Goal: Information Seeking & Learning: Compare options

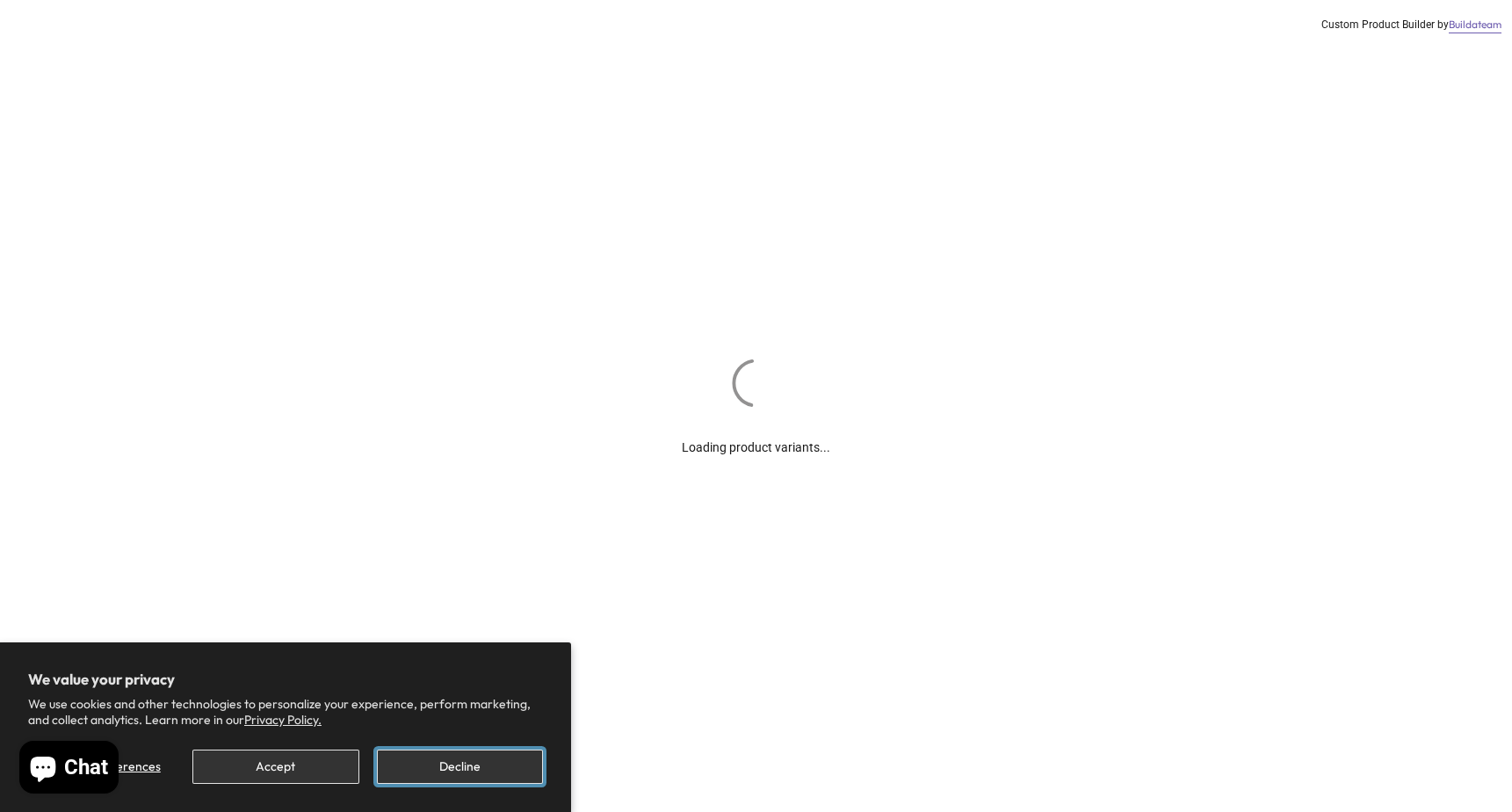
click at [474, 765] on button "Decline" at bounding box center [460, 766] width 166 height 35
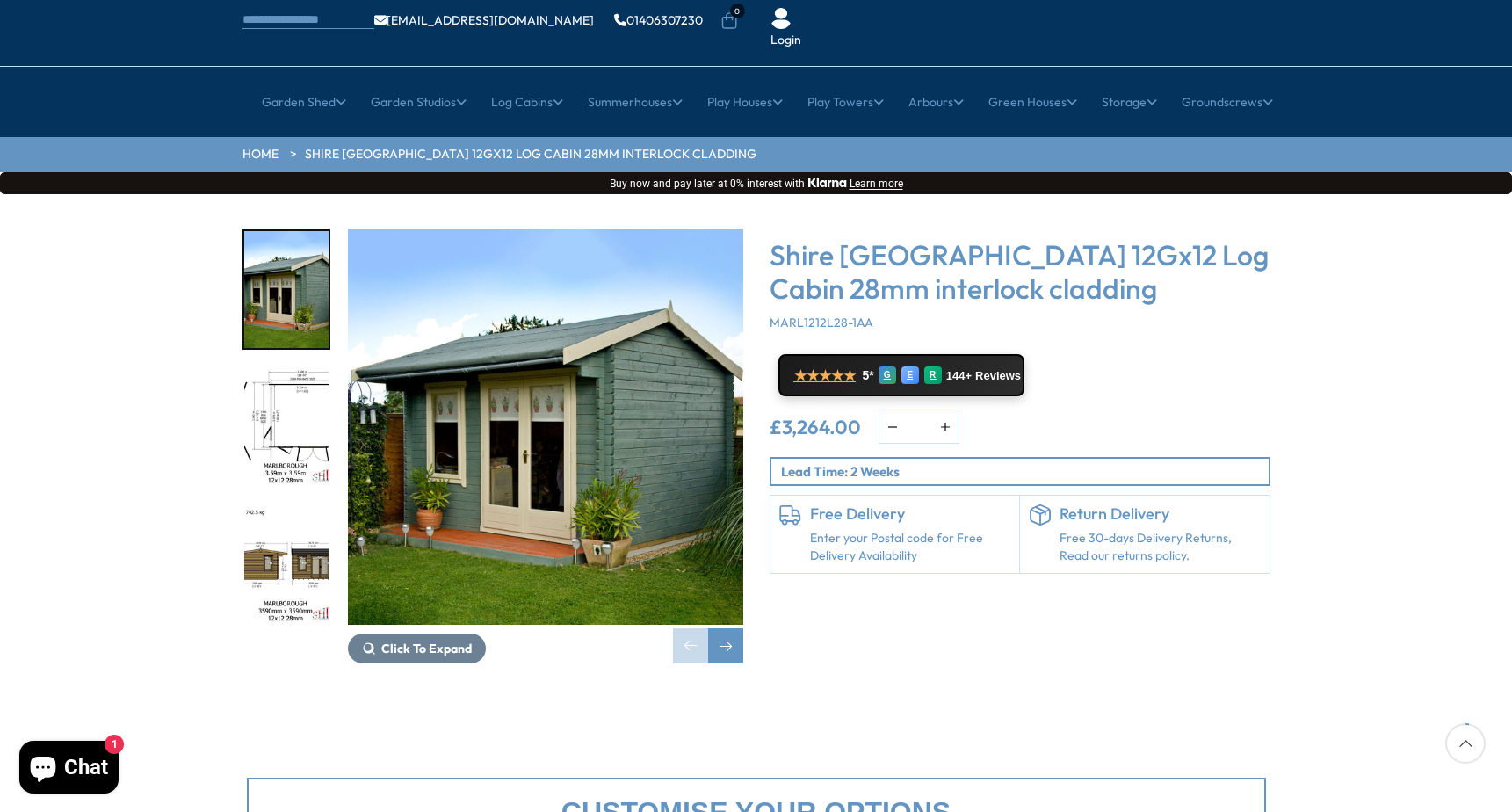
scroll to position [87, 0]
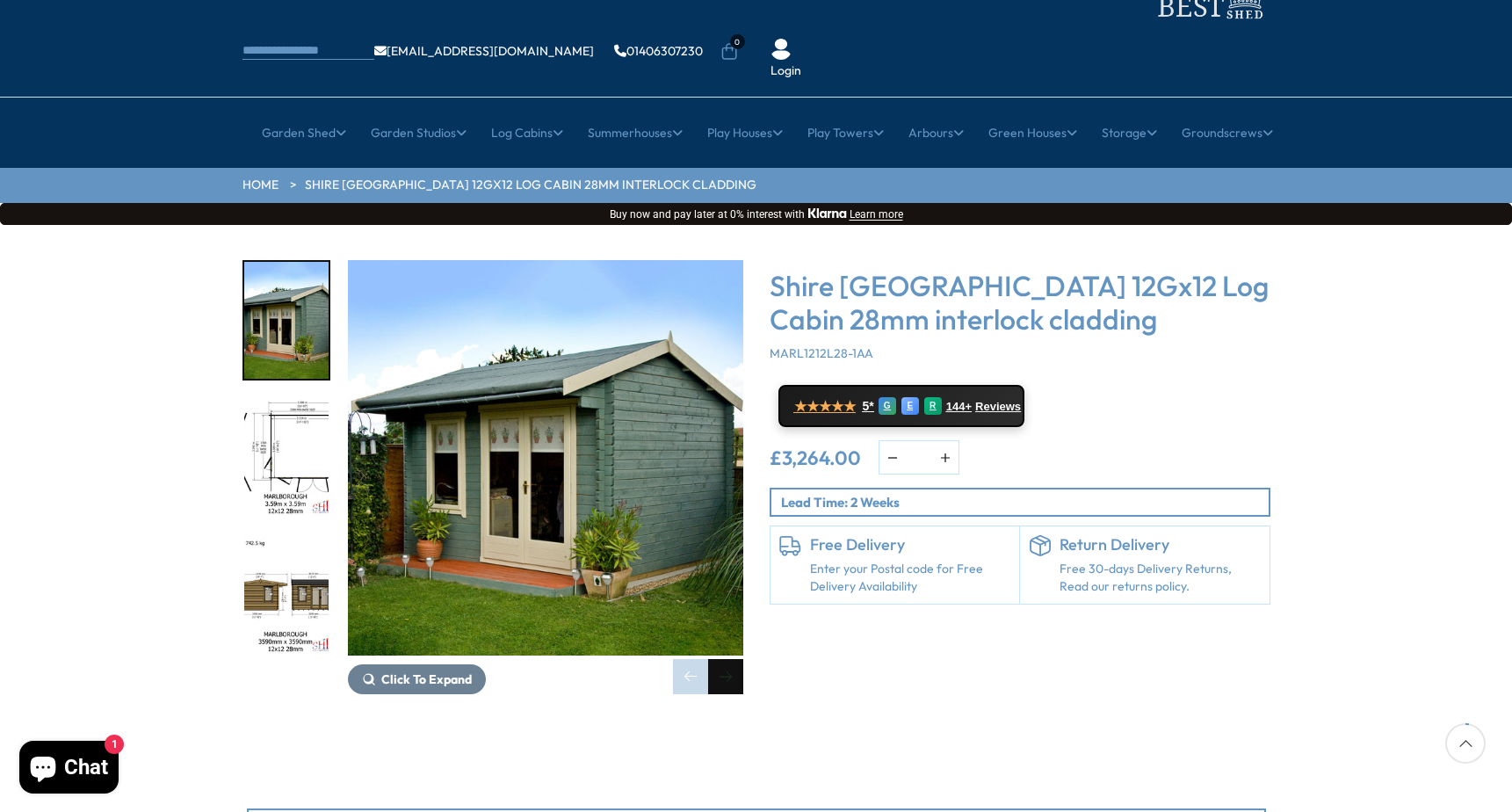
click at [734, 659] on div "Next slide" at bounding box center [726, 676] width 36 height 36
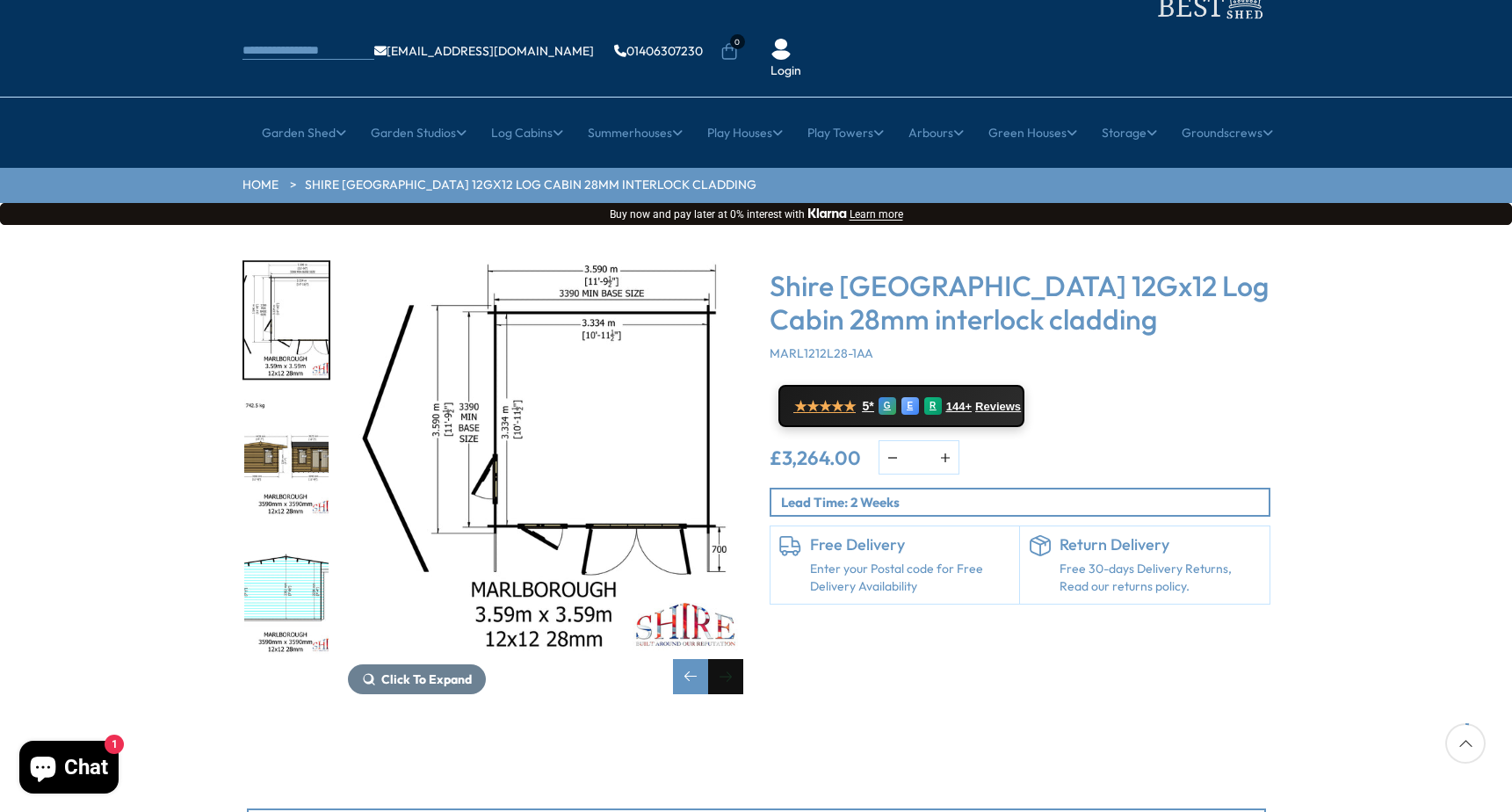
click at [728, 659] on div "Next slide" at bounding box center [726, 676] width 36 height 36
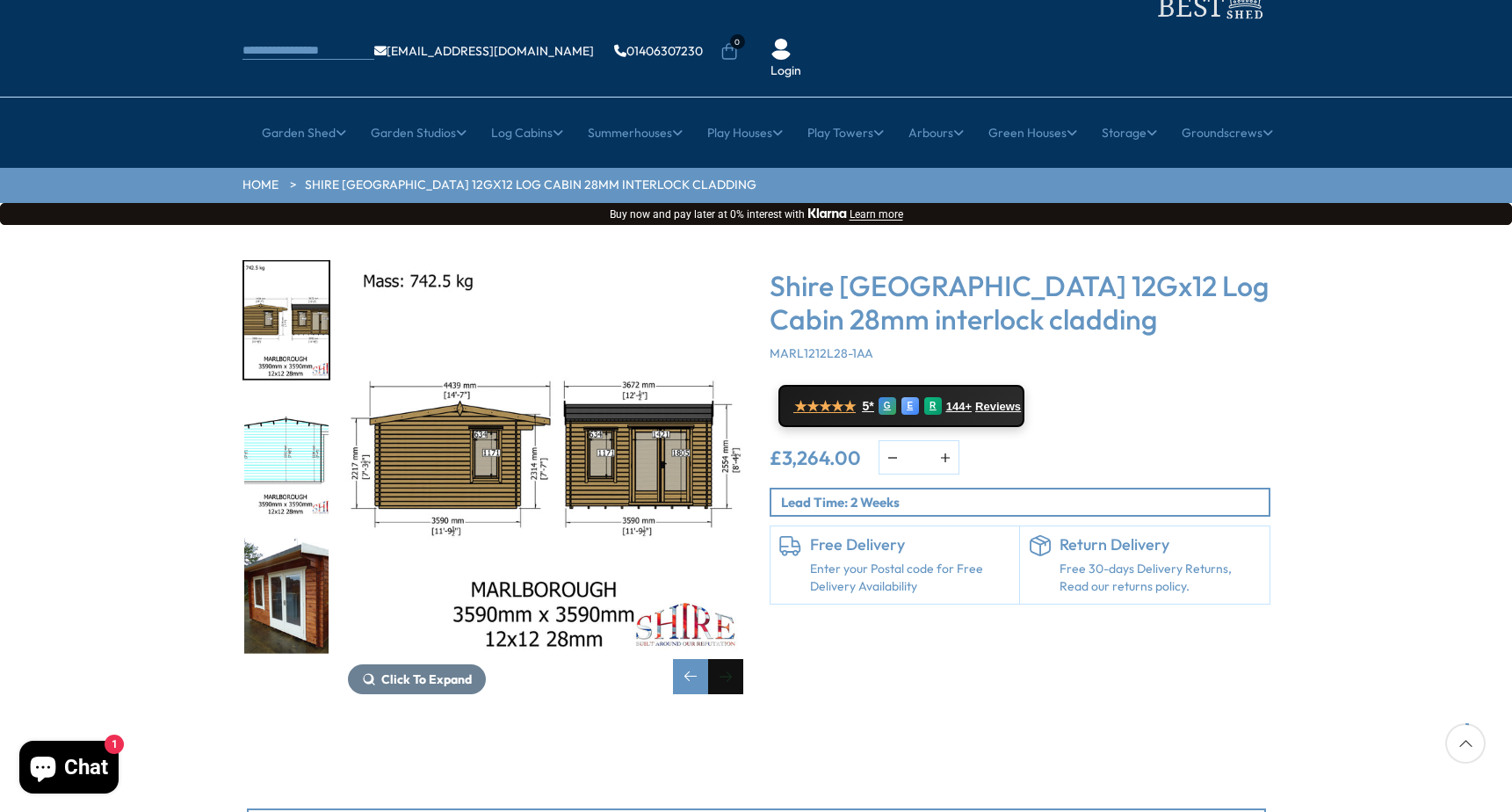
click at [727, 659] on div "Next slide" at bounding box center [726, 676] width 36 height 36
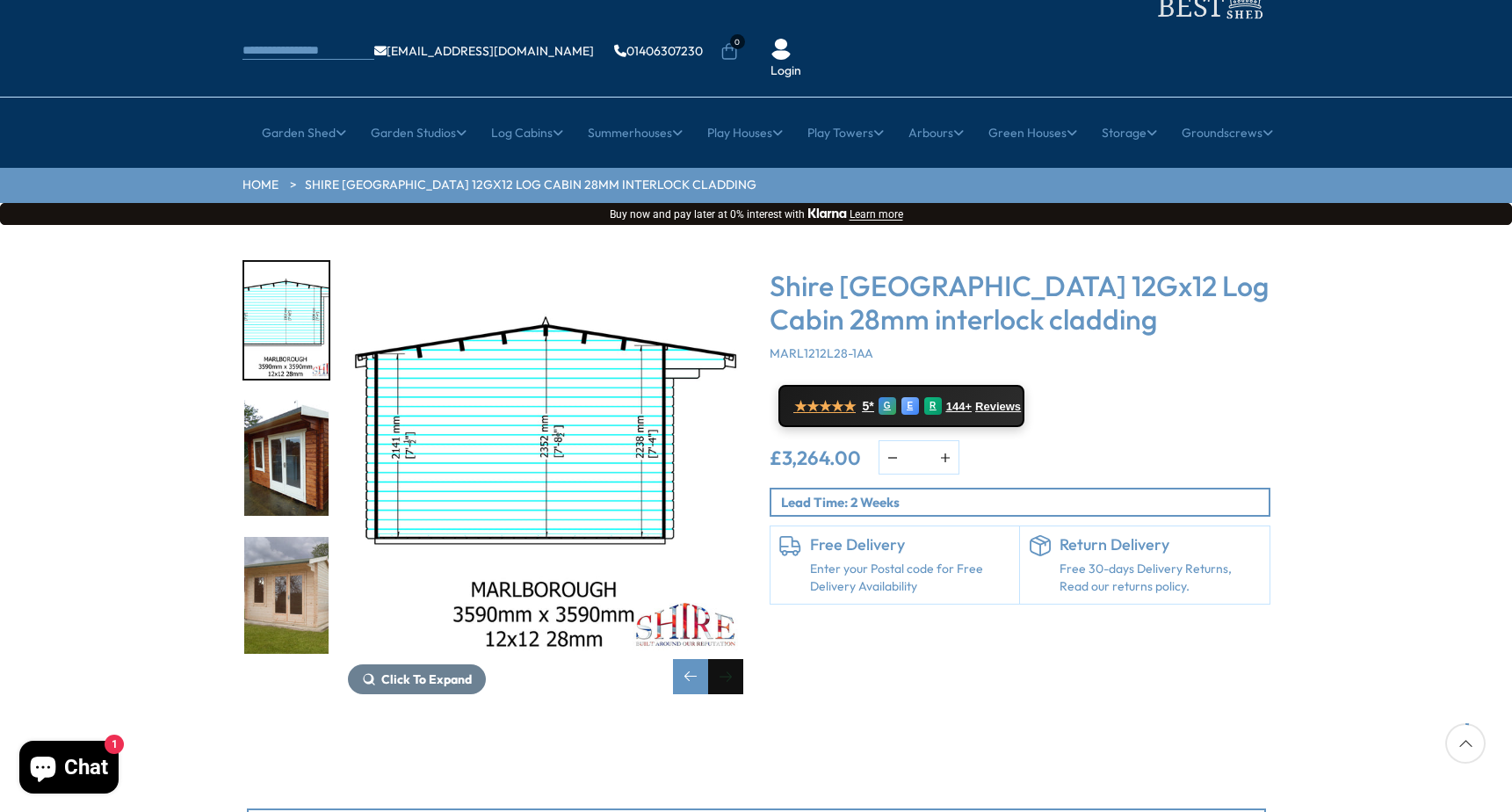
click at [727, 659] on div "Next slide" at bounding box center [726, 676] width 36 height 36
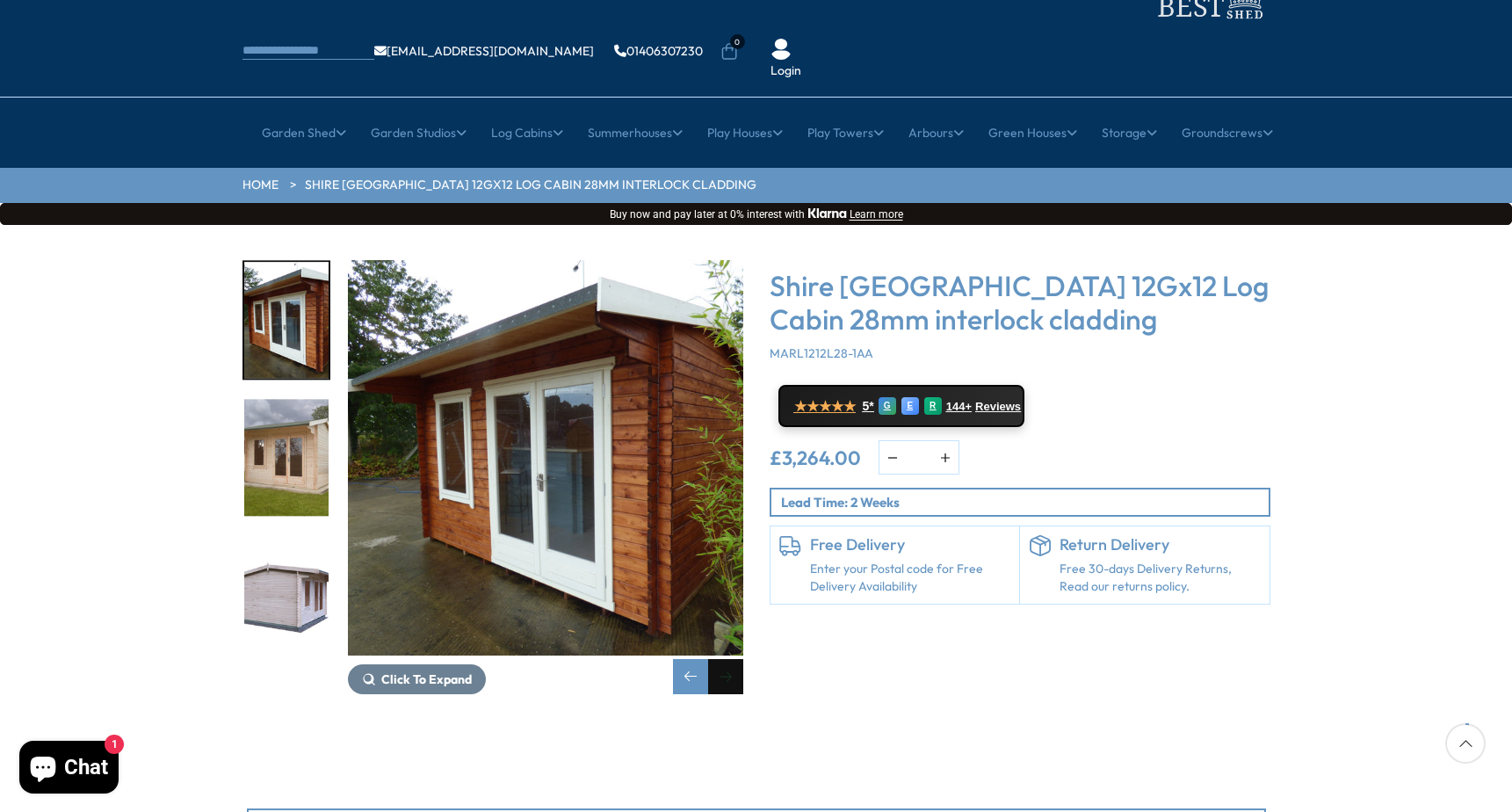
click at [727, 659] on div "Next slide" at bounding box center [726, 676] width 36 height 36
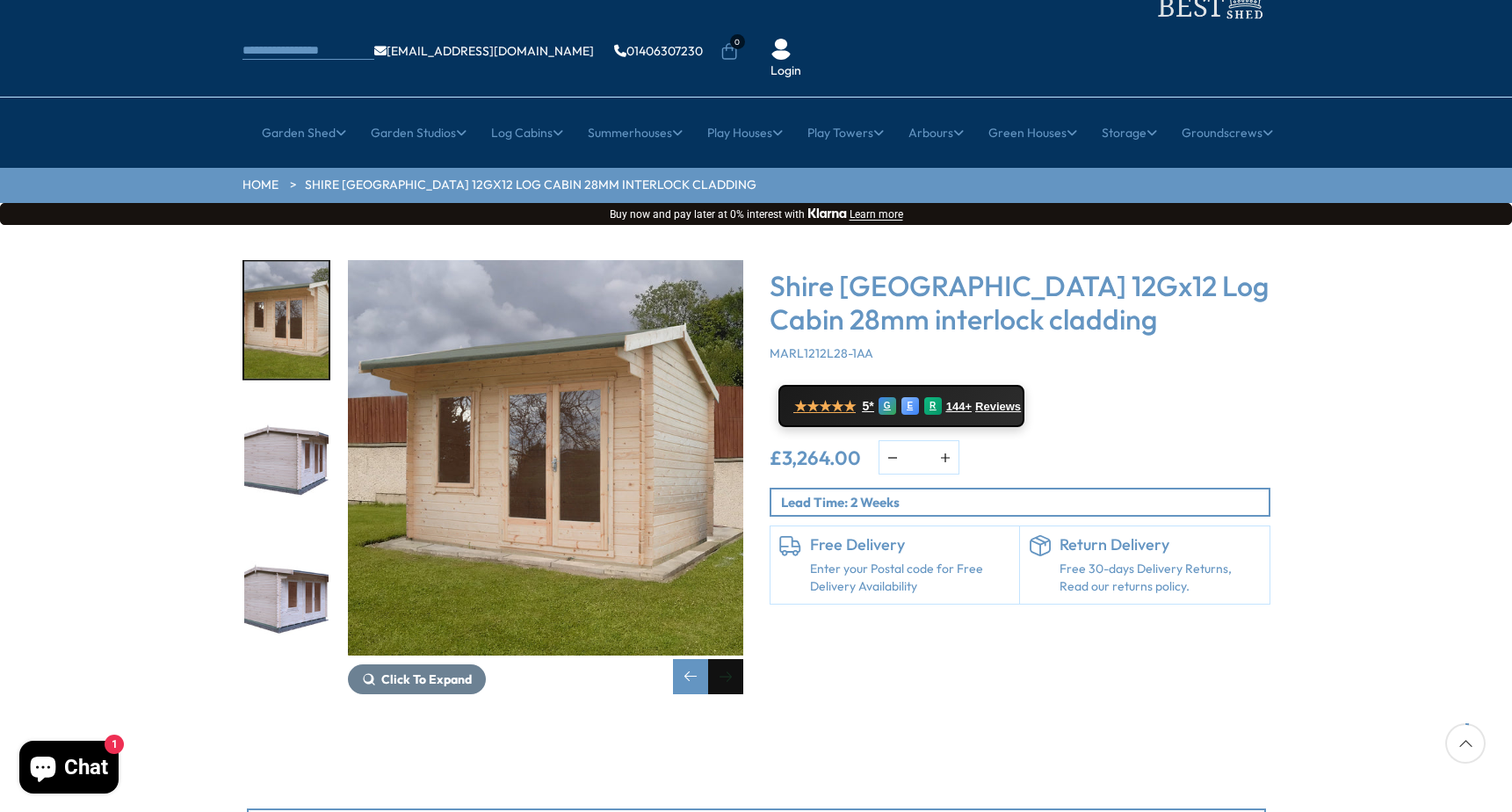
click at [727, 659] on div "Next slide" at bounding box center [726, 676] width 36 height 36
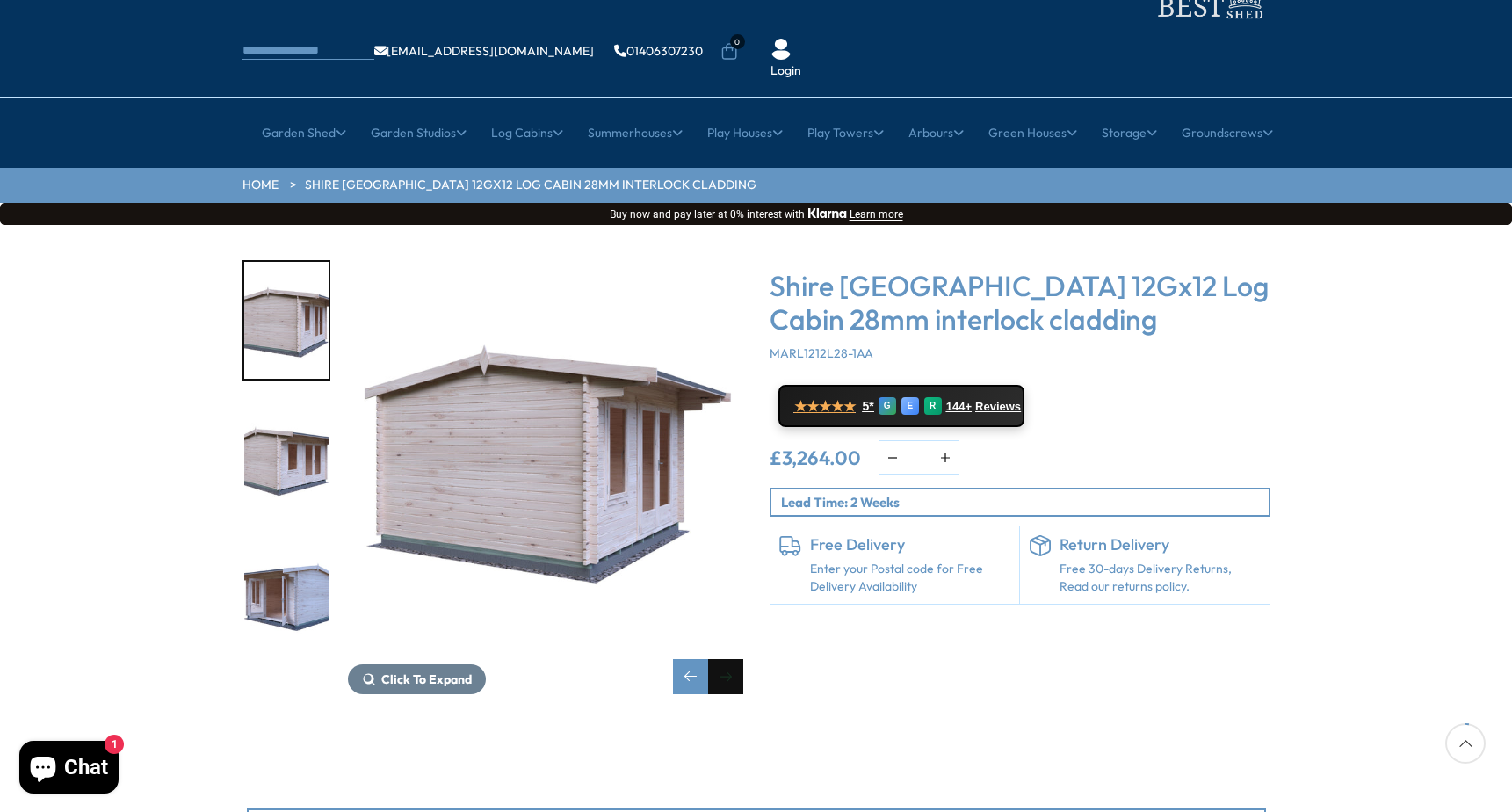
click at [727, 659] on div "Next slide" at bounding box center [726, 676] width 36 height 36
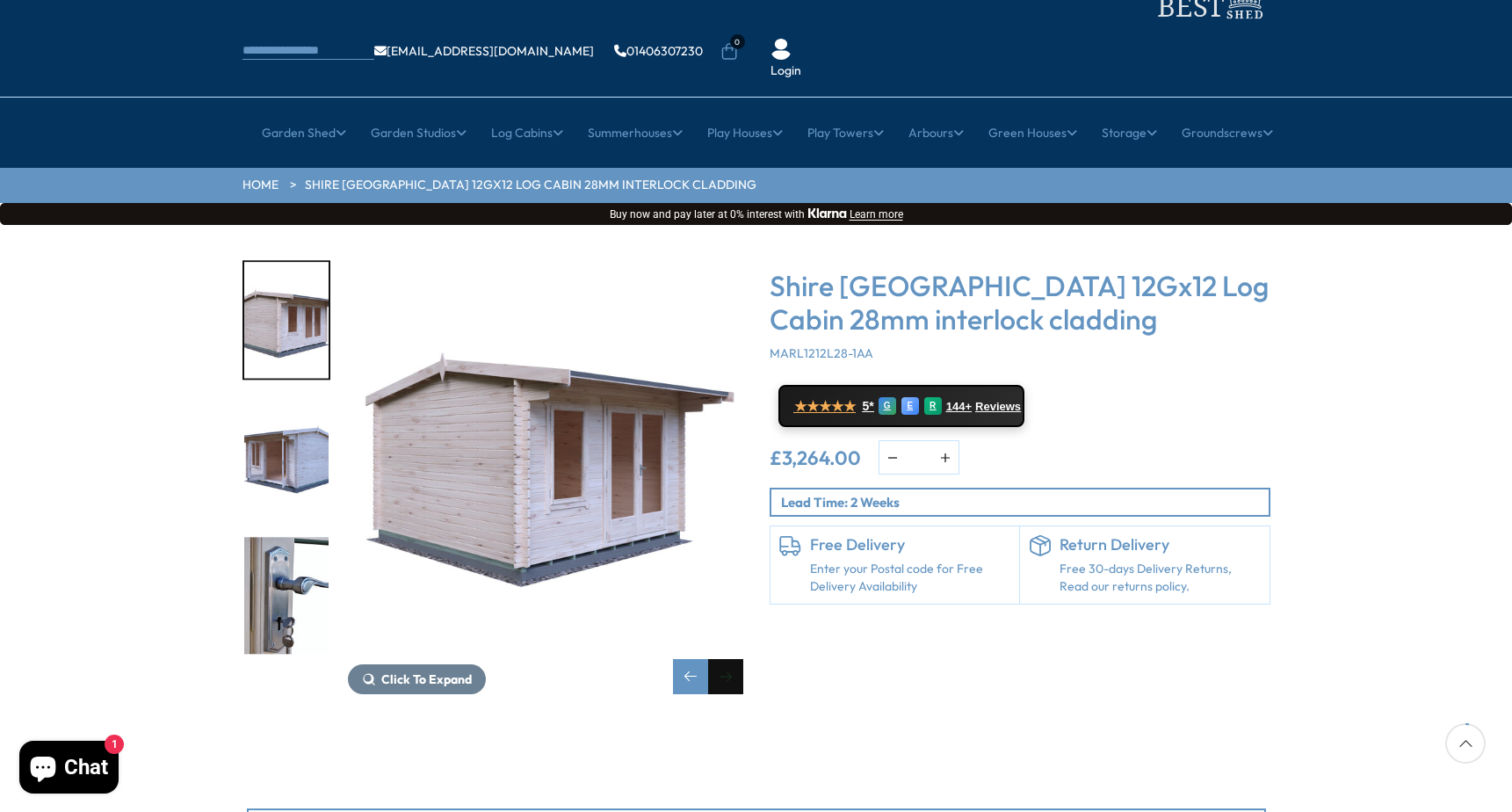
click at [727, 659] on div "Next slide" at bounding box center [726, 676] width 36 height 36
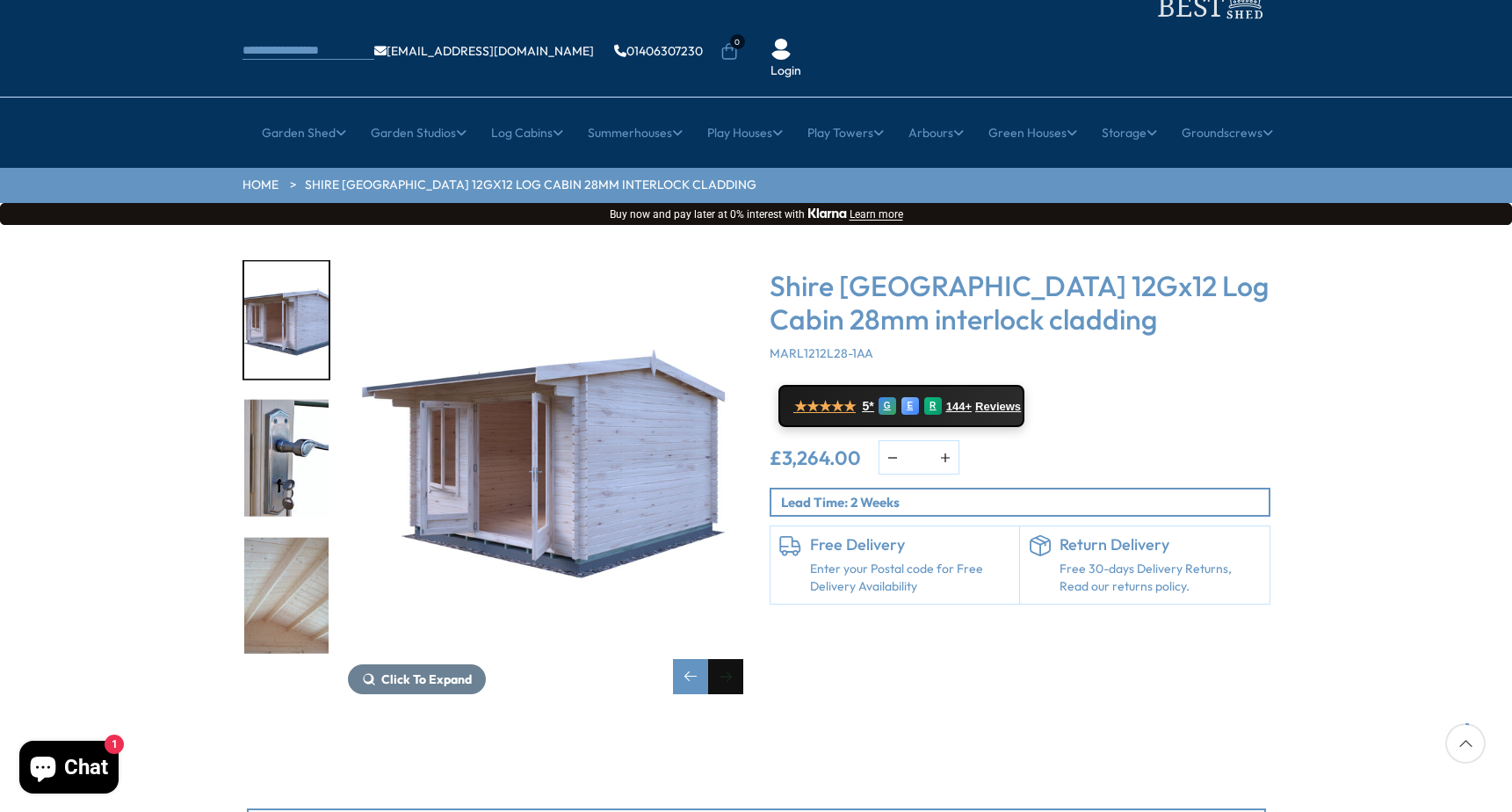
click at [727, 659] on div "Next slide" at bounding box center [726, 676] width 36 height 36
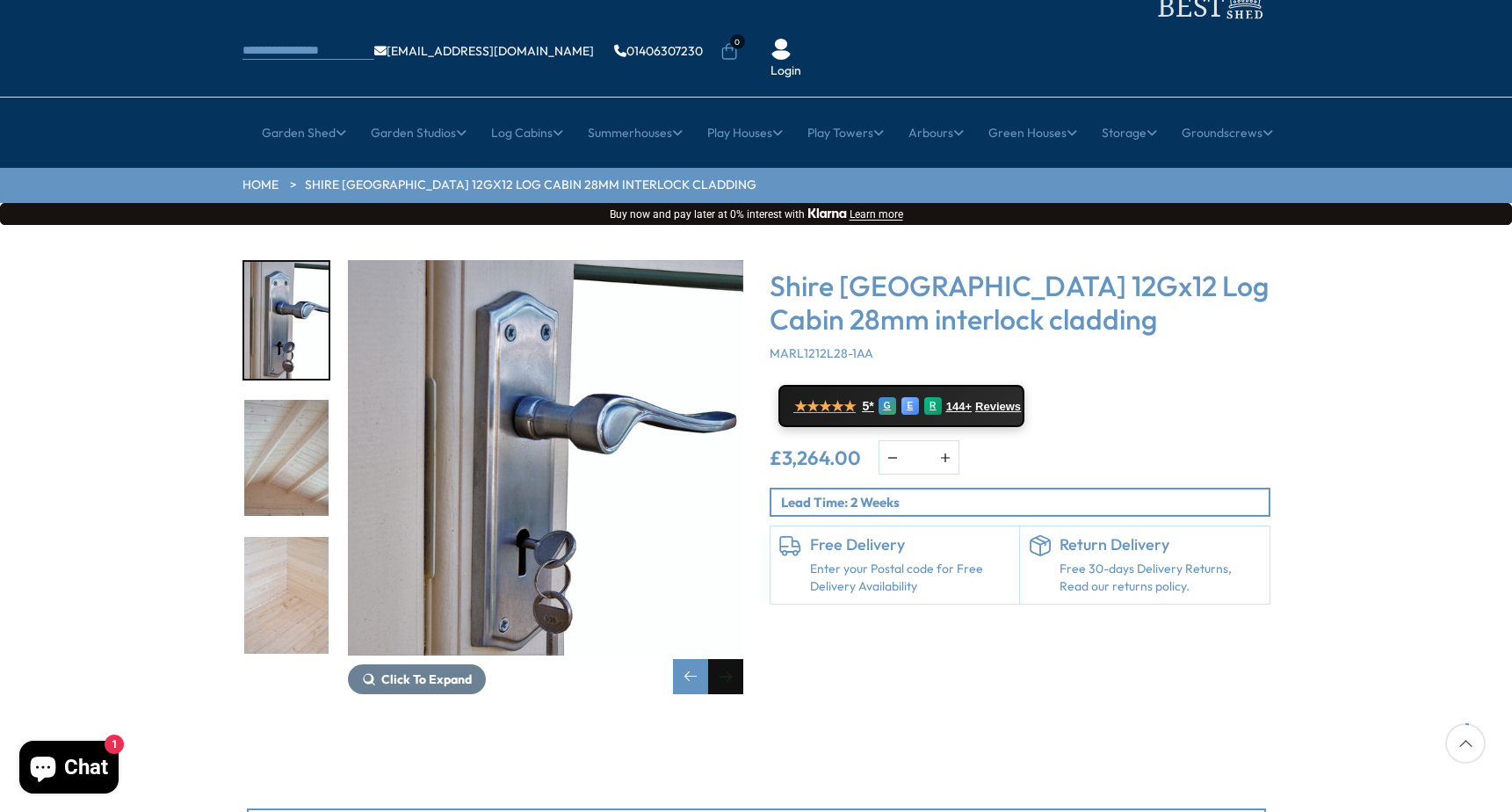
click at [727, 659] on div "Next slide" at bounding box center [726, 676] width 36 height 36
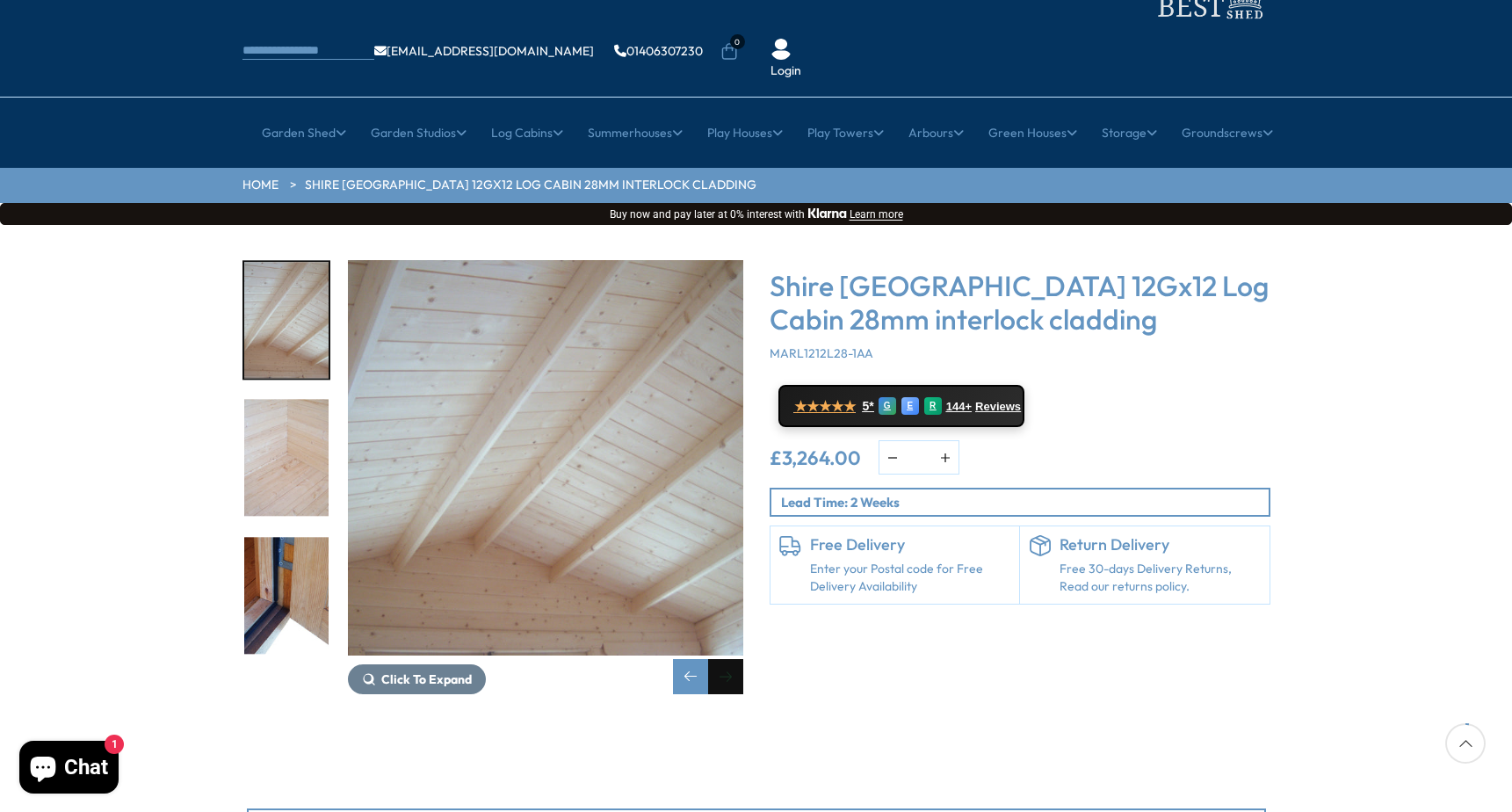
click at [727, 659] on div "Next slide" at bounding box center [726, 676] width 36 height 36
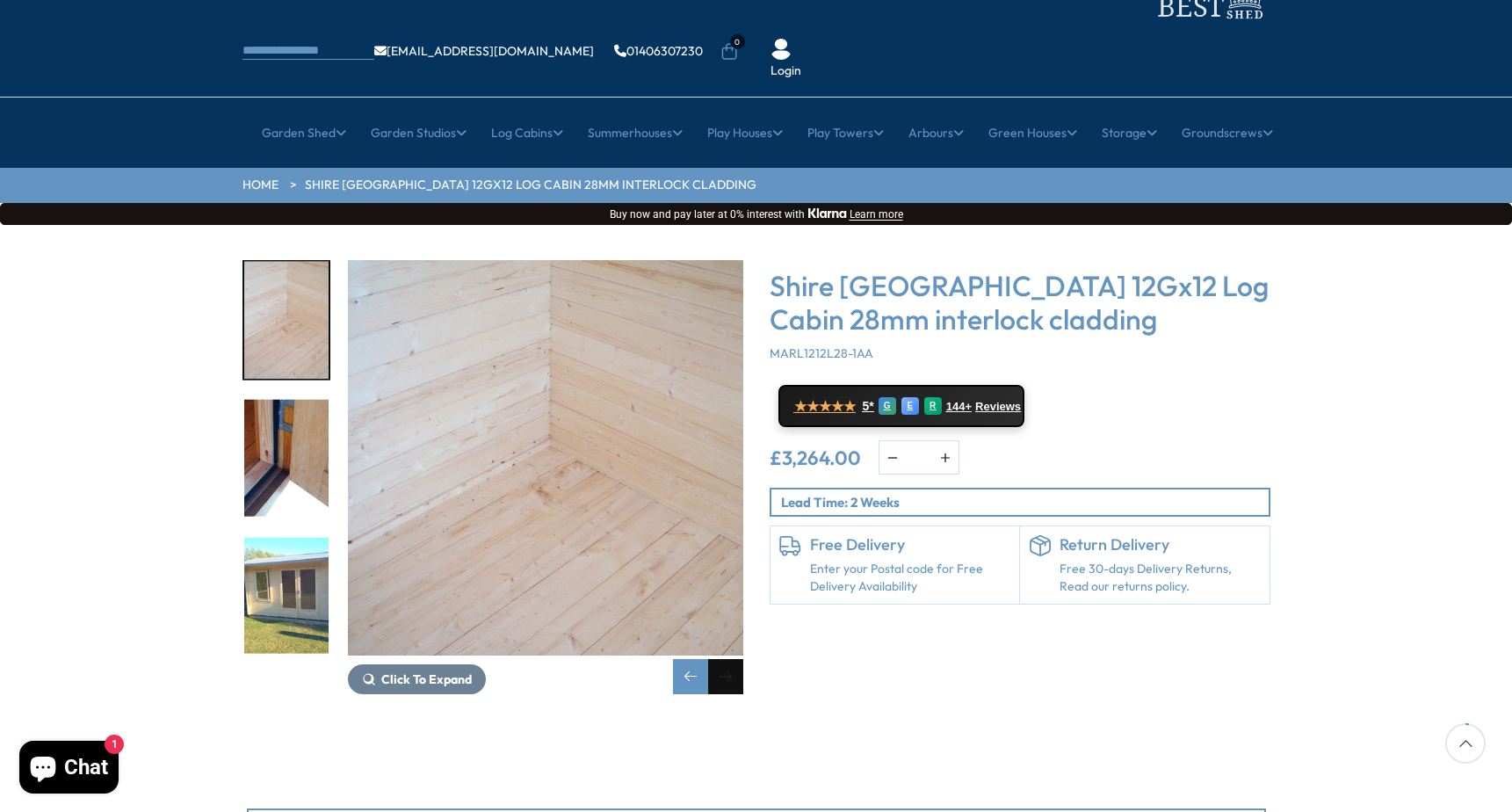
click at [727, 659] on div "Next slide" at bounding box center [726, 676] width 36 height 36
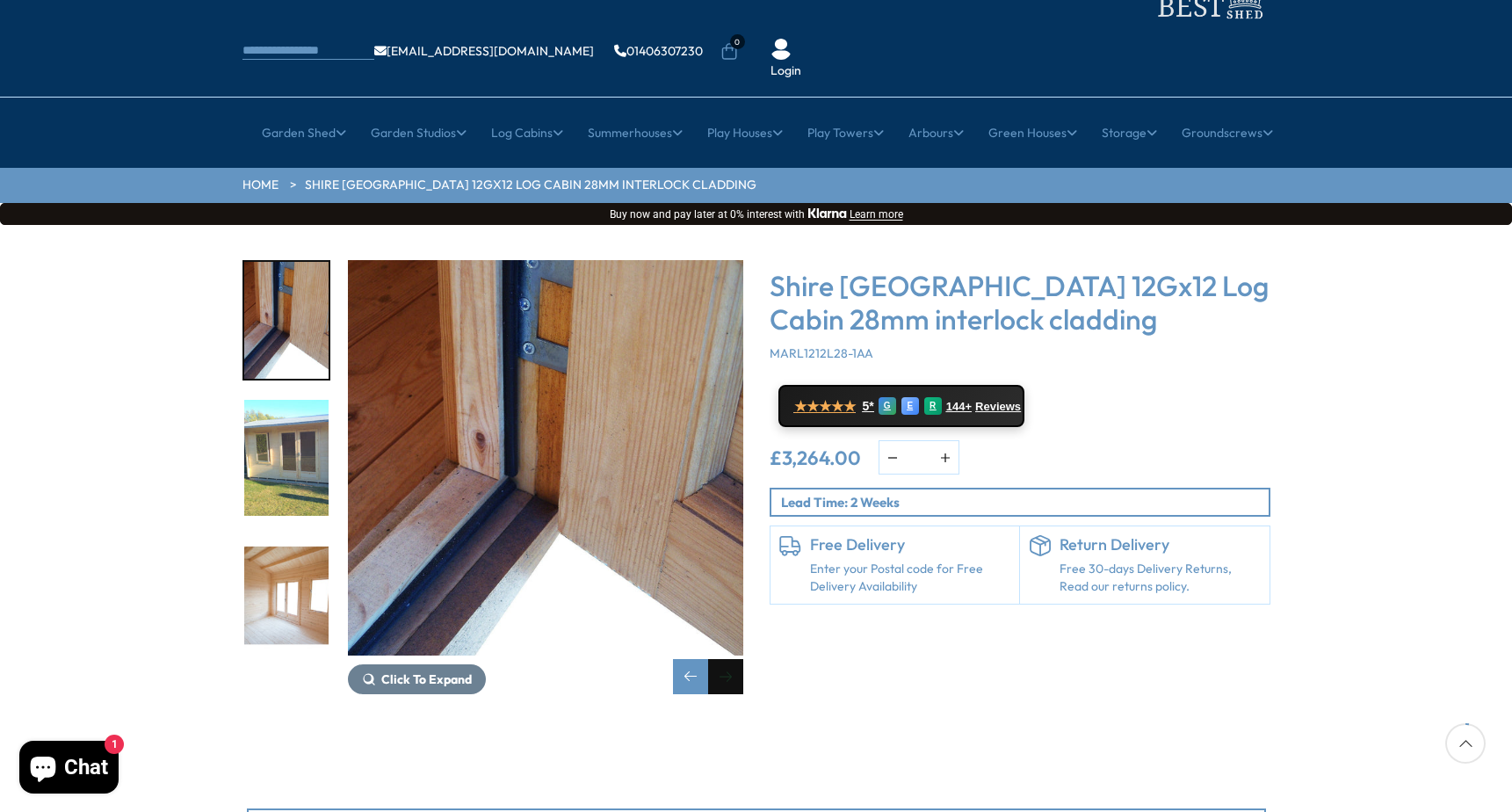
click at [727, 659] on div "Next slide" at bounding box center [726, 676] width 36 height 36
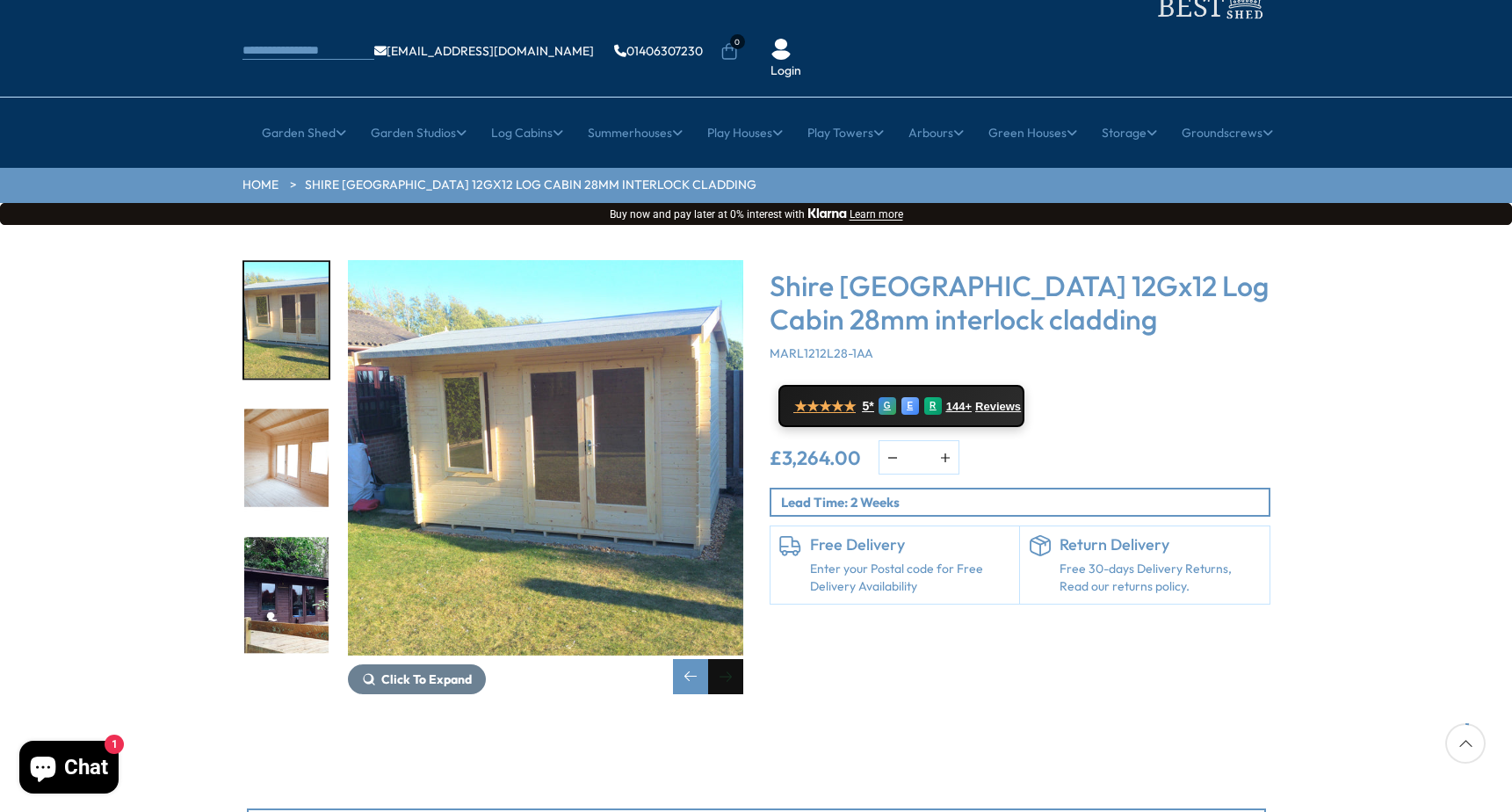
click at [727, 659] on div "Next slide" at bounding box center [726, 676] width 36 height 36
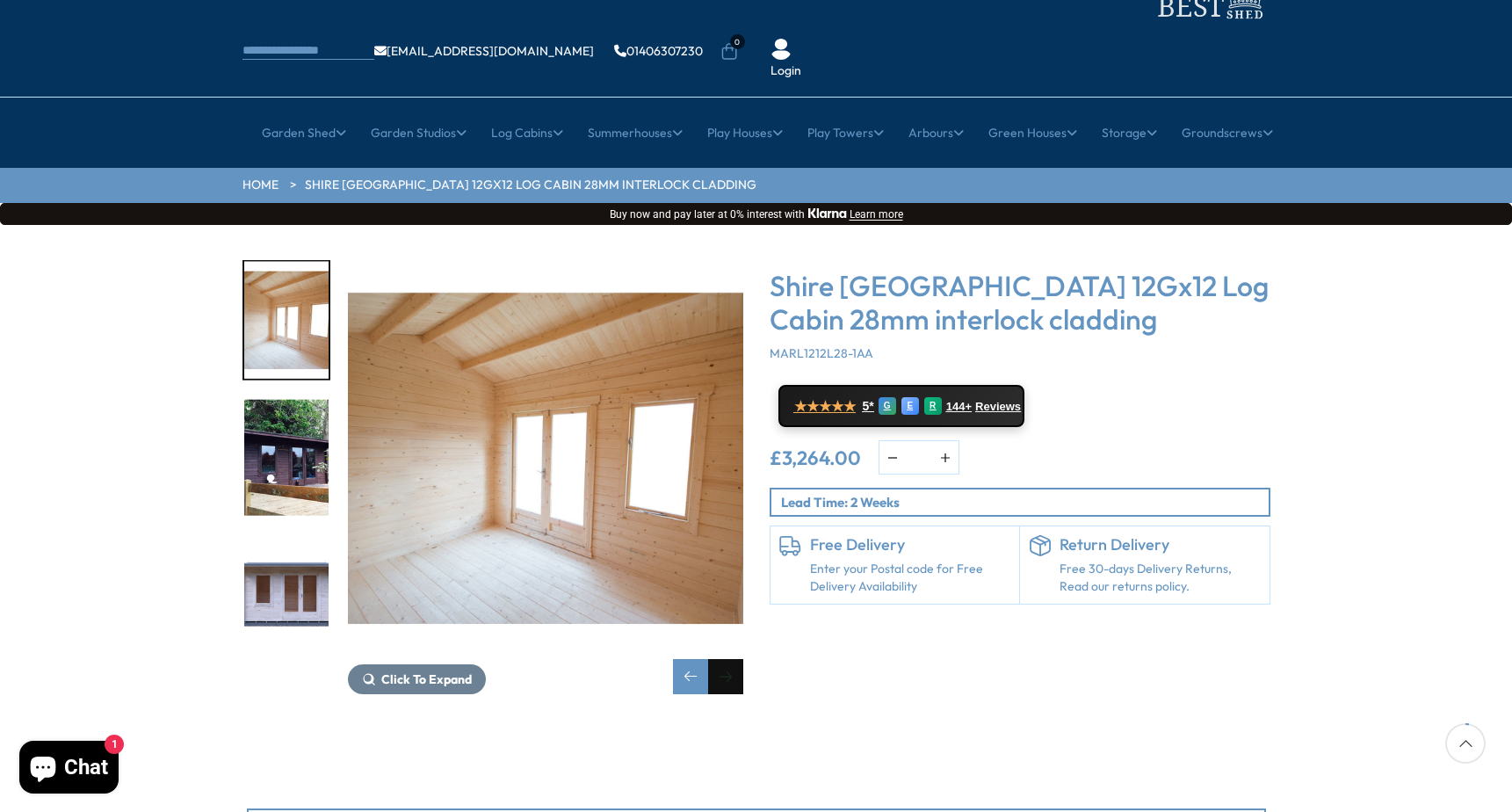
click at [727, 659] on div "Next slide" at bounding box center [726, 676] width 36 height 36
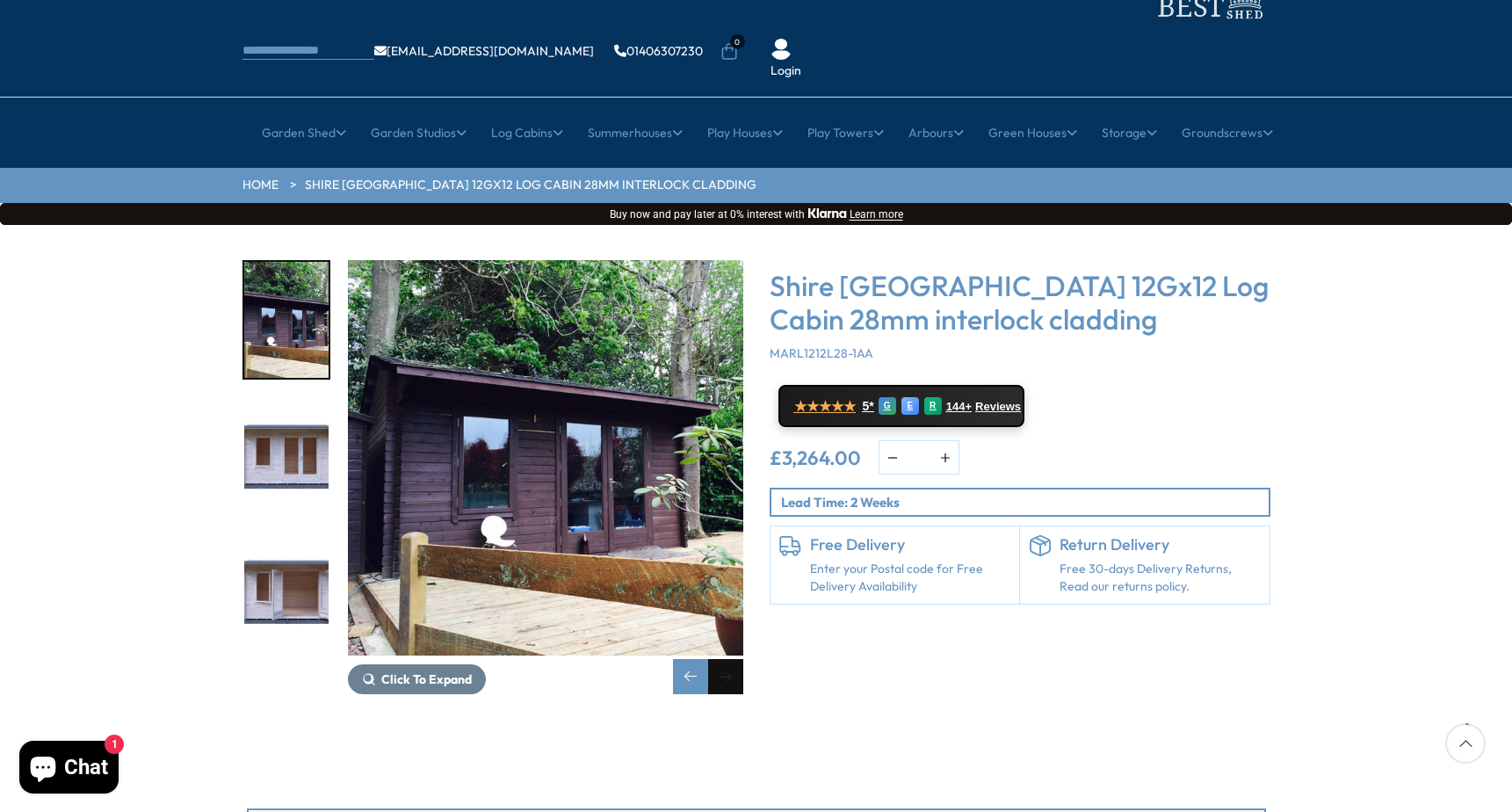
click at [726, 659] on div "Next slide" at bounding box center [726, 676] width 36 height 36
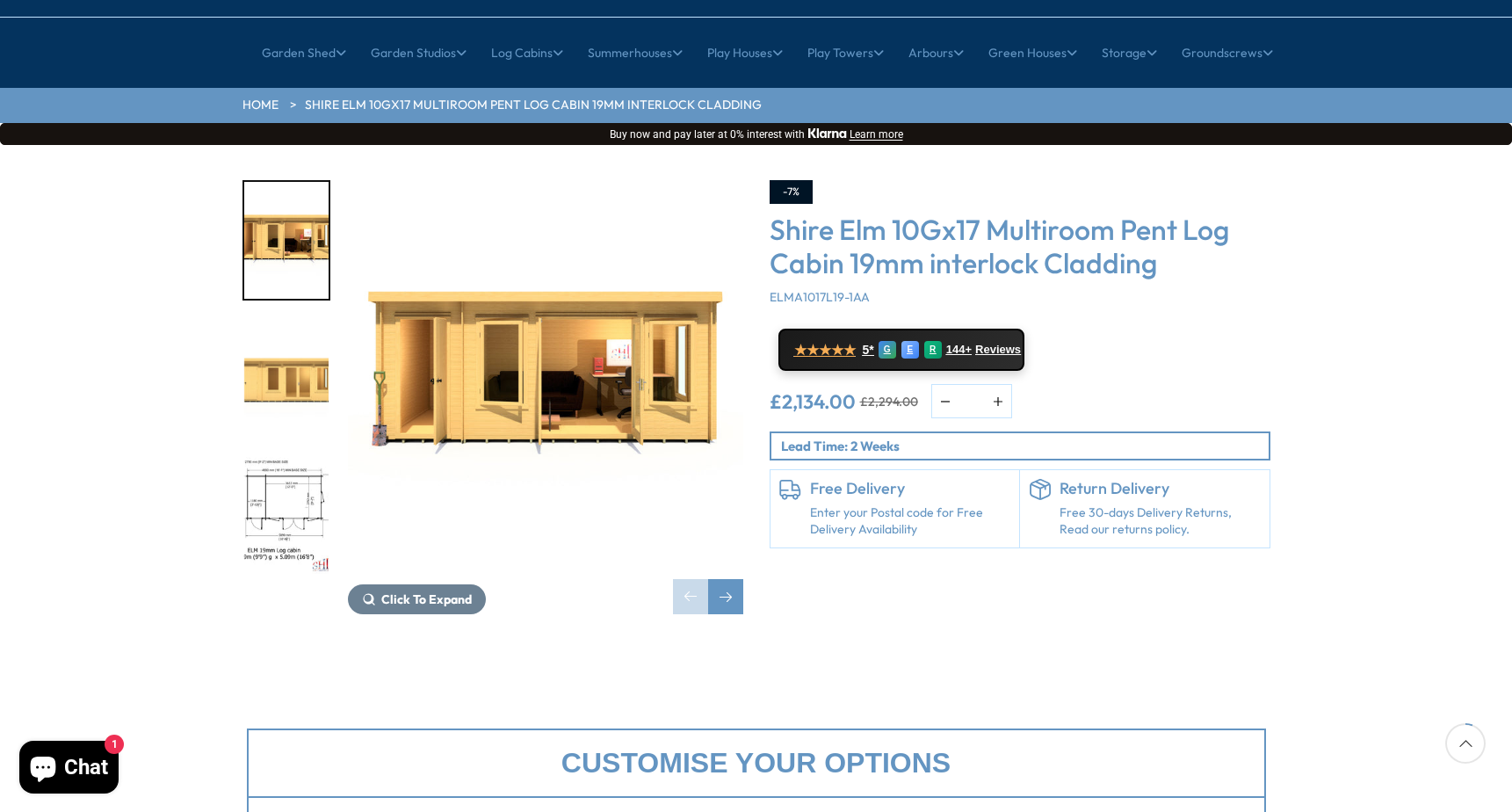
scroll to position [176, 0]
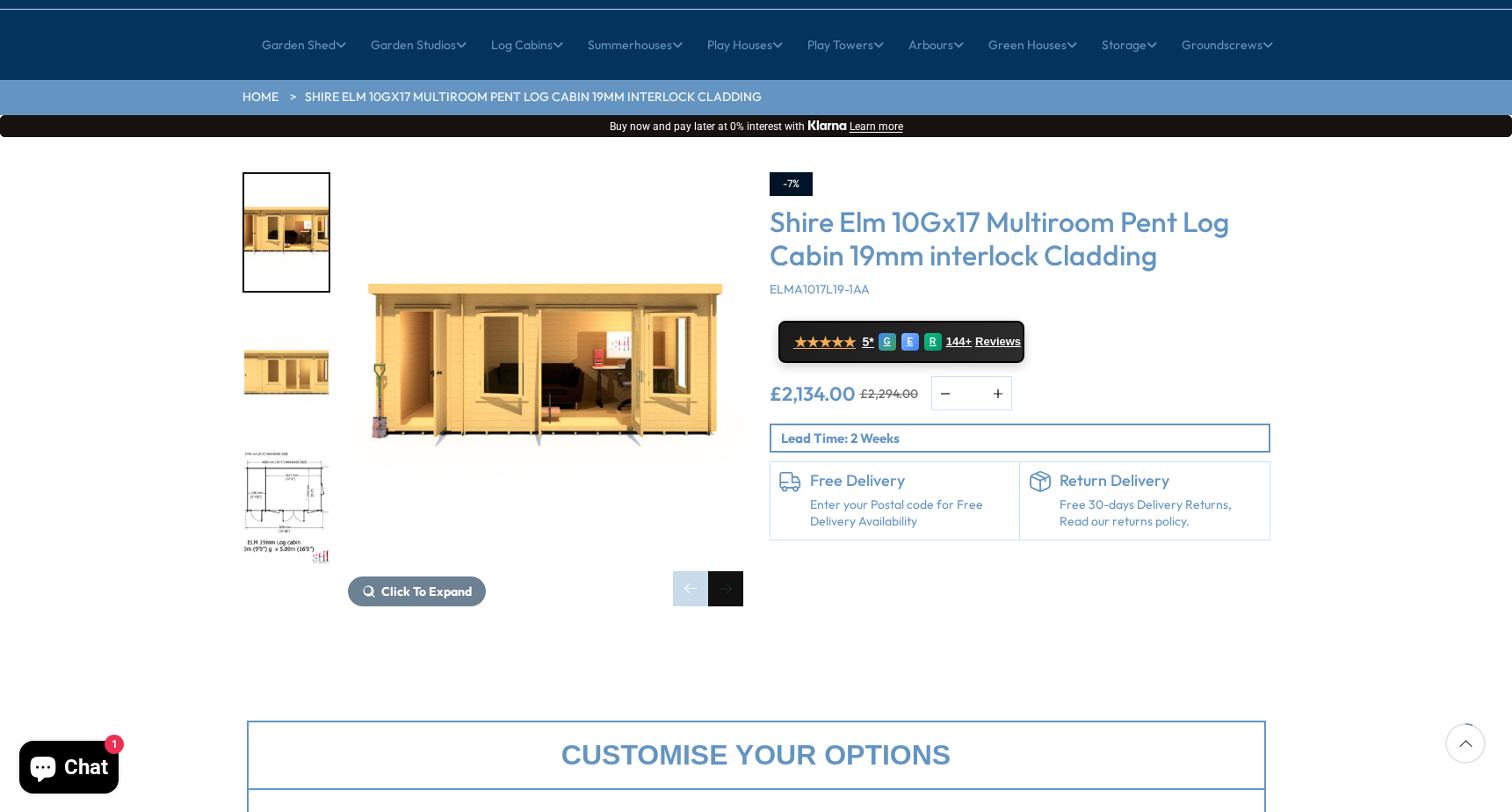
click at [726, 571] on div "Next slide" at bounding box center [726, 588] width 36 height 36
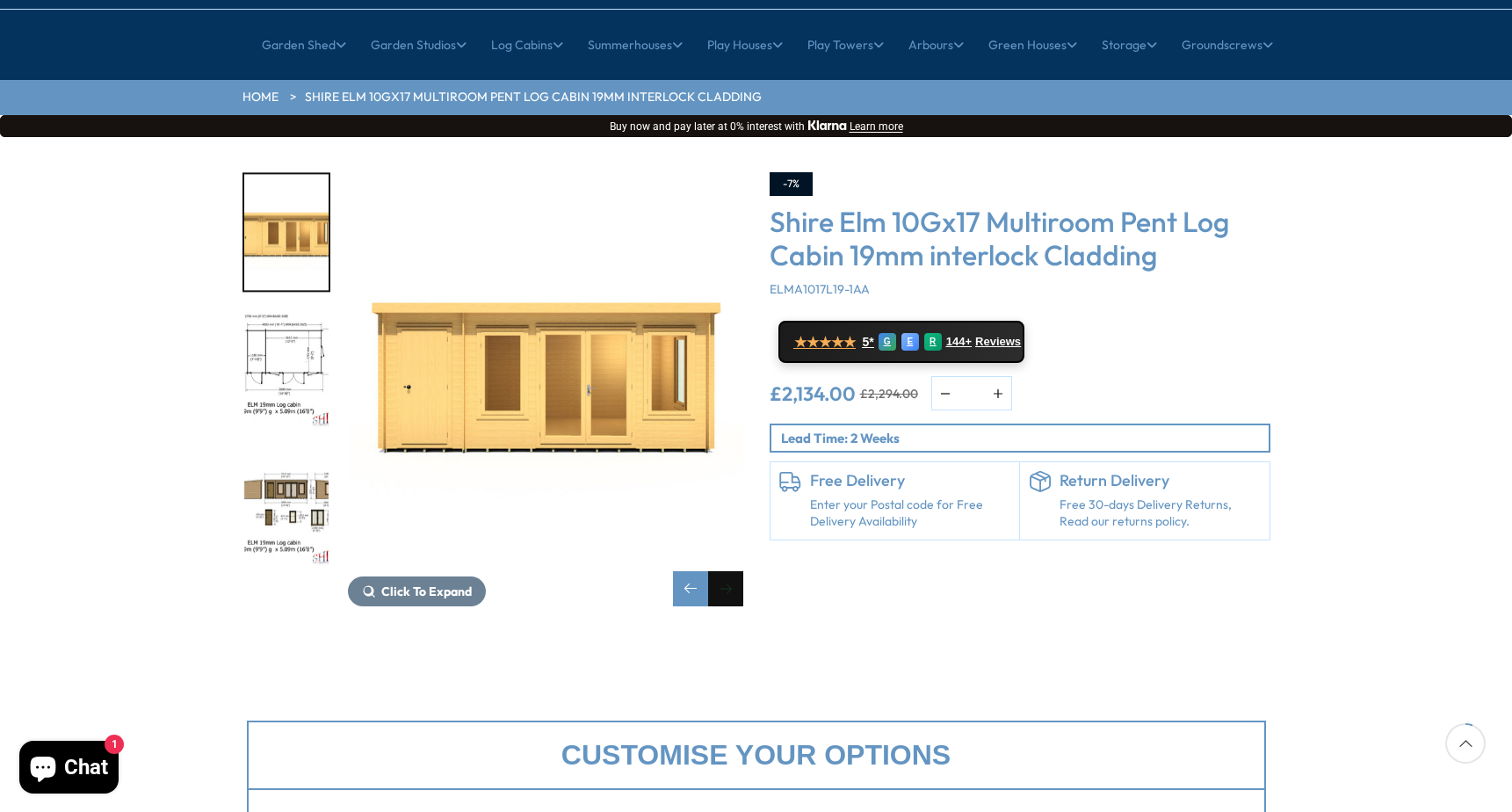
click at [726, 571] on div "Next slide" at bounding box center [726, 588] width 36 height 36
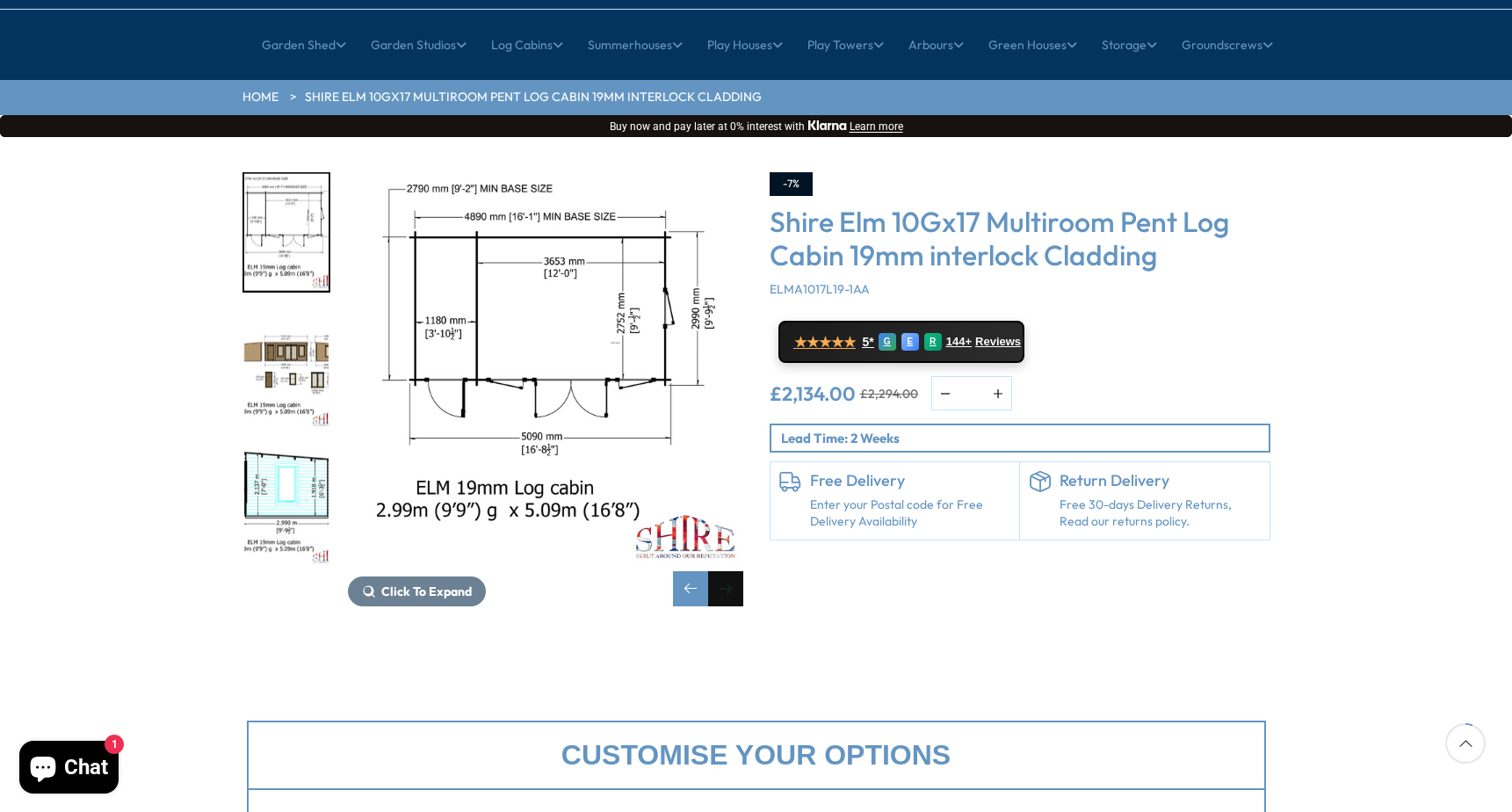
click at [726, 571] on div "Next slide" at bounding box center [726, 588] width 36 height 36
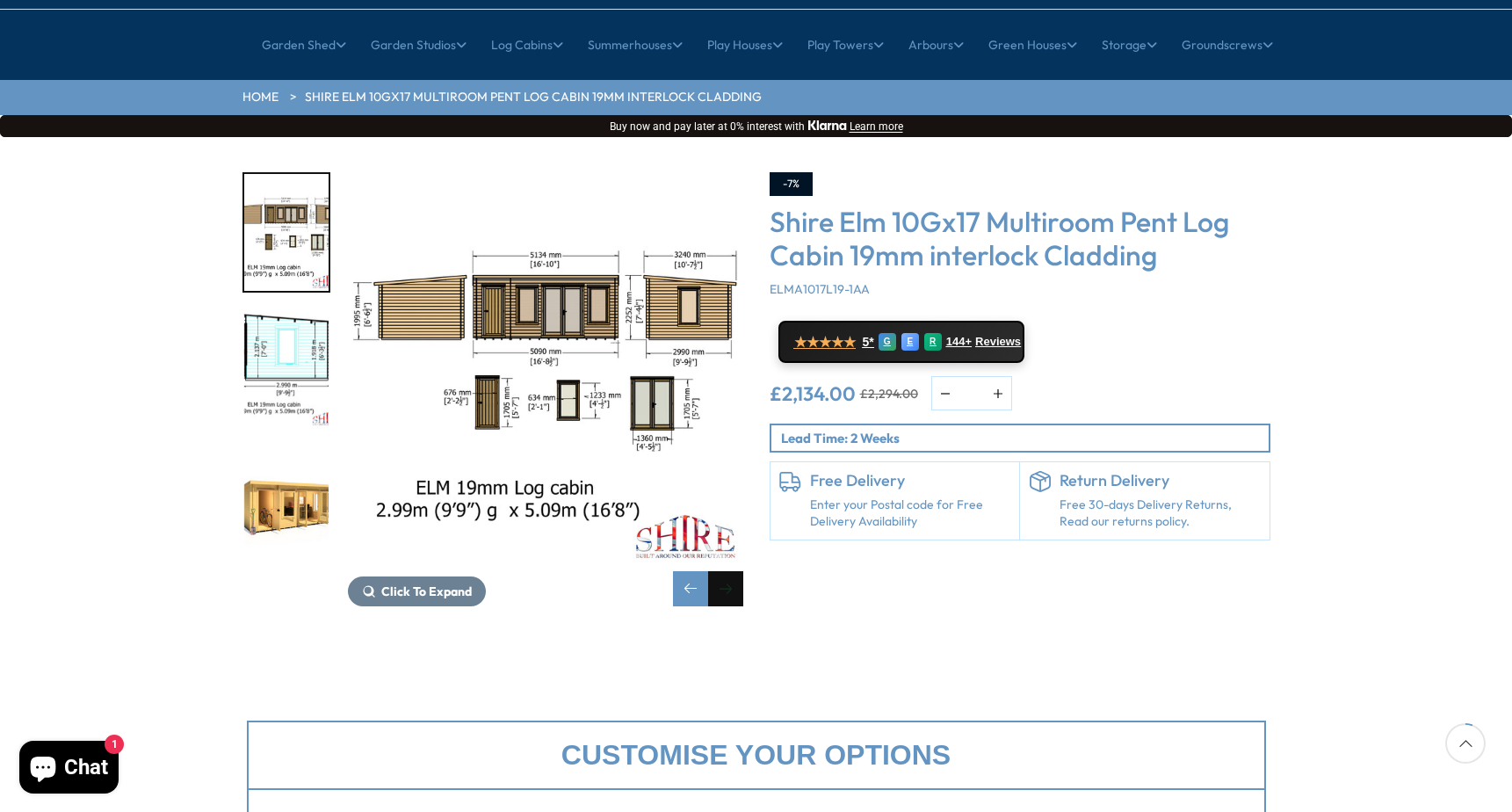
click at [726, 571] on div "Next slide" at bounding box center [726, 588] width 36 height 36
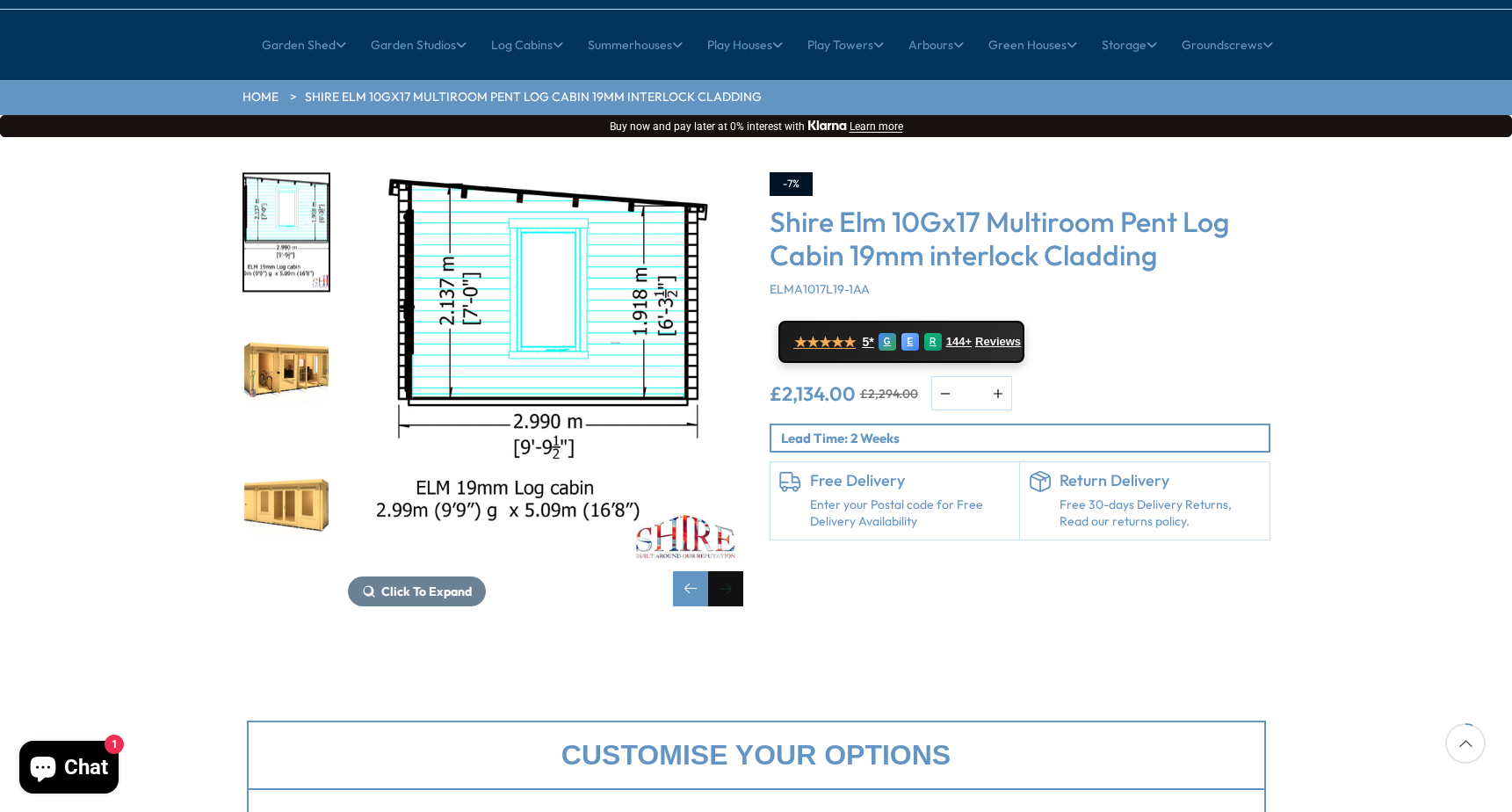
click at [726, 571] on div "Next slide" at bounding box center [726, 588] width 36 height 36
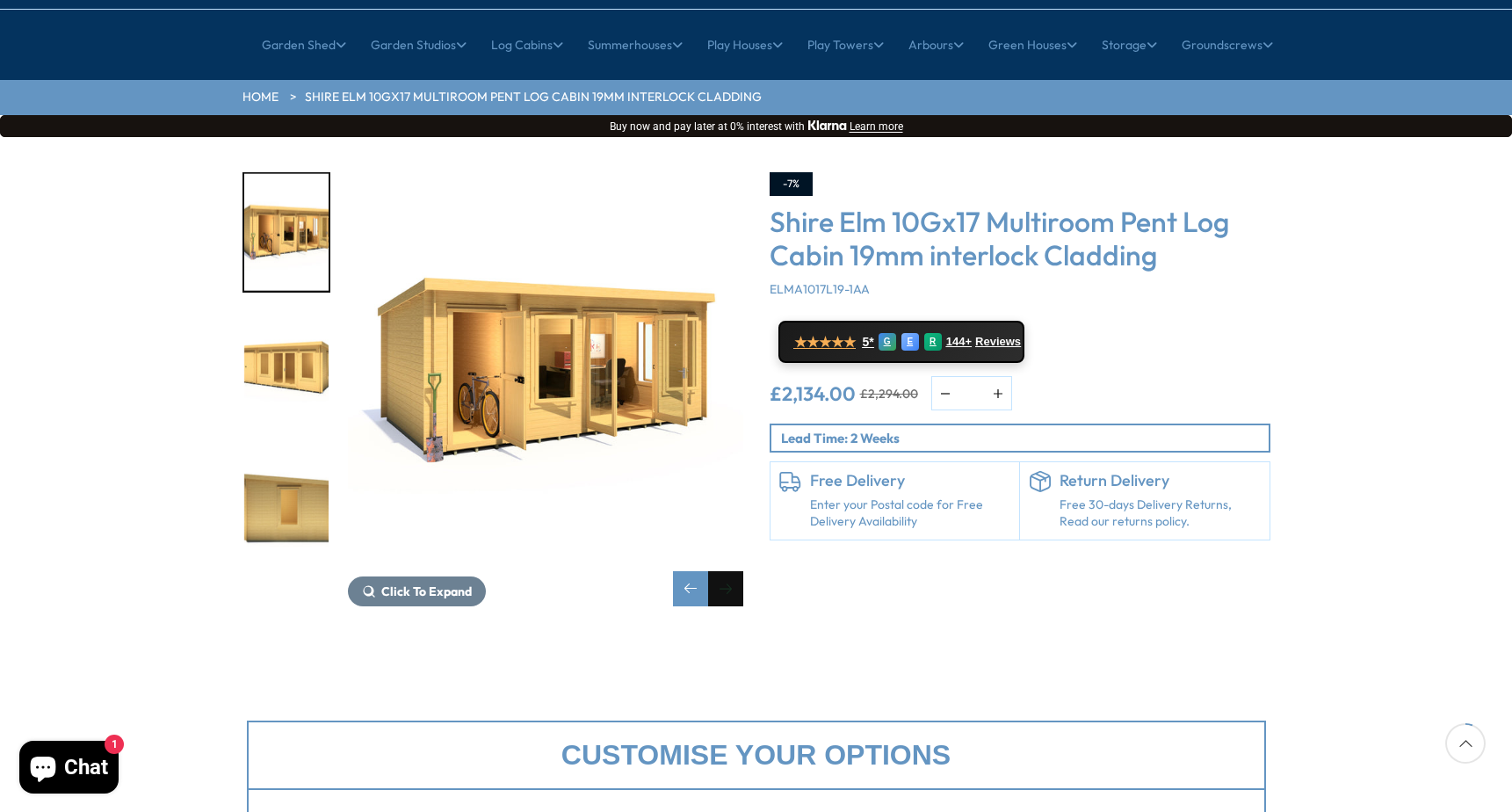
click at [726, 571] on div "Next slide" at bounding box center [726, 588] width 36 height 36
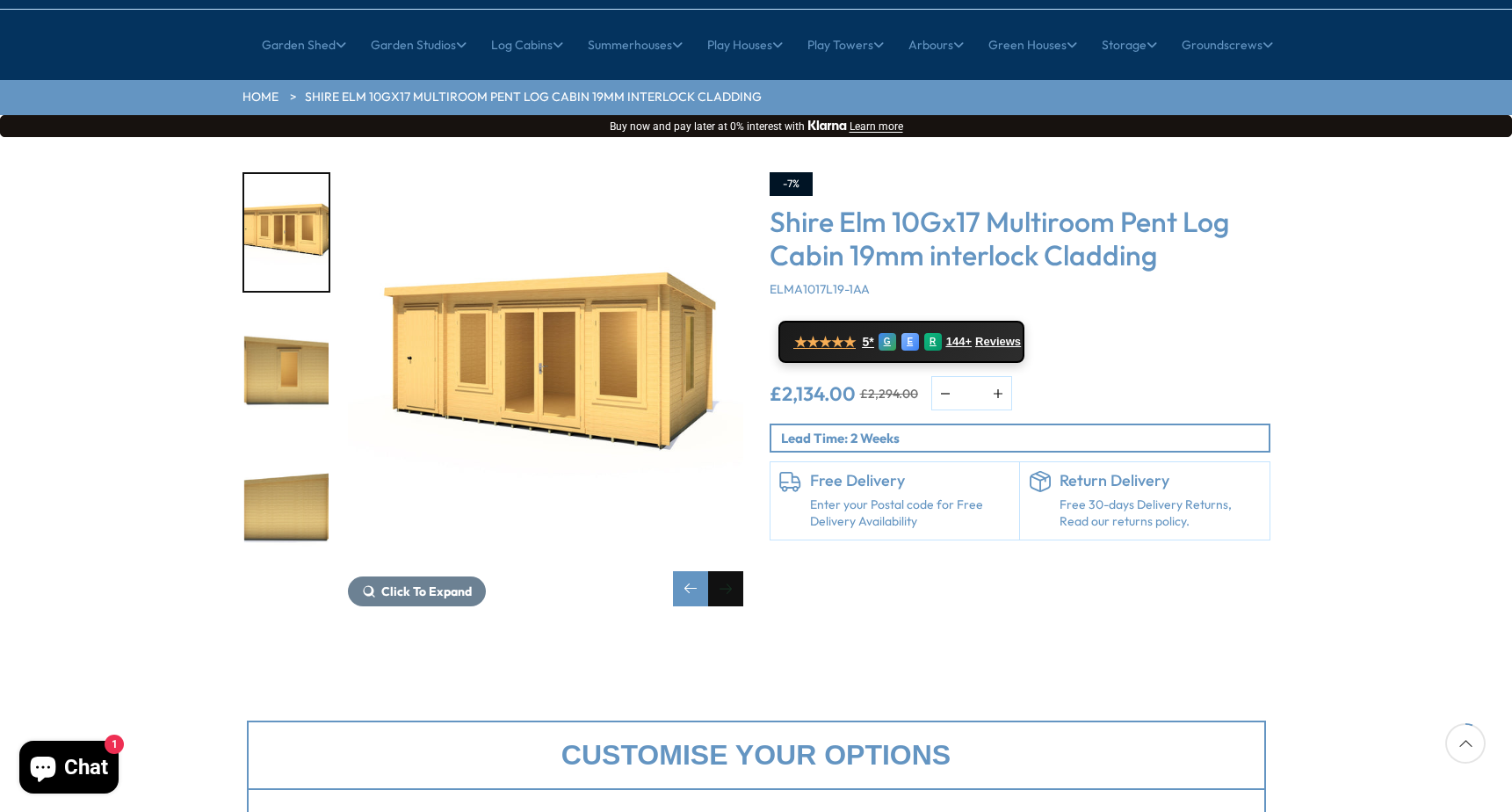
click at [726, 571] on div "Next slide" at bounding box center [726, 588] width 36 height 36
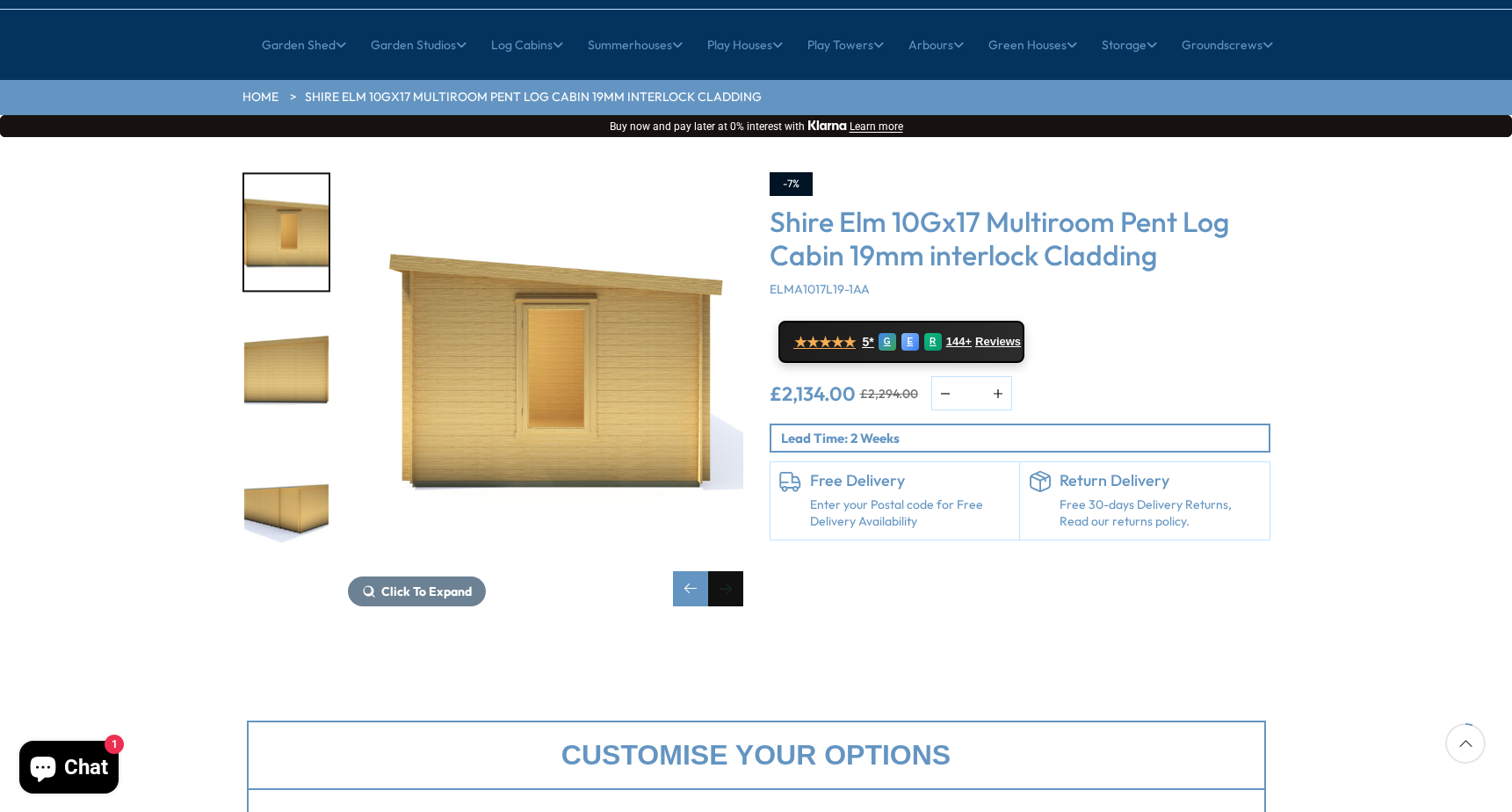
click at [726, 571] on div "Next slide" at bounding box center [726, 588] width 36 height 36
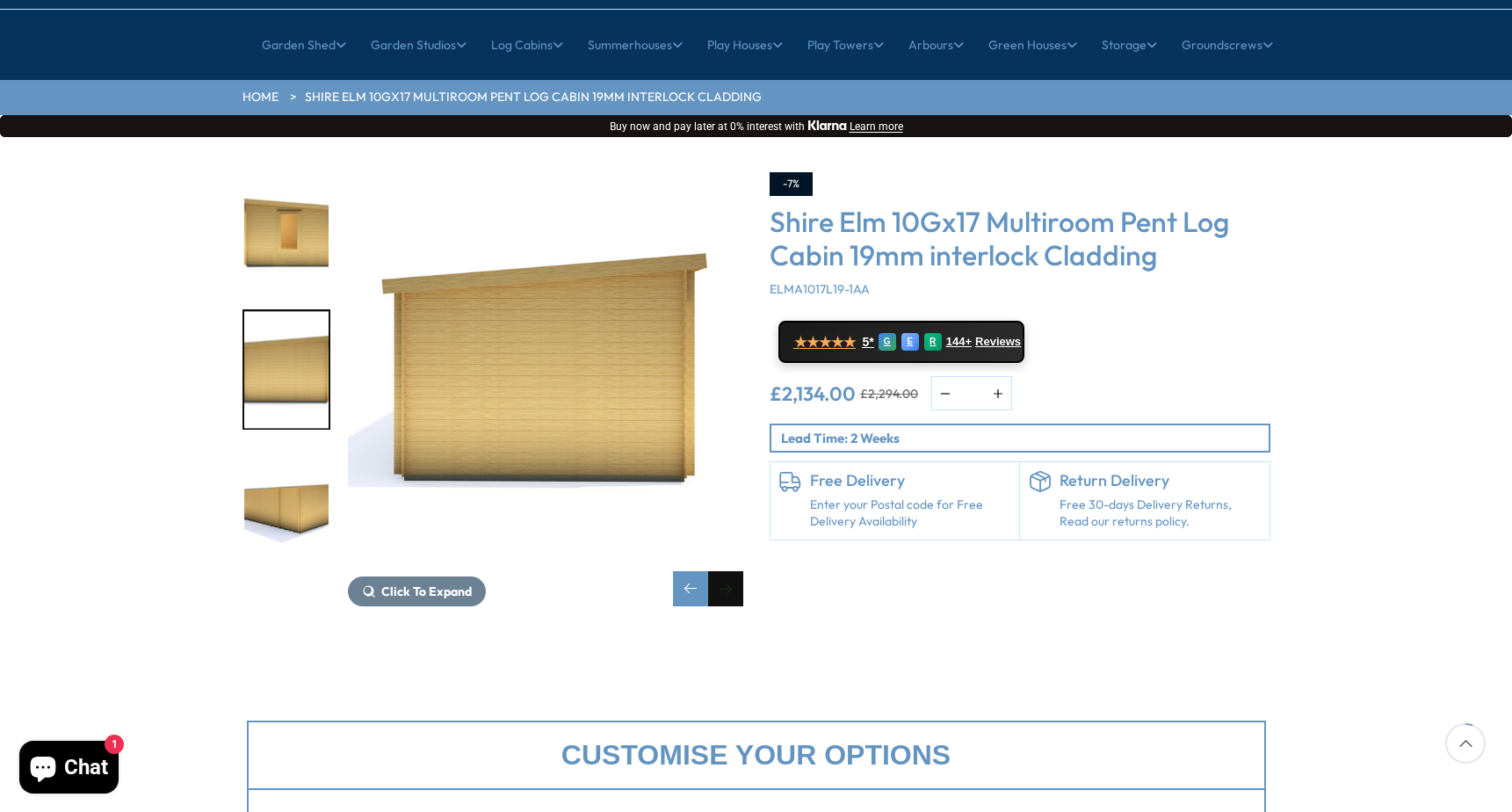
click at [726, 571] on div "Next slide" at bounding box center [726, 588] width 36 height 36
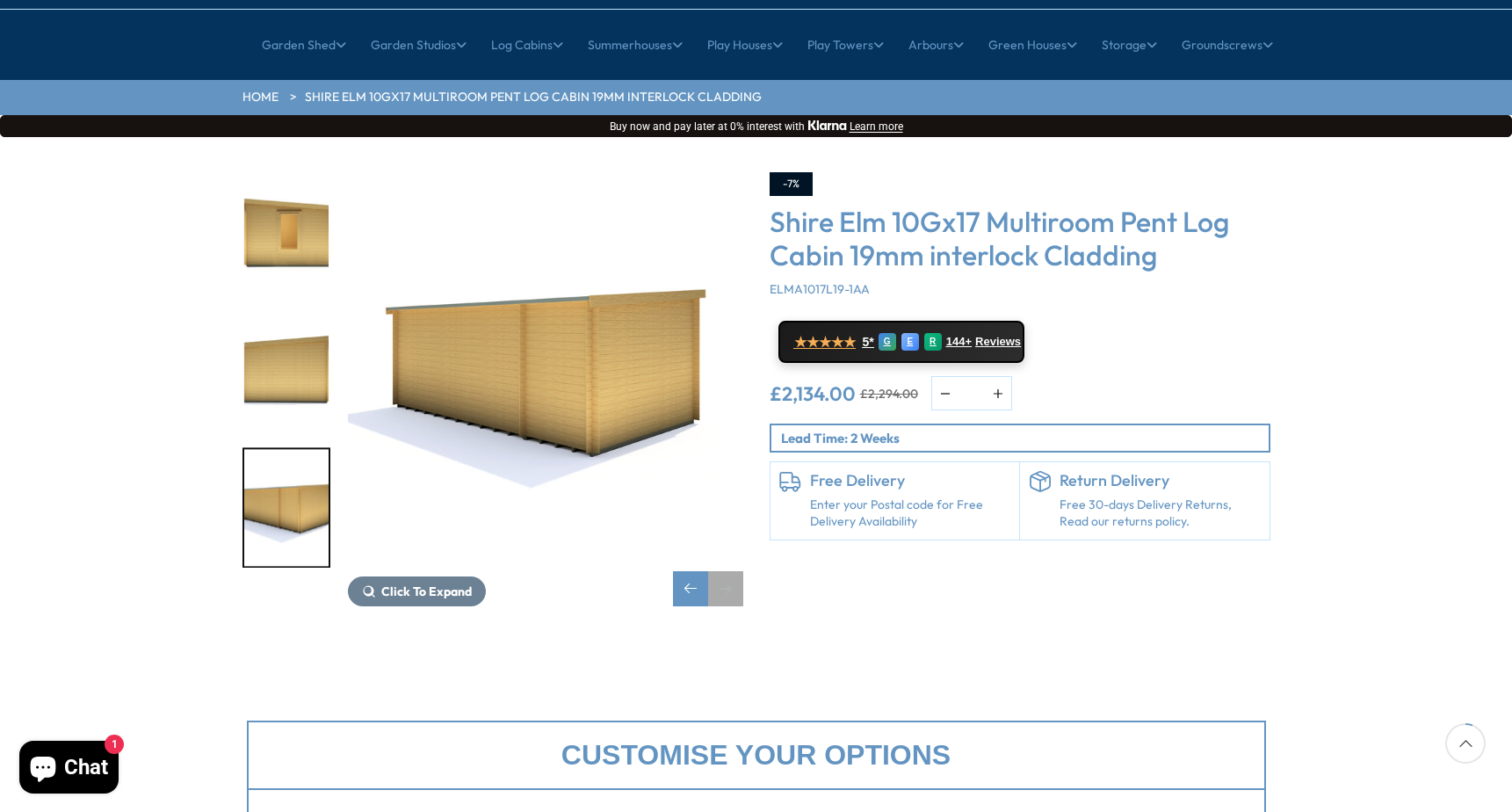
click at [726, 571] on div "Next slide" at bounding box center [726, 588] width 36 height 36
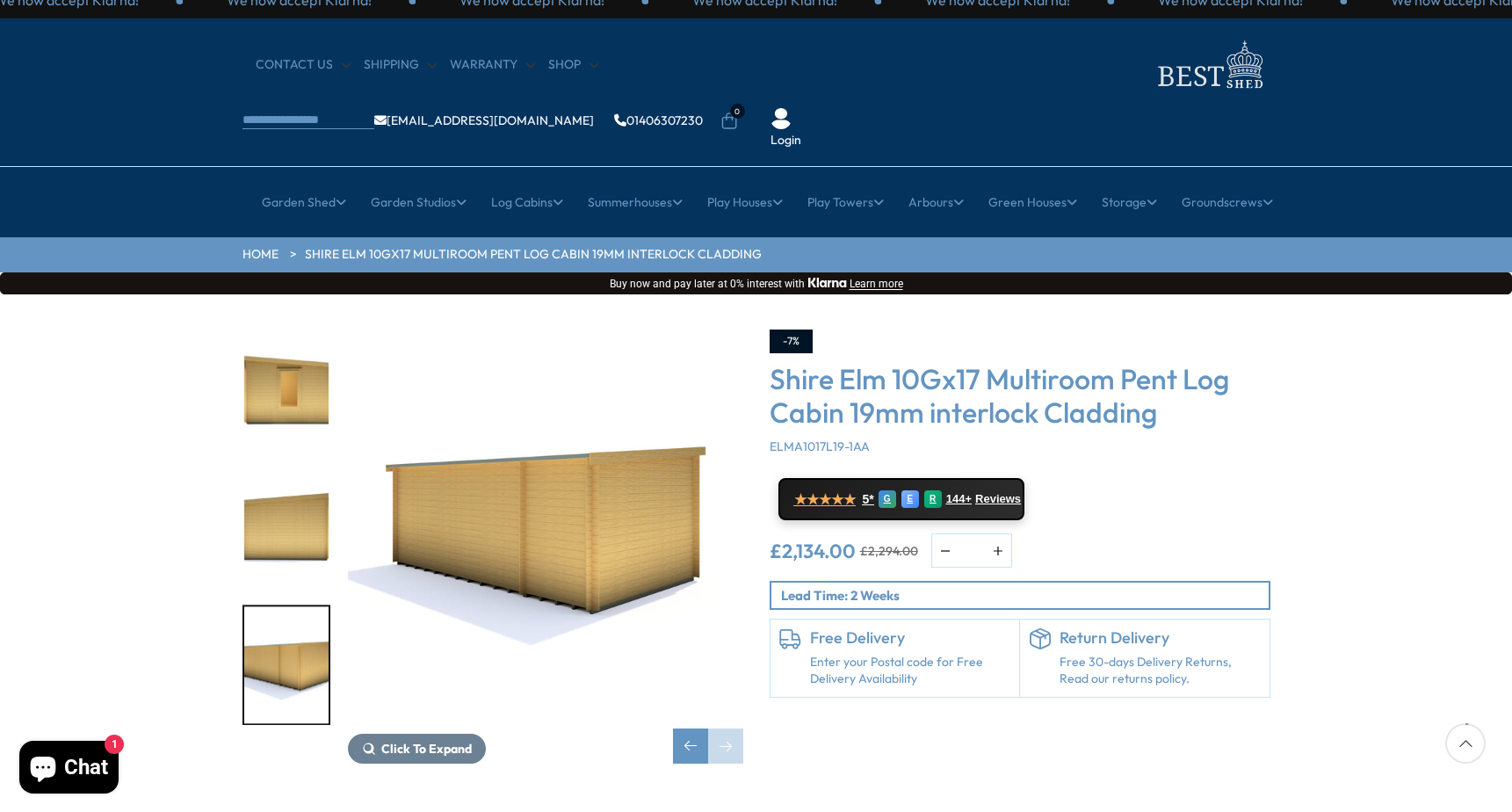
scroll to position [0, 0]
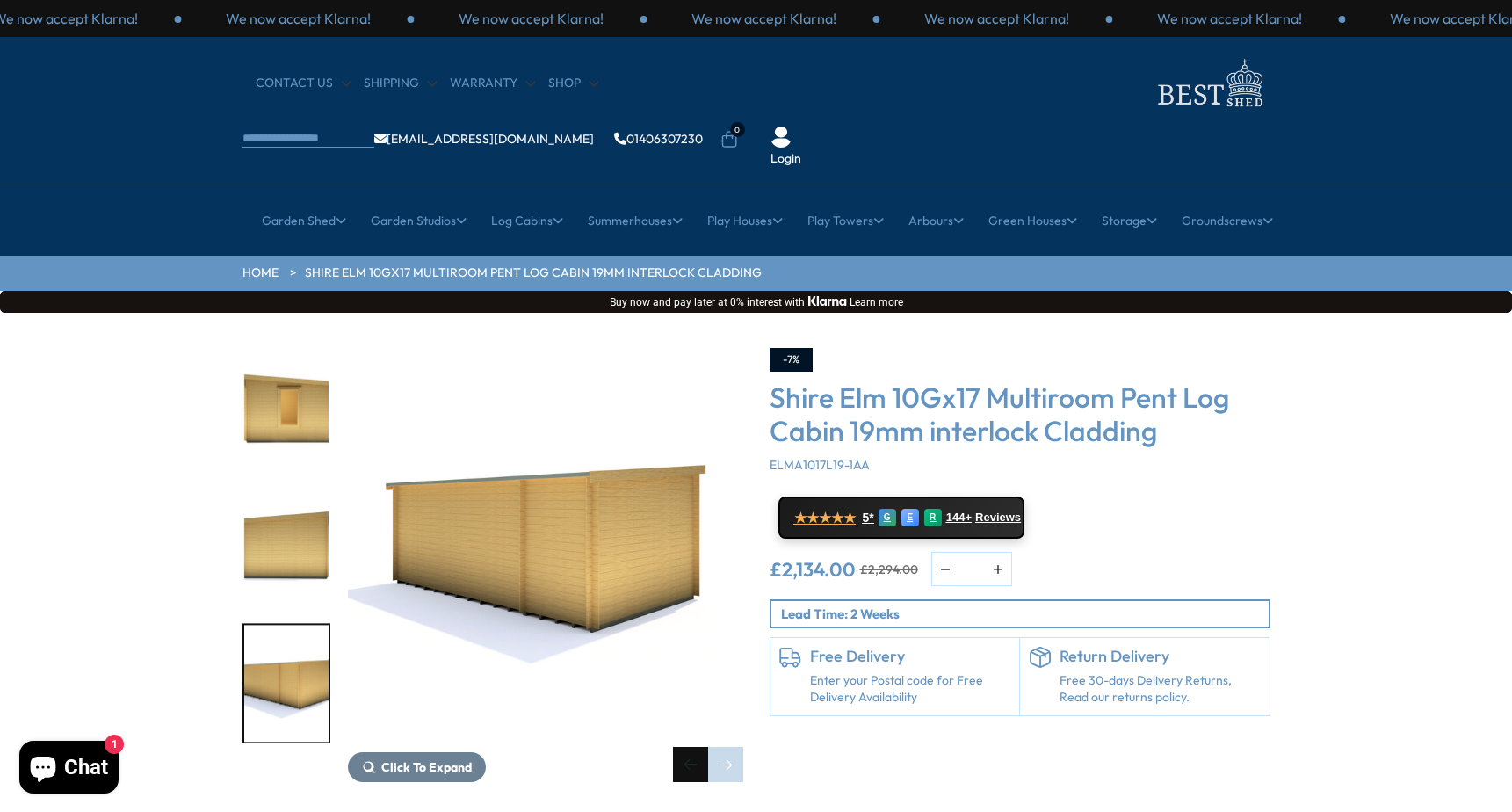
click at [684, 746] on div "Previous slide" at bounding box center [690, 764] width 36 height 36
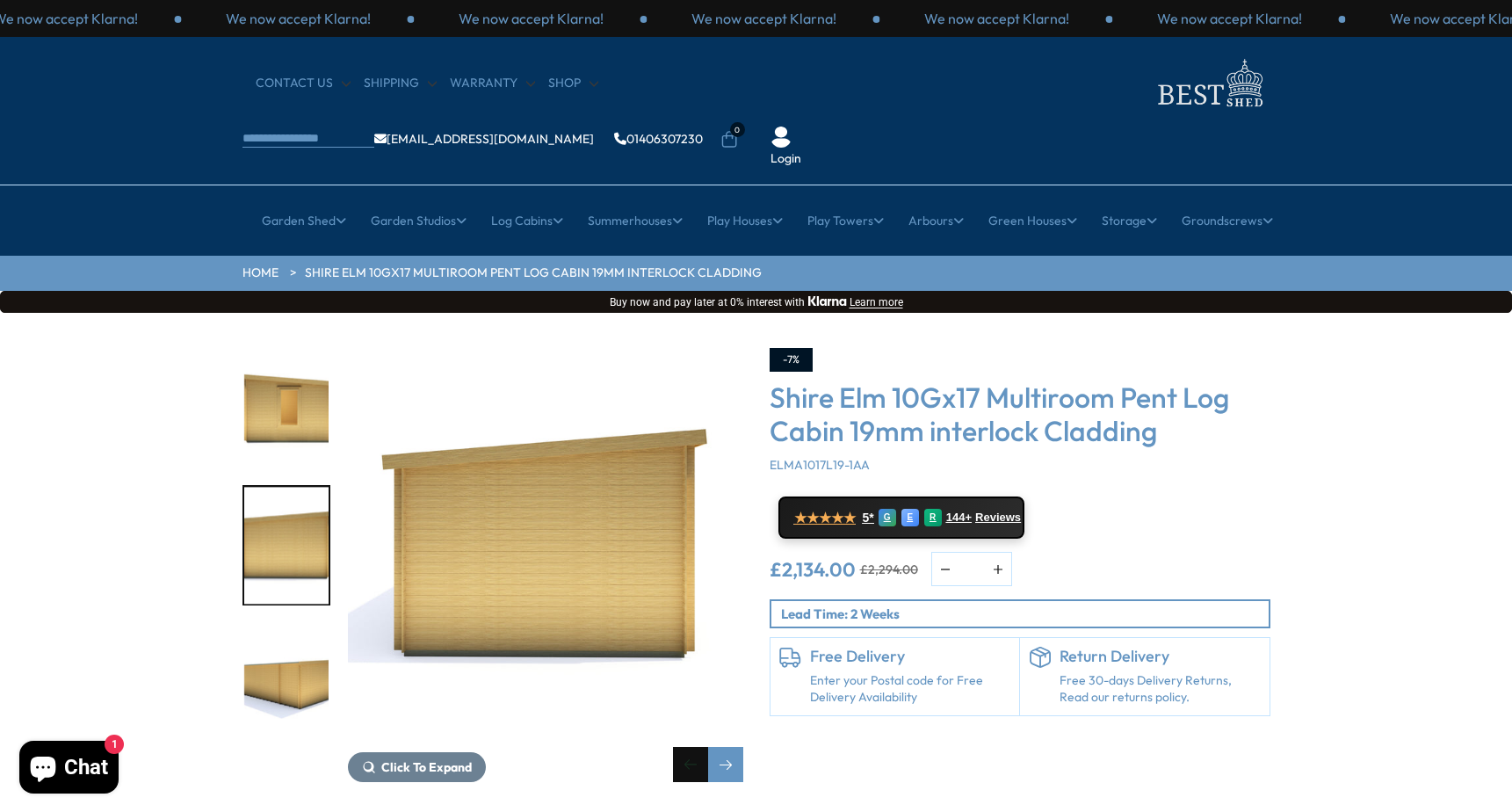
click at [684, 746] on div "Previous slide" at bounding box center [690, 764] width 36 height 36
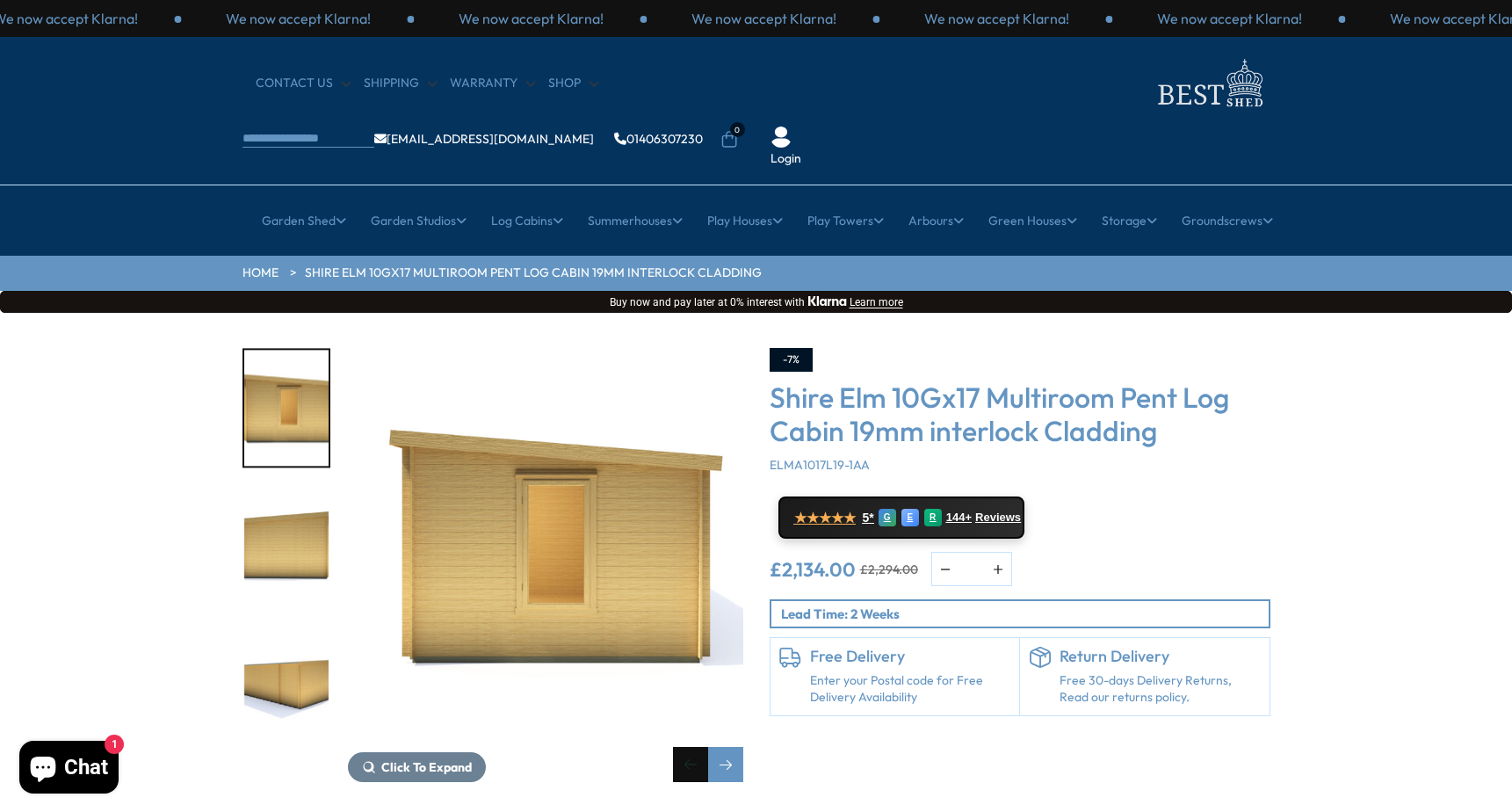
click at [684, 746] on div "Previous slide" at bounding box center [690, 764] width 36 height 36
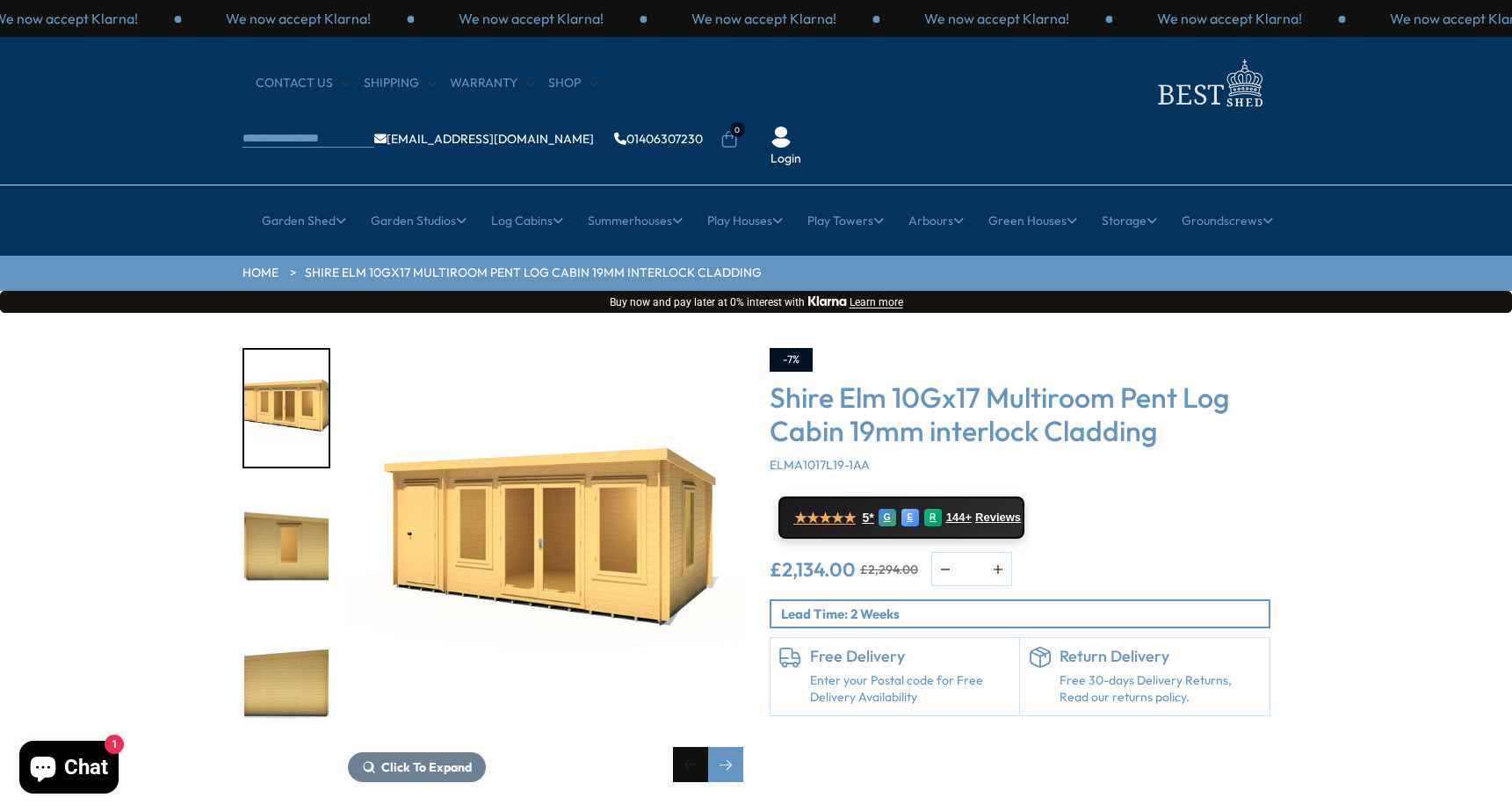
click at [684, 746] on div "Previous slide" at bounding box center [690, 764] width 36 height 36
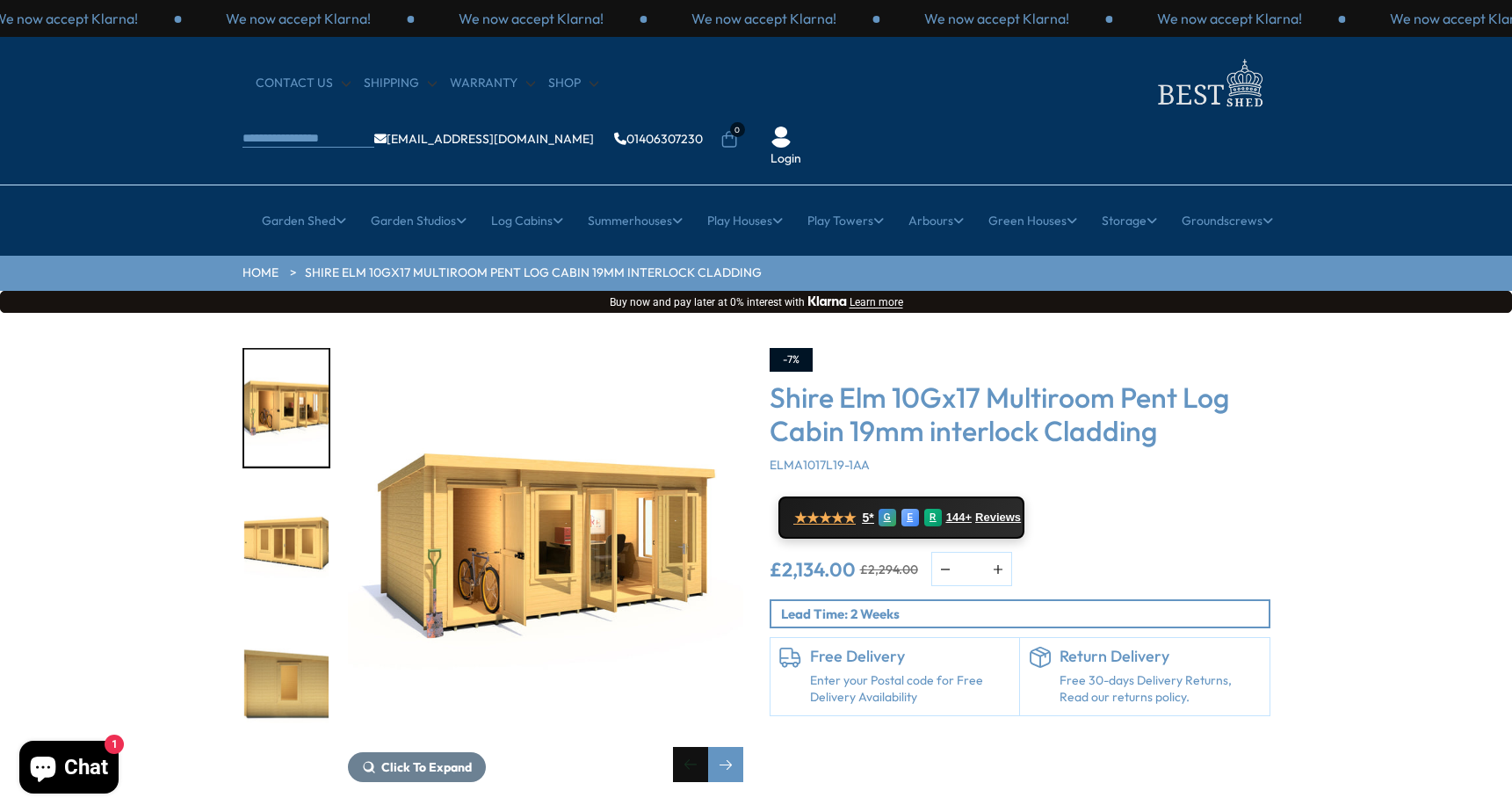
click at [684, 746] on div "Previous slide" at bounding box center [690, 764] width 36 height 36
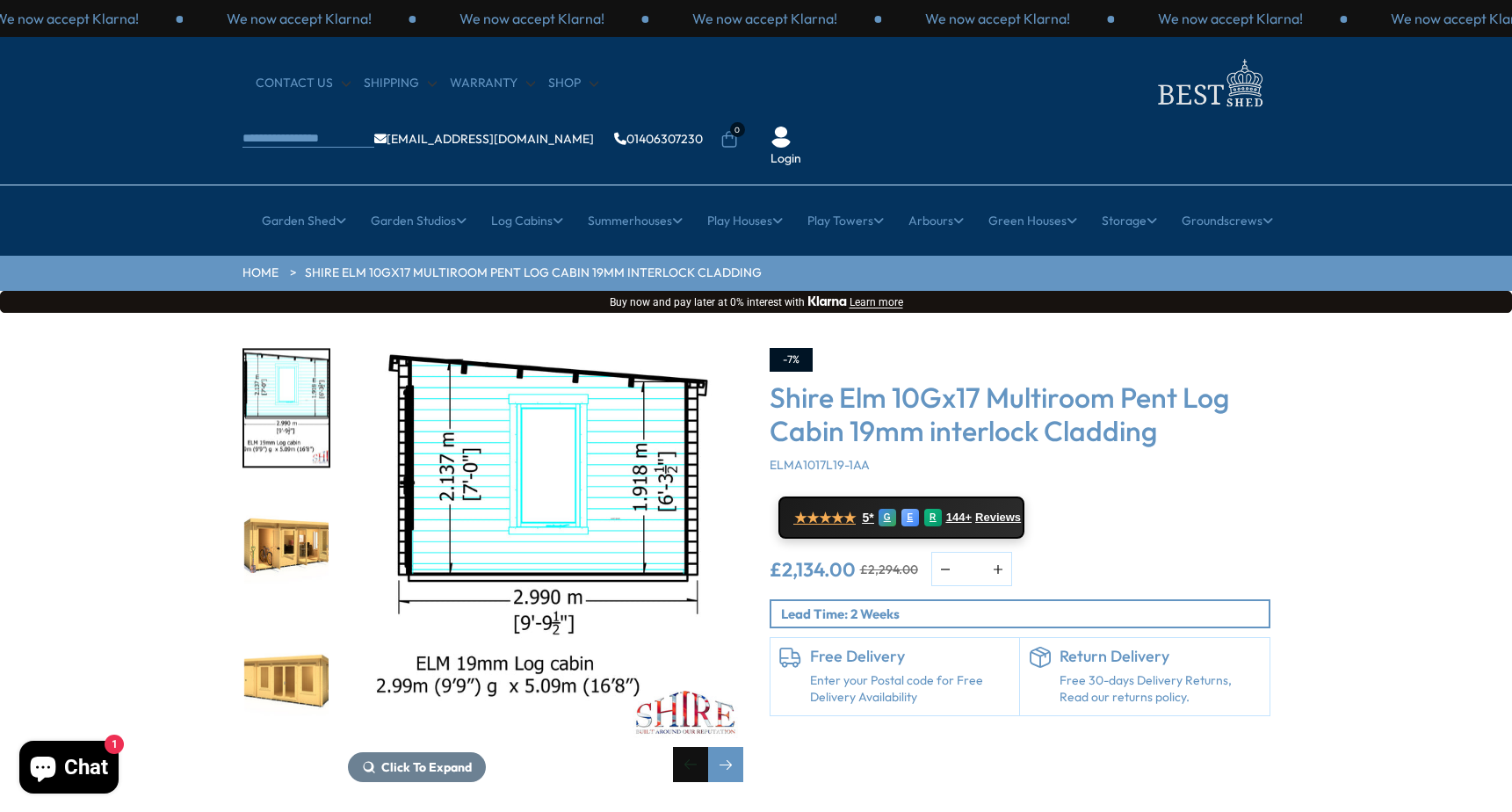
click at [684, 746] on div "Previous slide" at bounding box center [690, 764] width 36 height 36
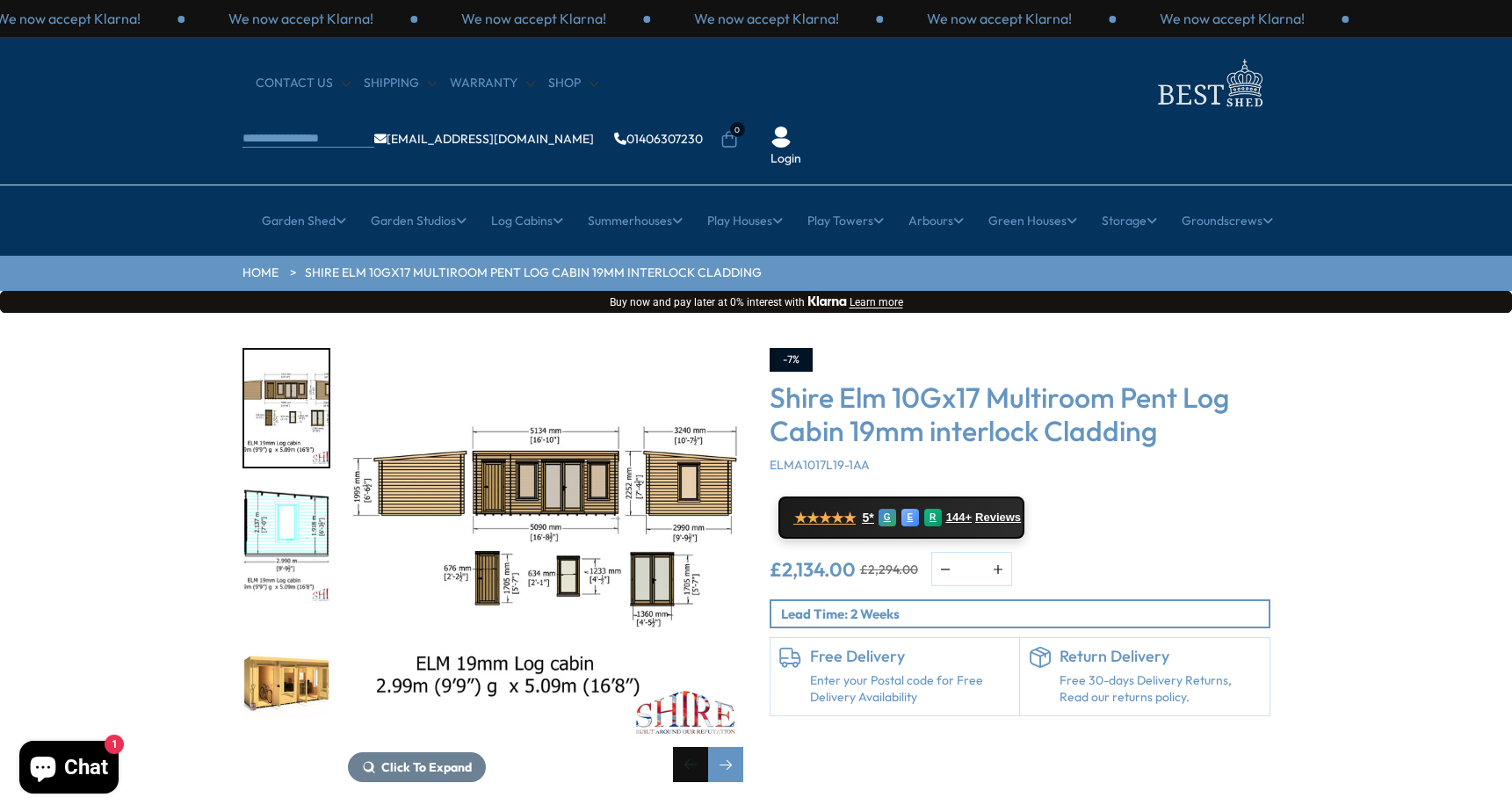
click at [691, 746] on div "Previous slide" at bounding box center [690, 764] width 36 height 36
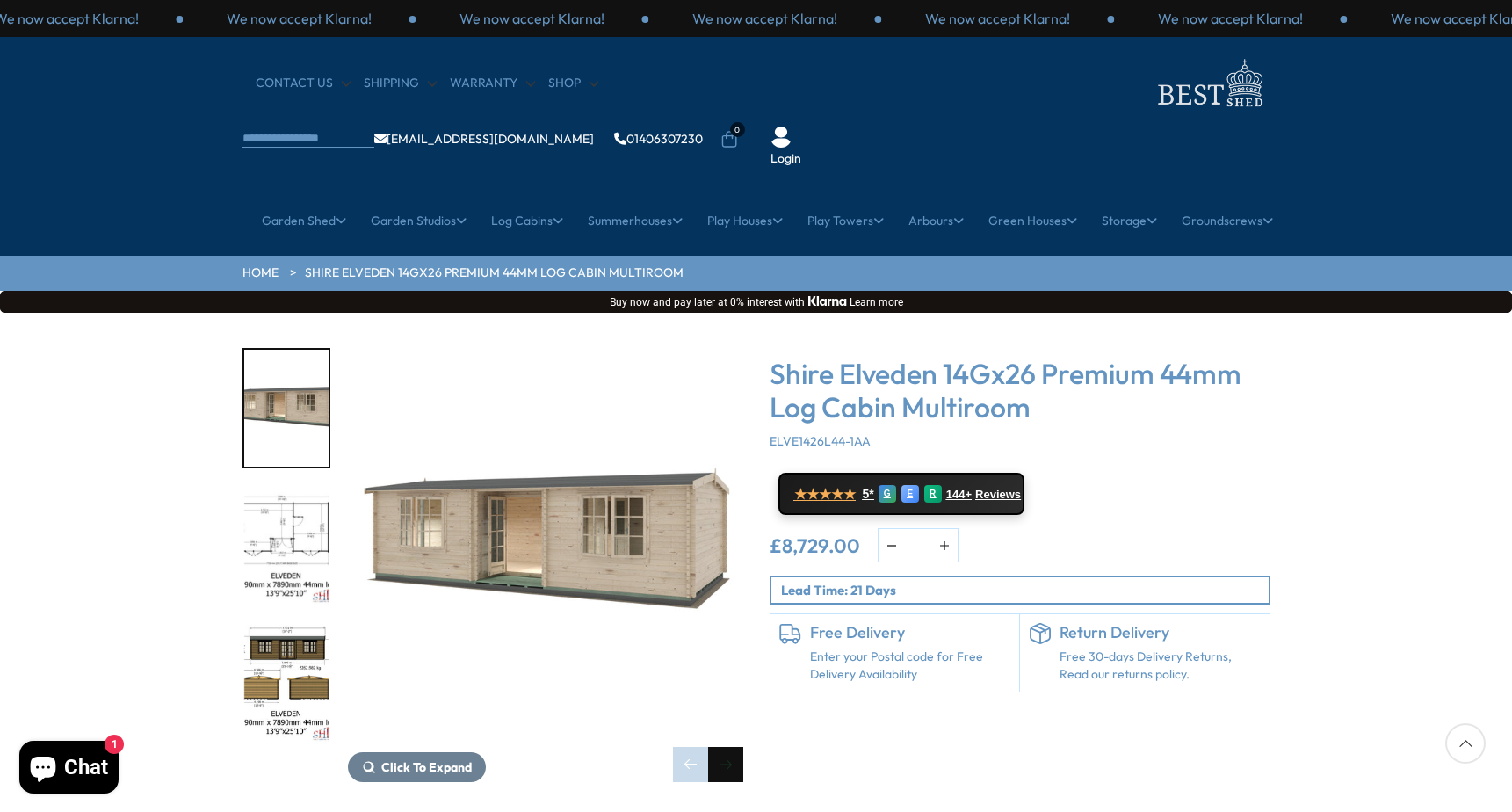
click at [730, 746] on div "Next slide" at bounding box center [726, 764] width 36 height 36
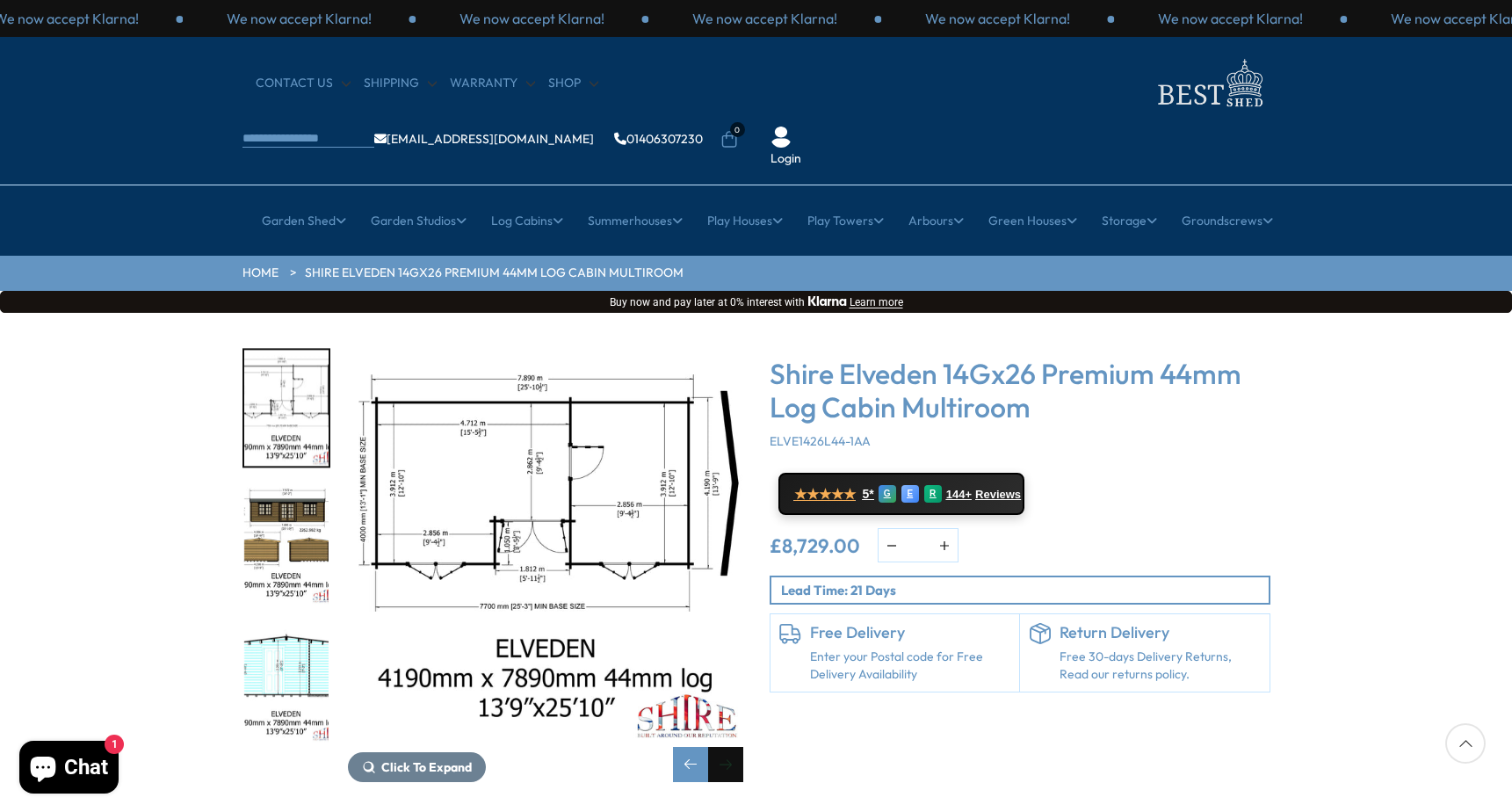
click at [730, 746] on div "Next slide" at bounding box center [726, 764] width 36 height 36
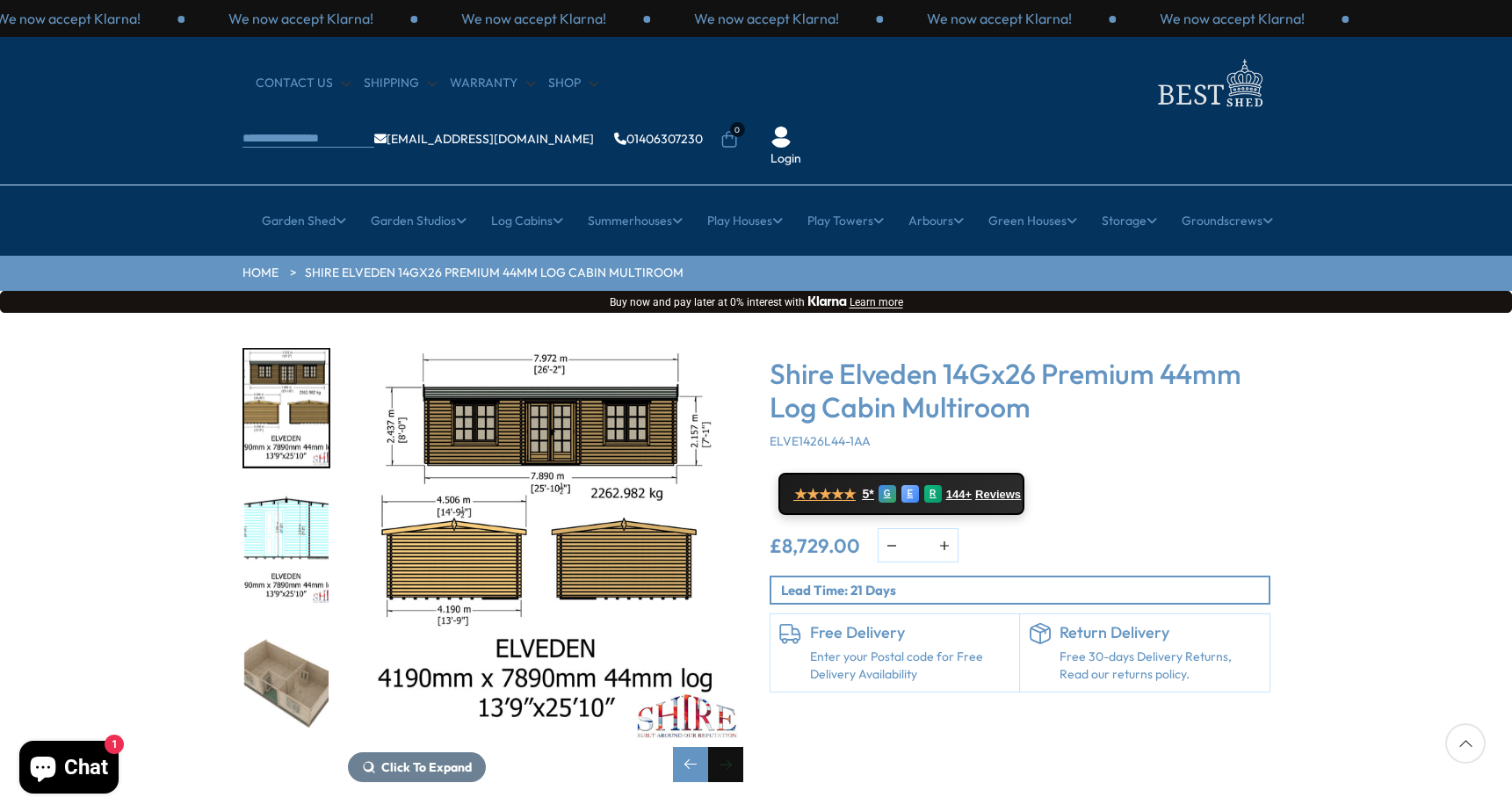
click at [730, 746] on div "Next slide" at bounding box center [726, 764] width 36 height 36
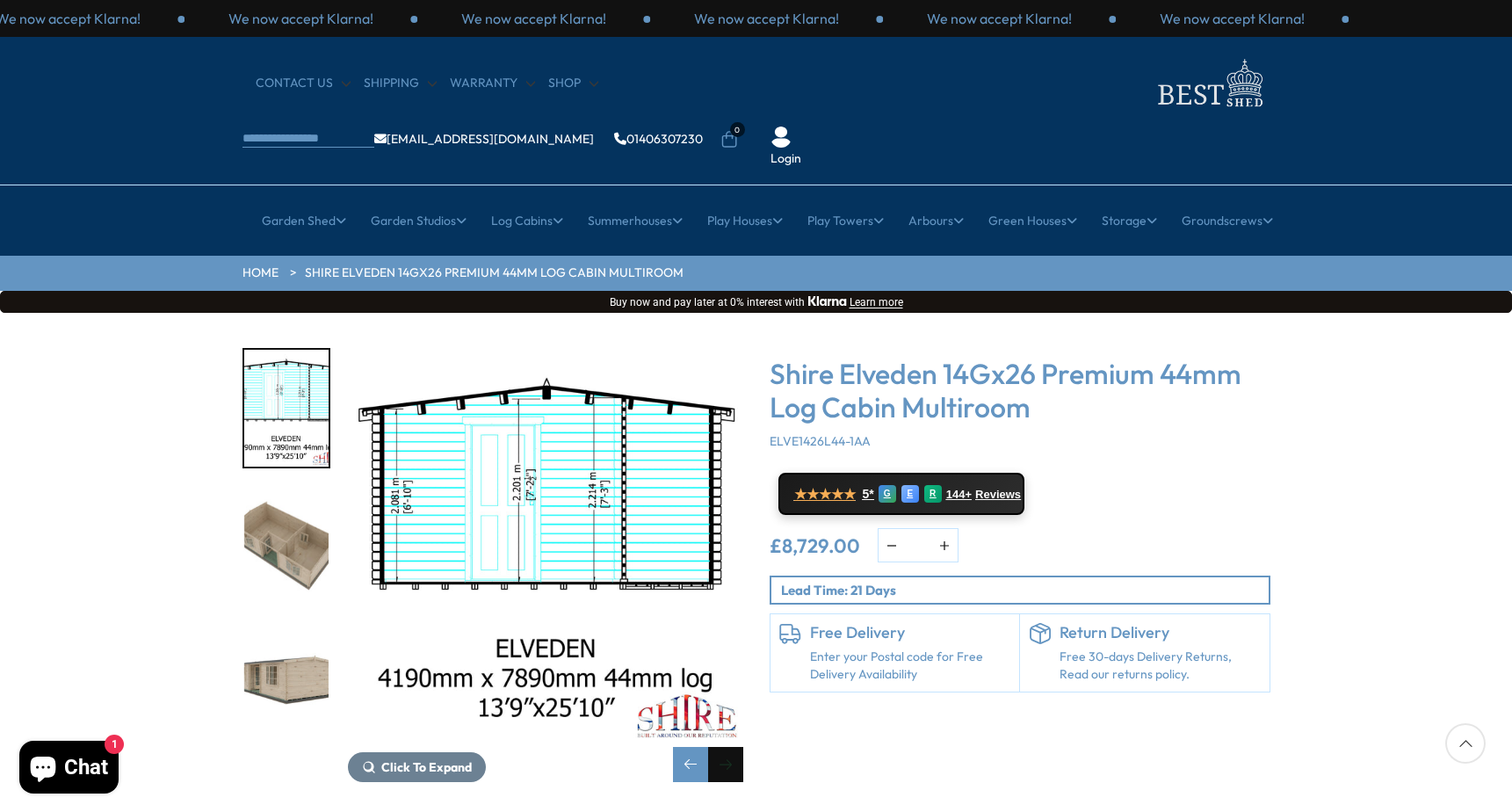
click at [729, 746] on div "Next slide" at bounding box center [726, 764] width 36 height 36
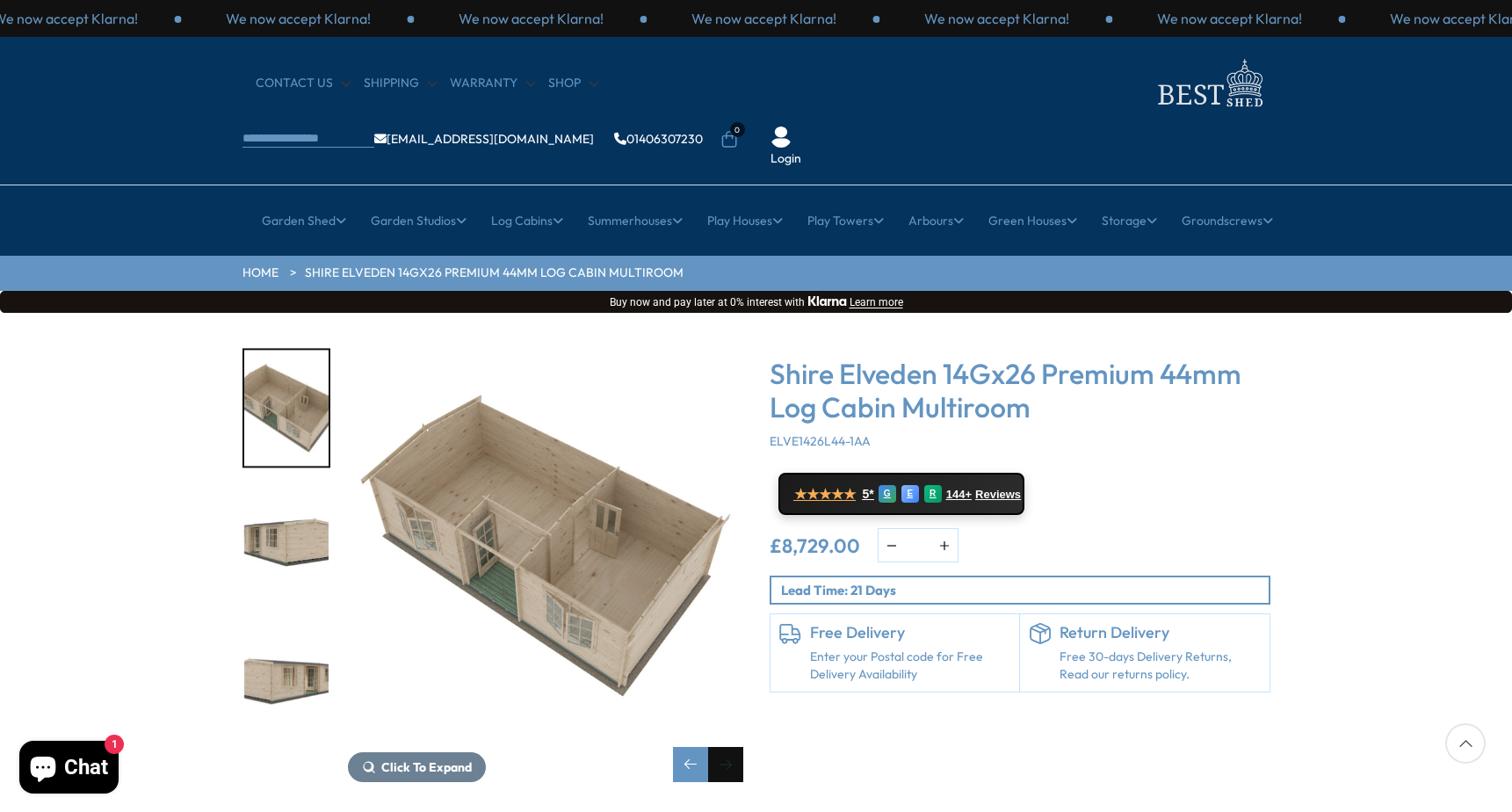
click at [729, 746] on div "Next slide" at bounding box center [726, 764] width 36 height 36
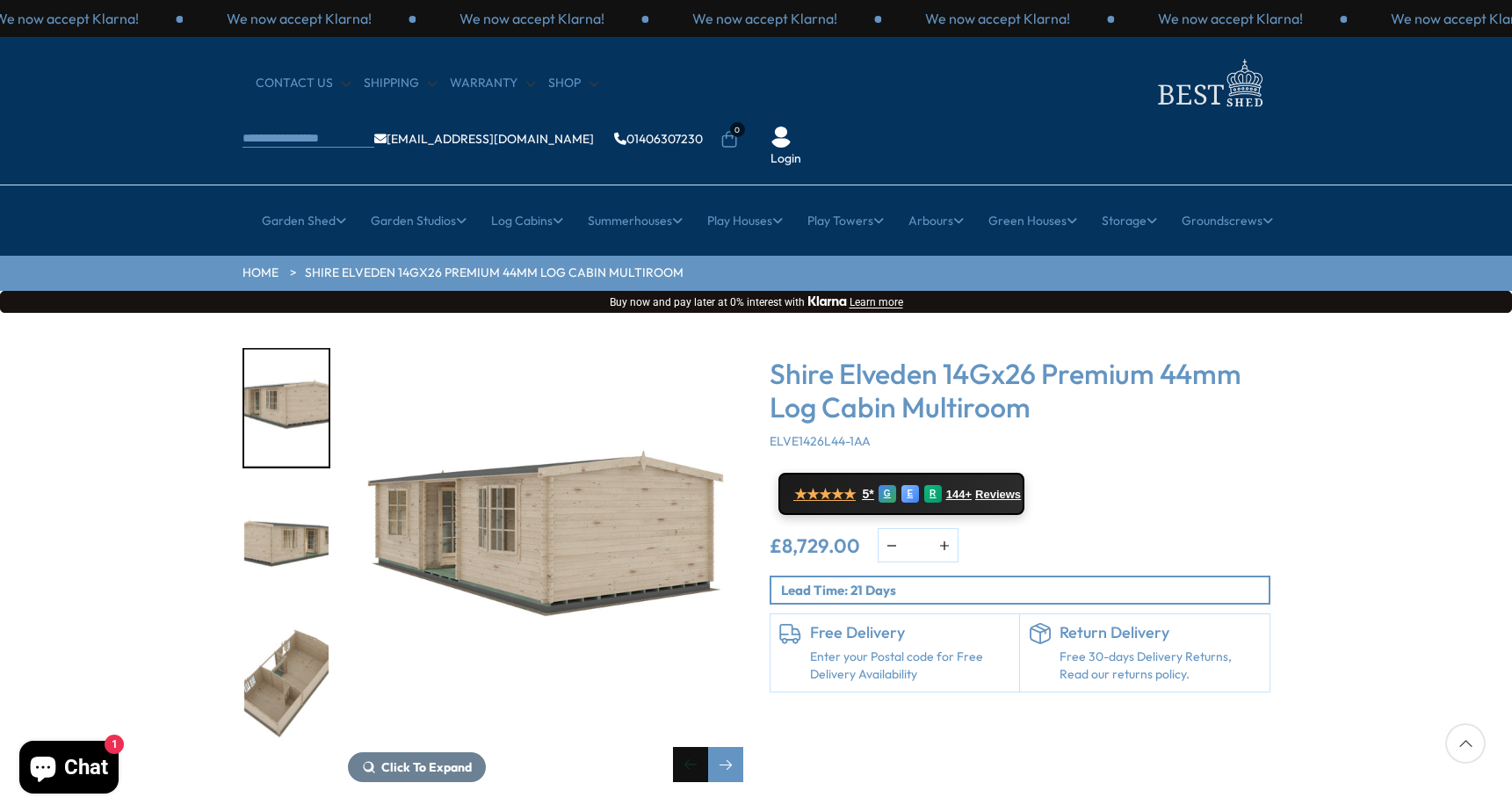
click at [684, 746] on div "Previous slide" at bounding box center [690, 764] width 36 height 36
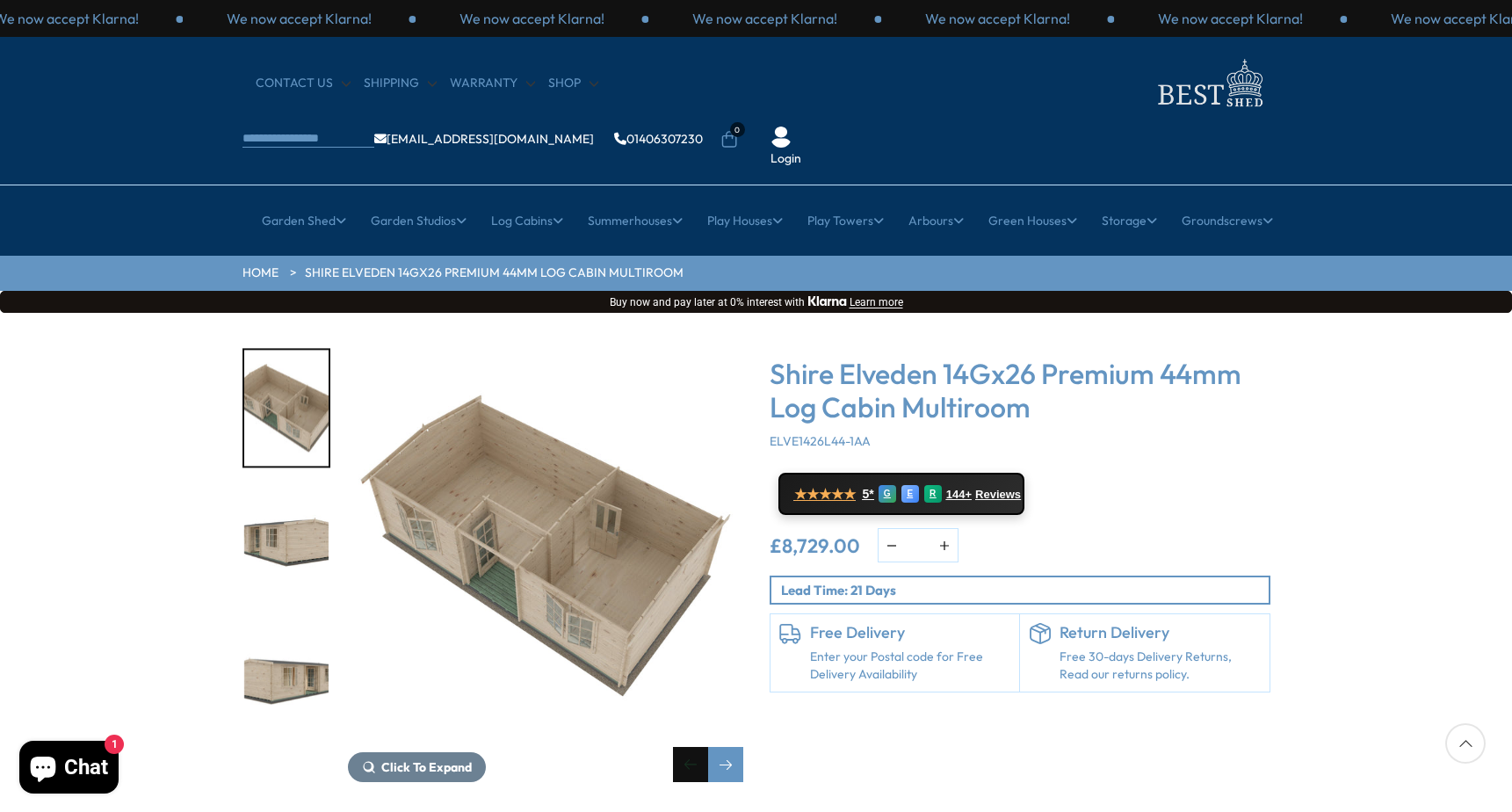
click at [684, 746] on div "Previous slide" at bounding box center [690, 764] width 36 height 36
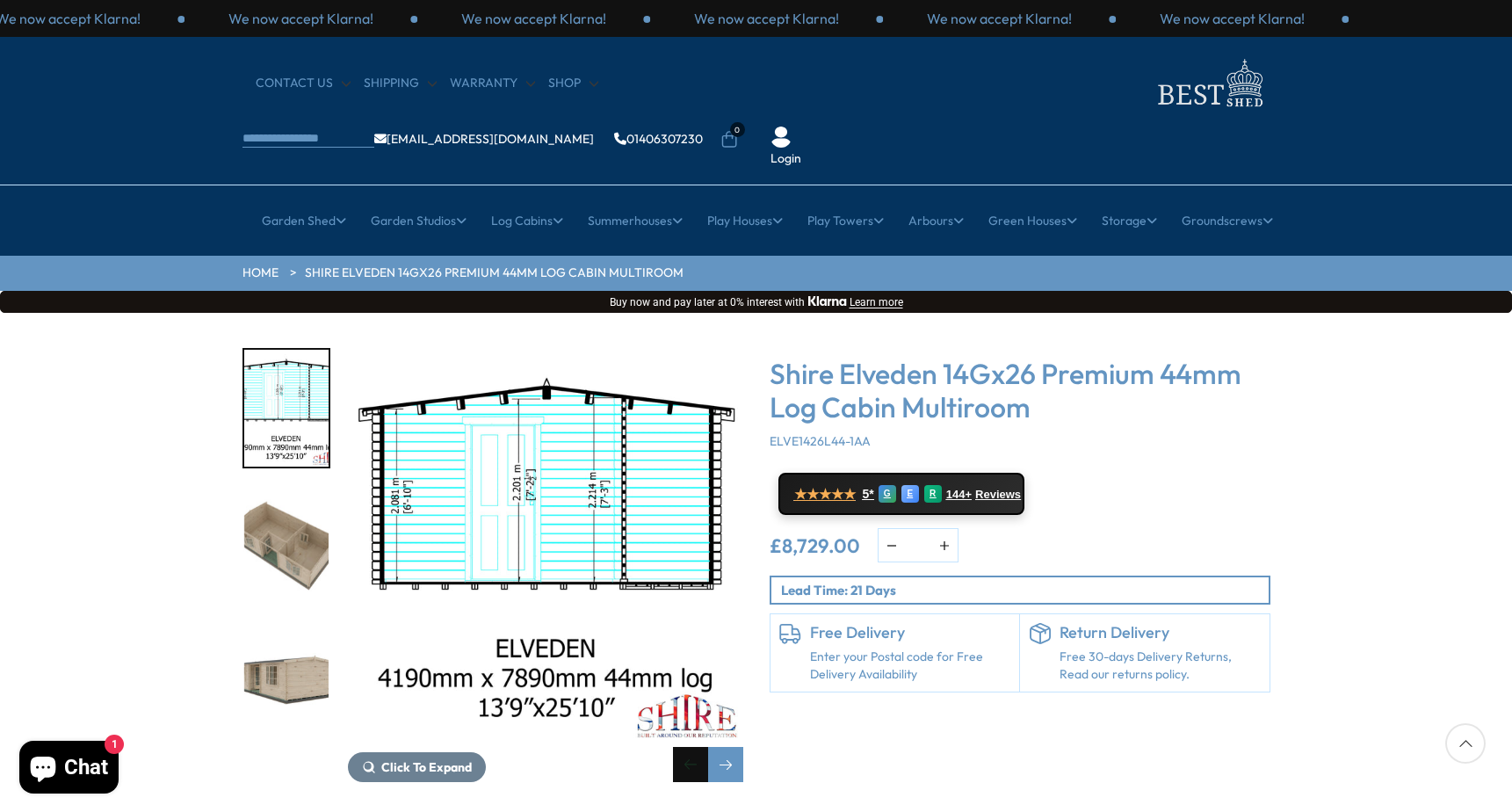
click at [684, 746] on div "Previous slide" at bounding box center [690, 764] width 36 height 36
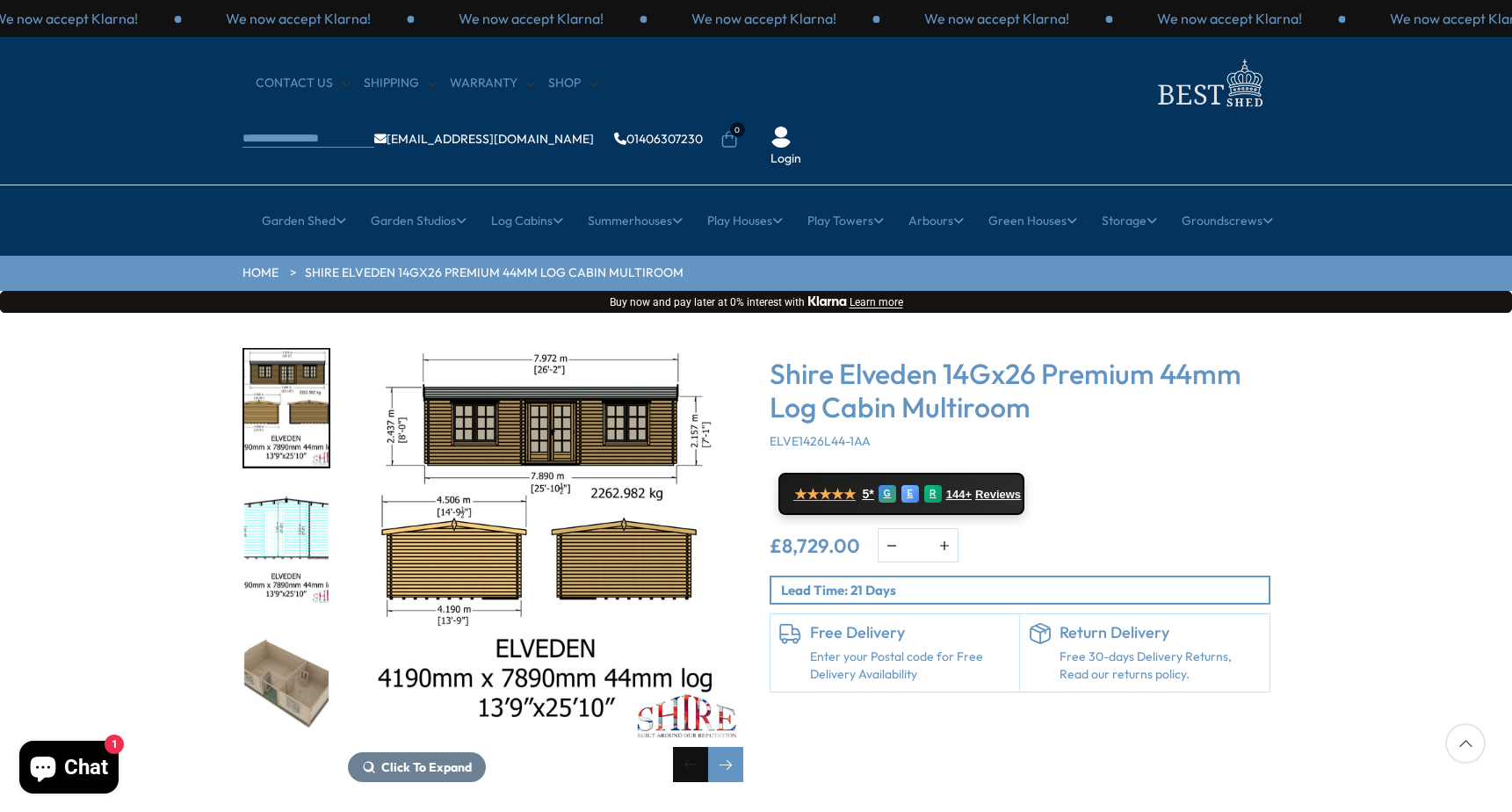
click at [690, 746] on div "Previous slide" at bounding box center [690, 764] width 36 height 36
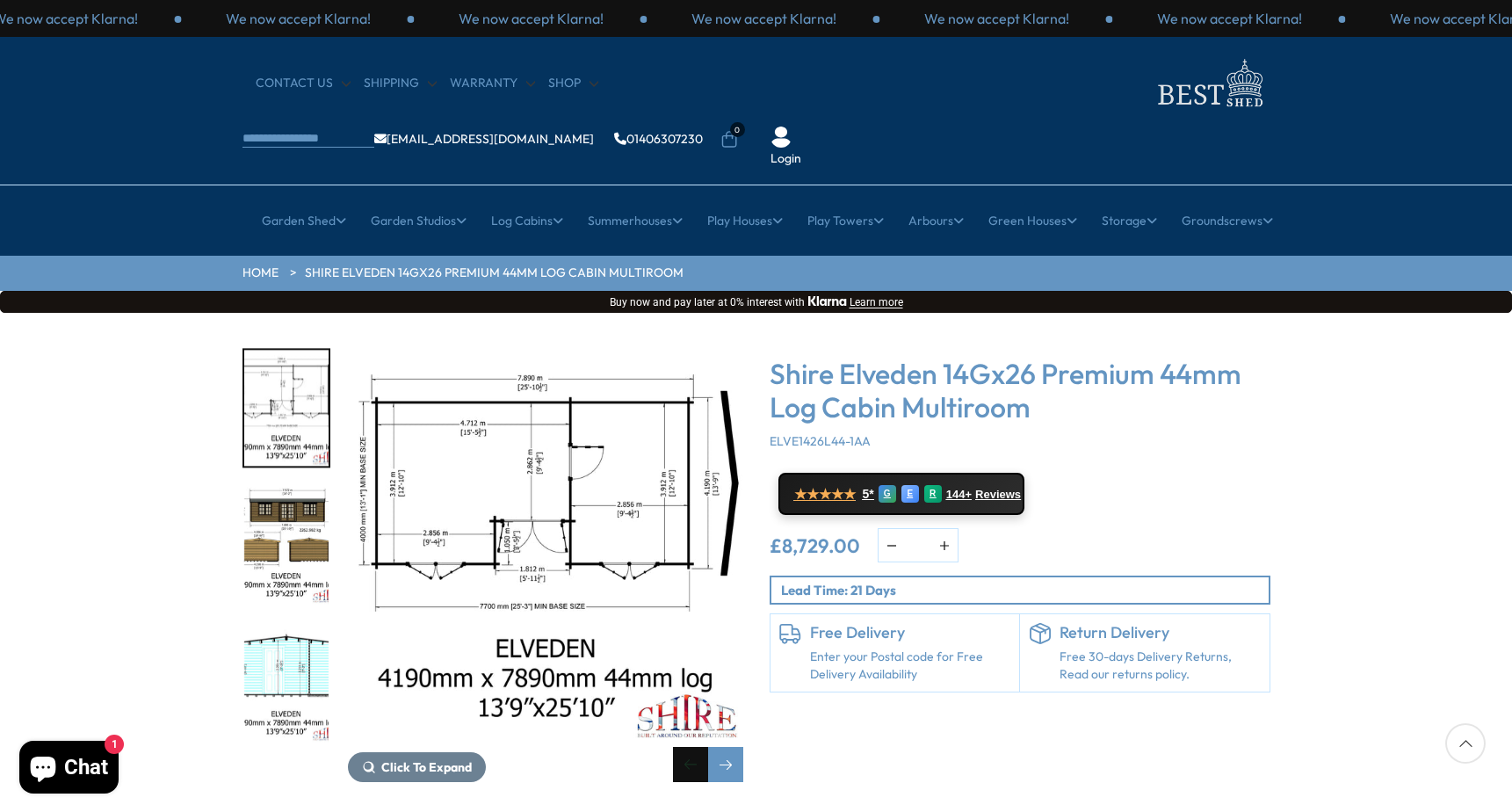
click at [688, 746] on div "Previous slide" at bounding box center [690, 764] width 36 height 36
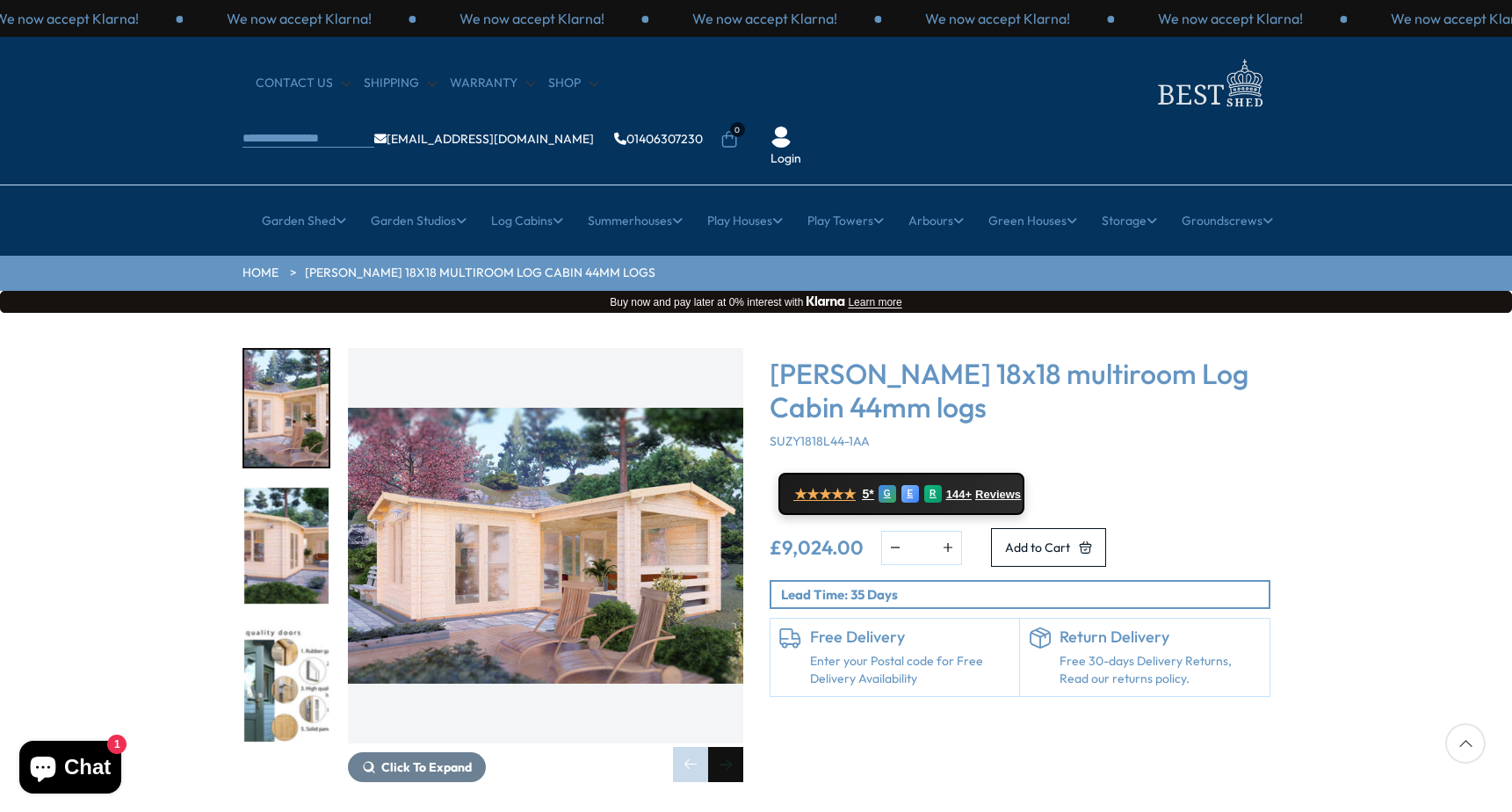
click at [725, 746] on div "Next slide" at bounding box center [726, 764] width 36 height 36
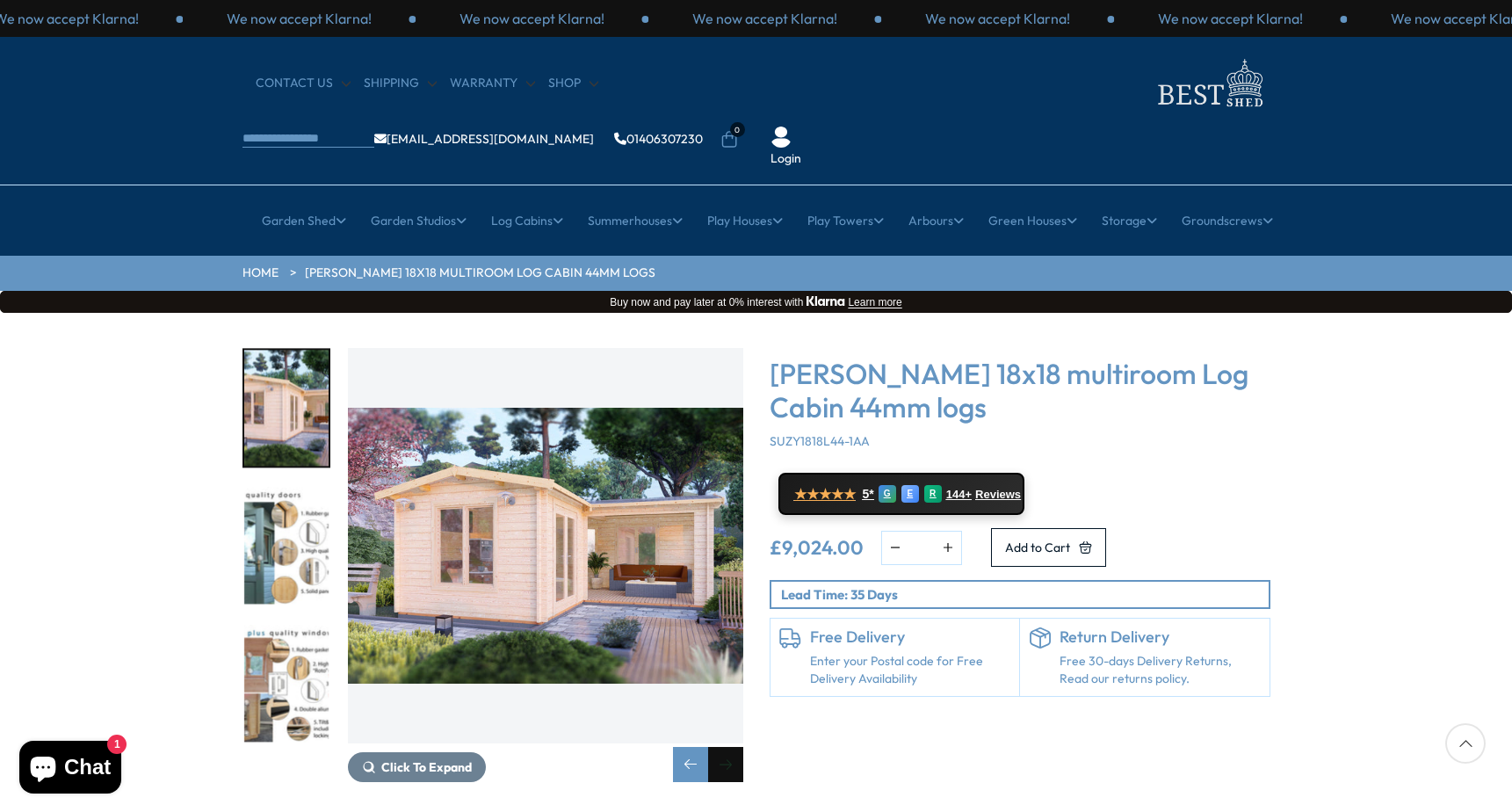
click at [725, 746] on div "Next slide" at bounding box center [726, 764] width 36 height 36
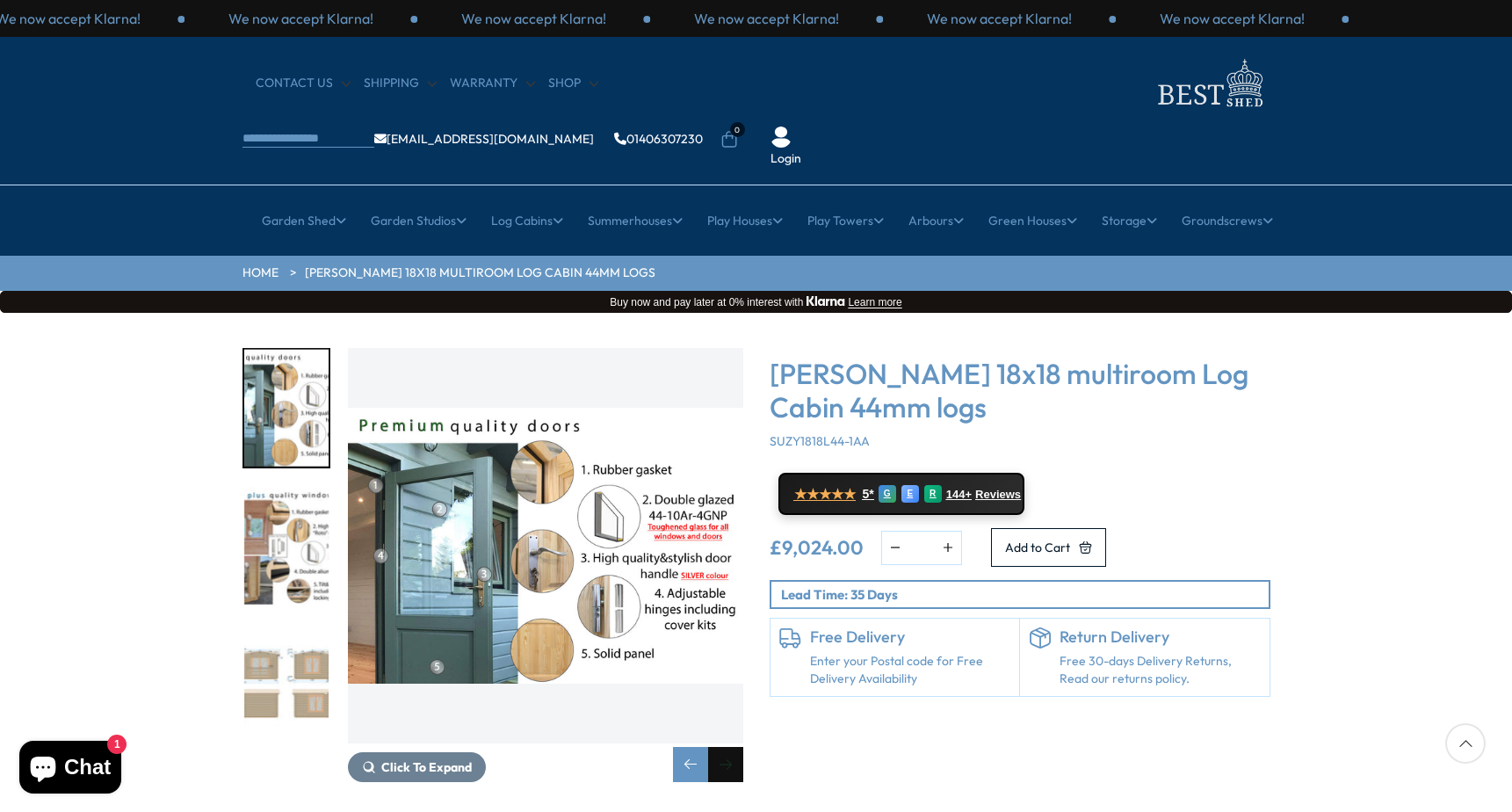
click at [725, 746] on div "Next slide" at bounding box center [726, 764] width 36 height 36
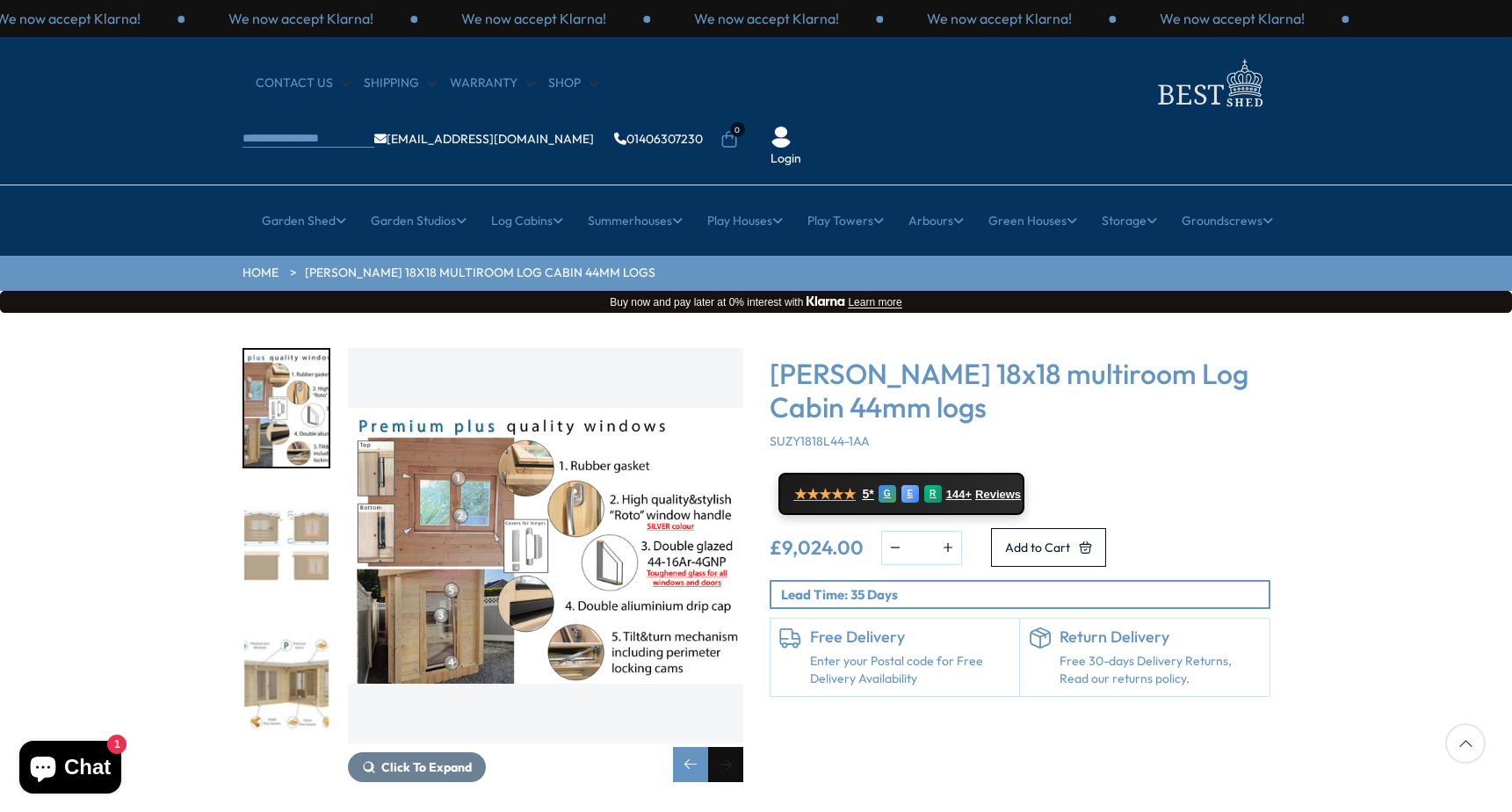
click at [725, 746] on div "Next slide" at bounding box center [726, 764] width 36 height 36
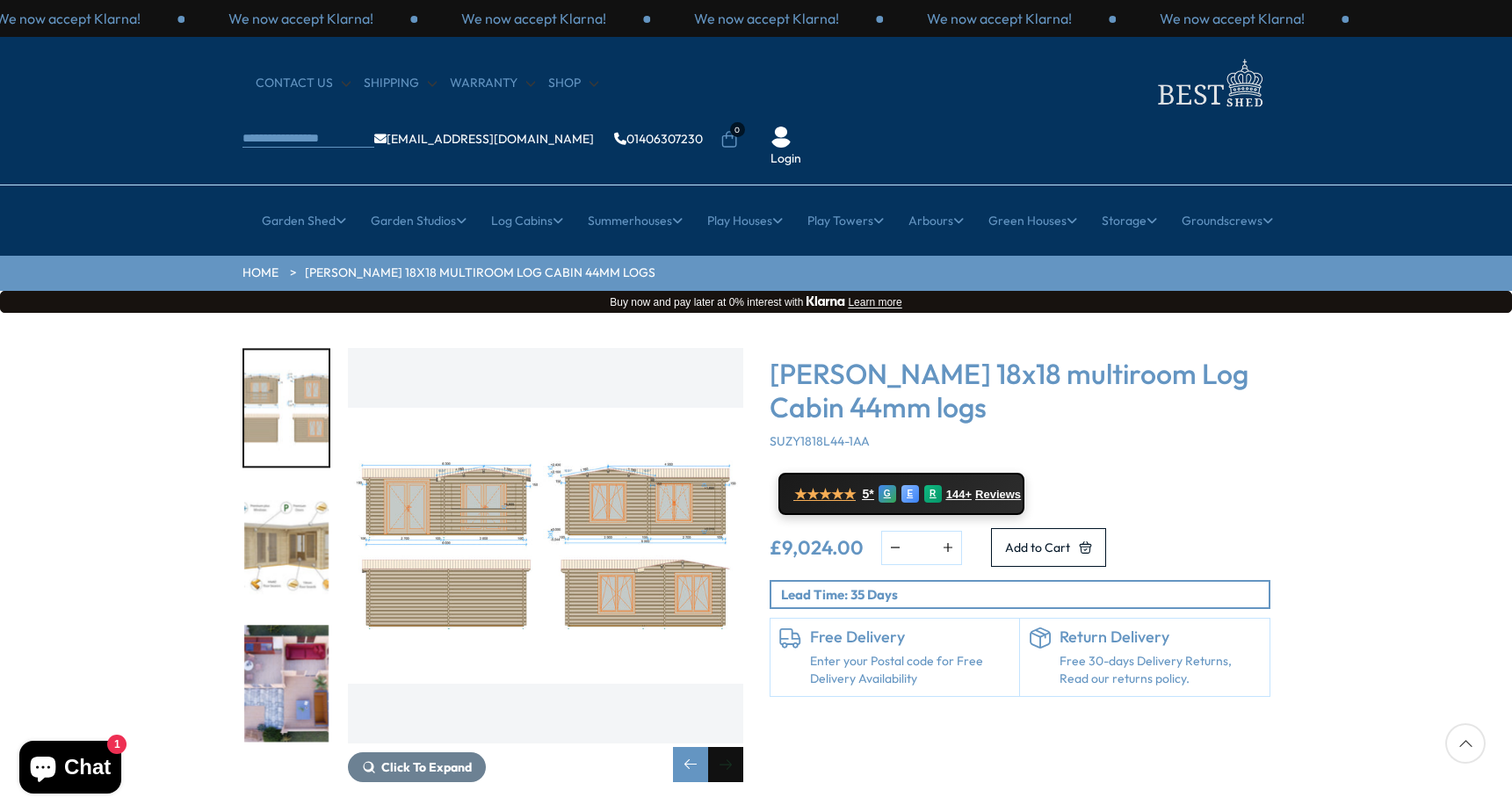
click at [725, 746] on div "Next slide" at bounding box center [726, 764] width 36 height 36
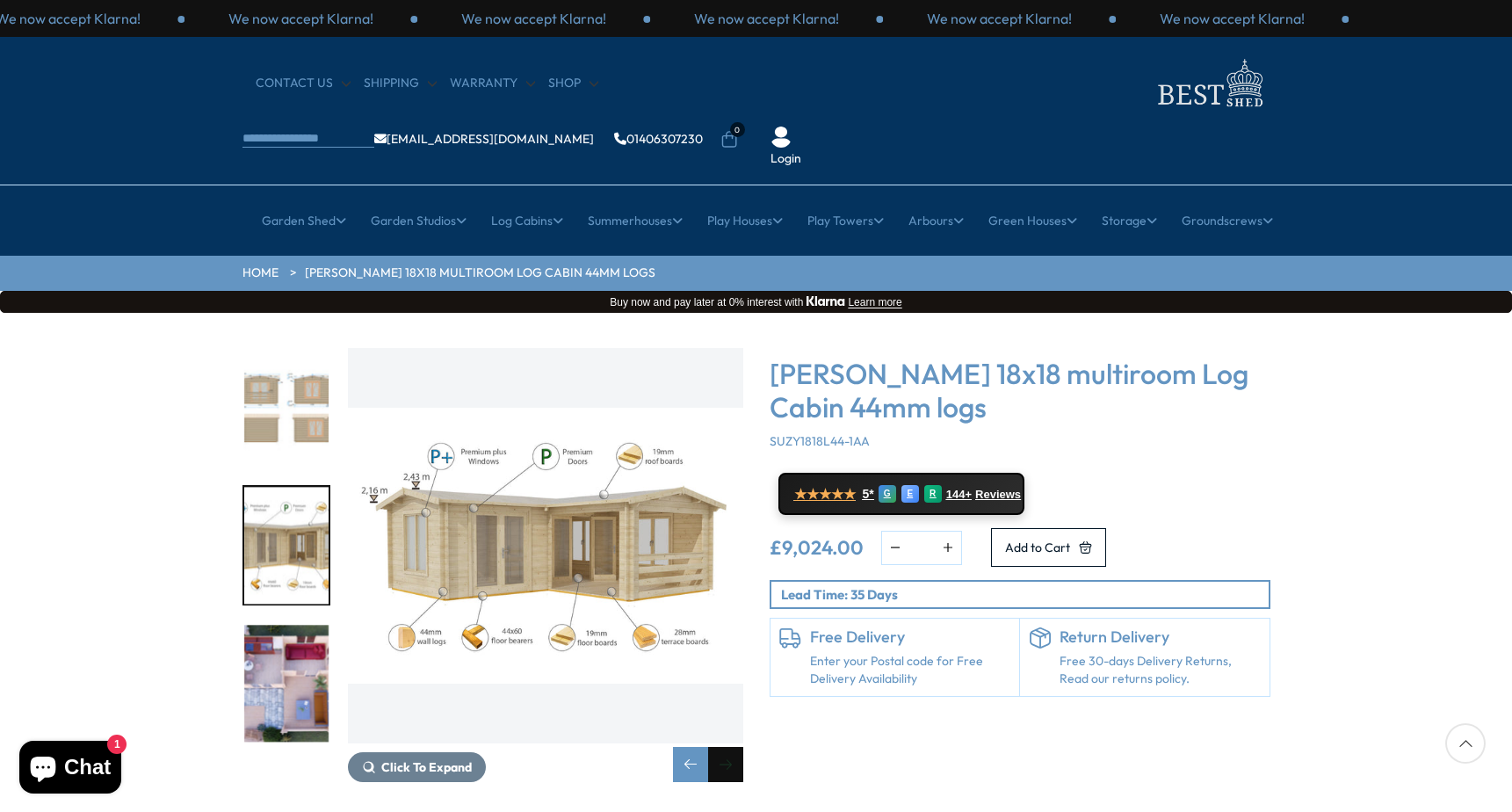
click at [725, 746] on div "Next slide" at bounding box center [726, 764] width 36 height 36
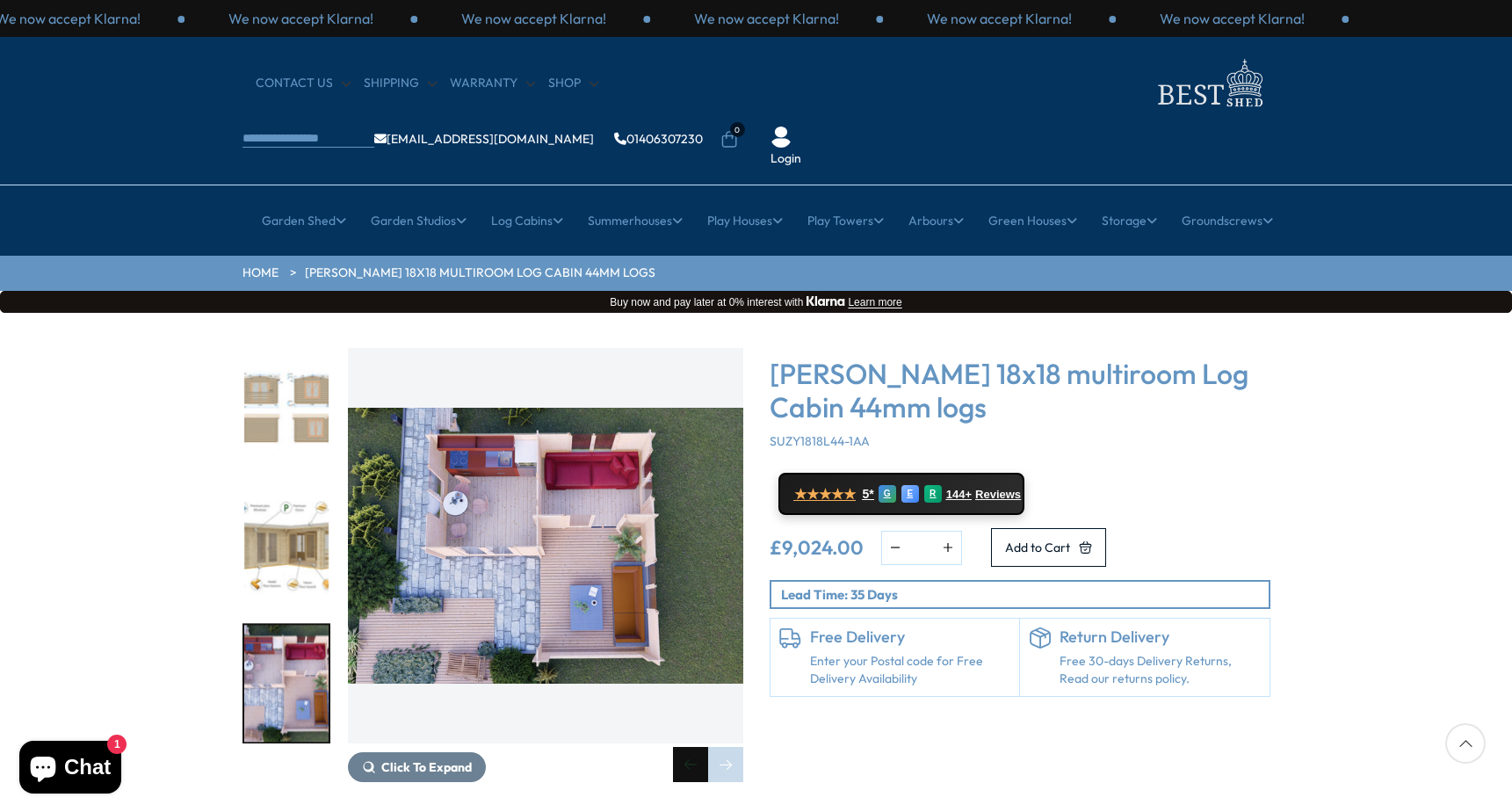
click at [693, 746] on div "Previous slide" at bounding box center [690, 764] width 36 height 36
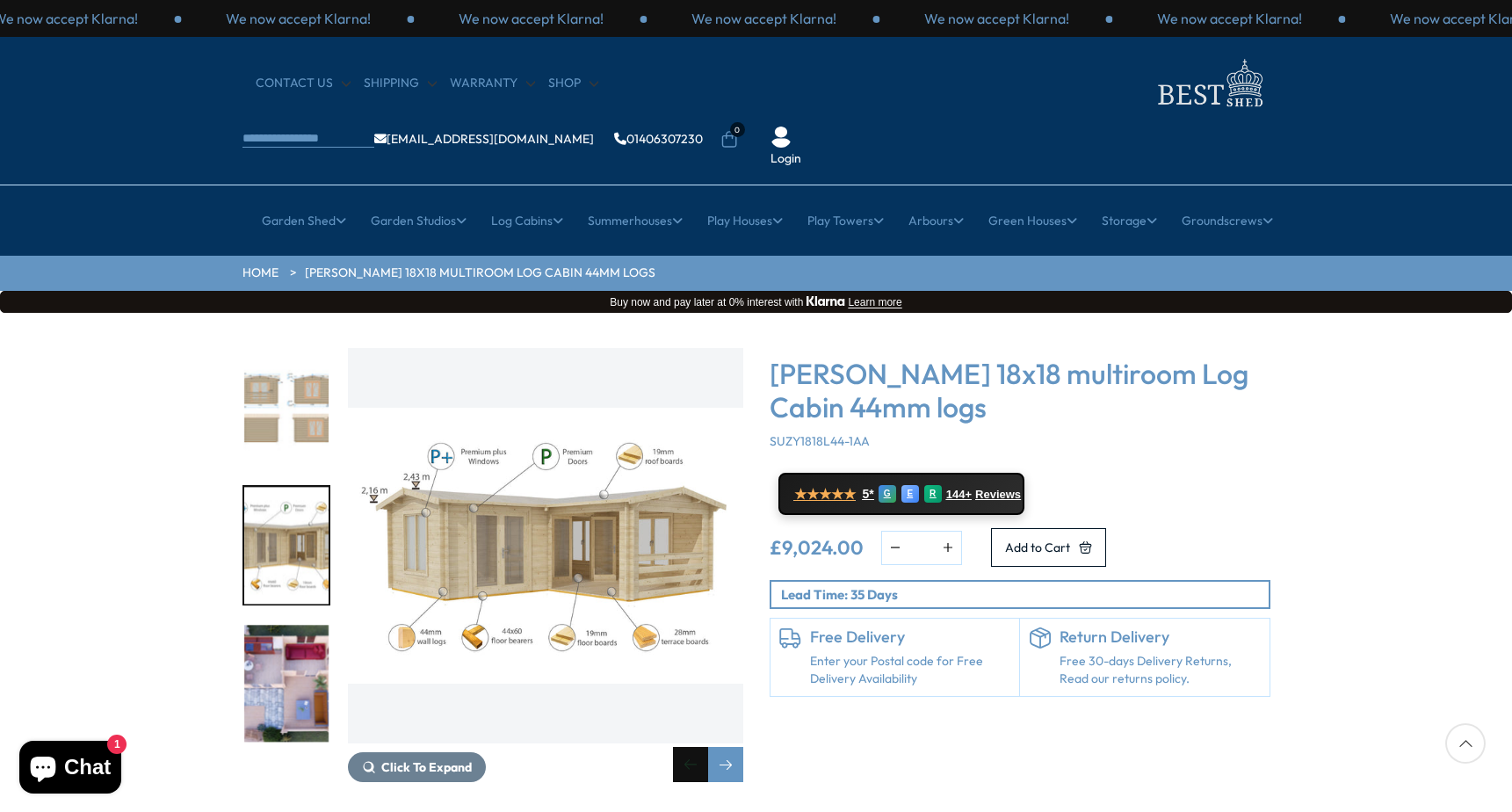
click at [693, 746] on div "Previous slide" at bounding box center [690, 764] width 36 height 36
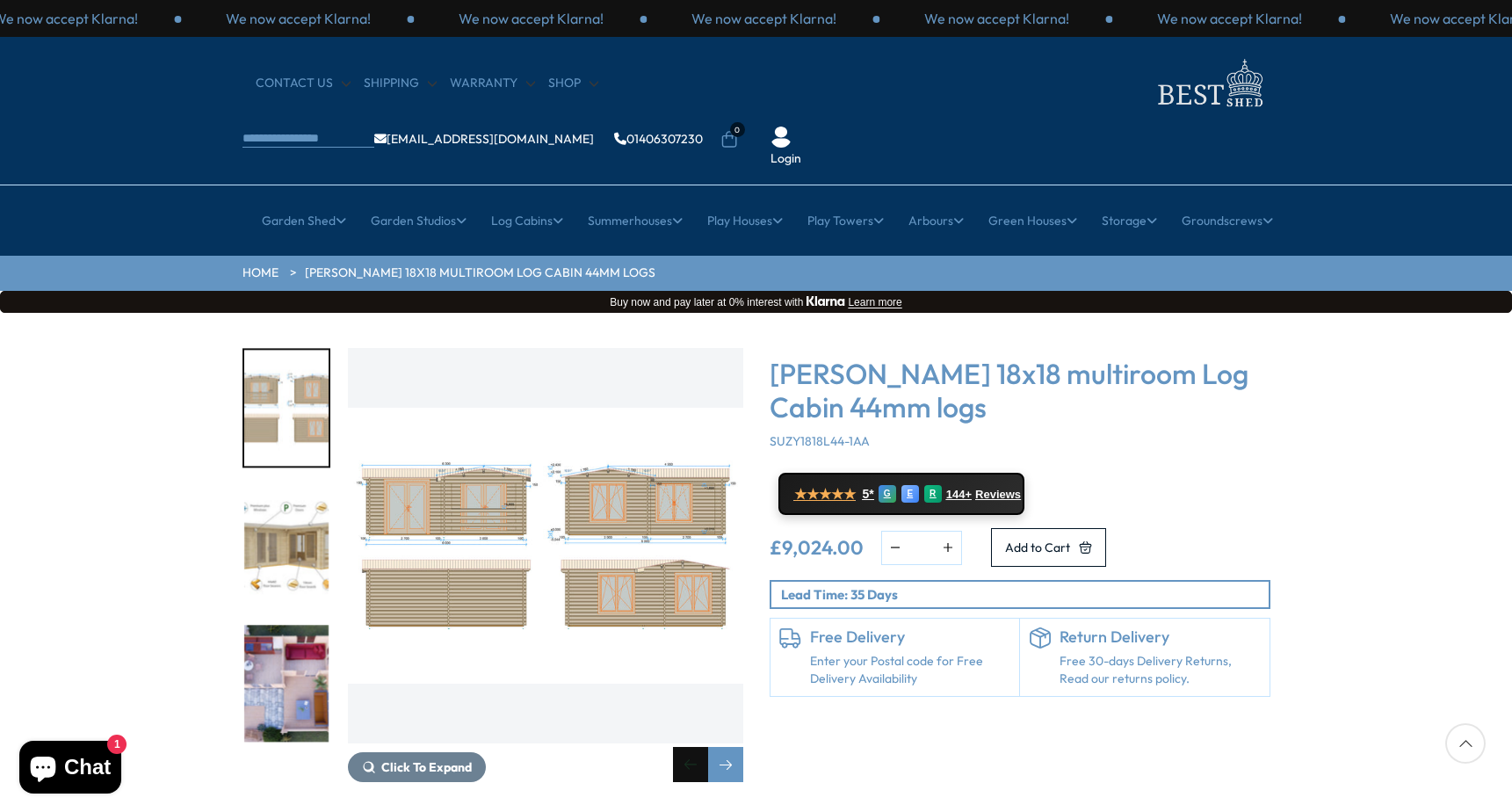
click at [693, 746] on div "Previous slide" at bounding box center [690, 764] width 36 height 36
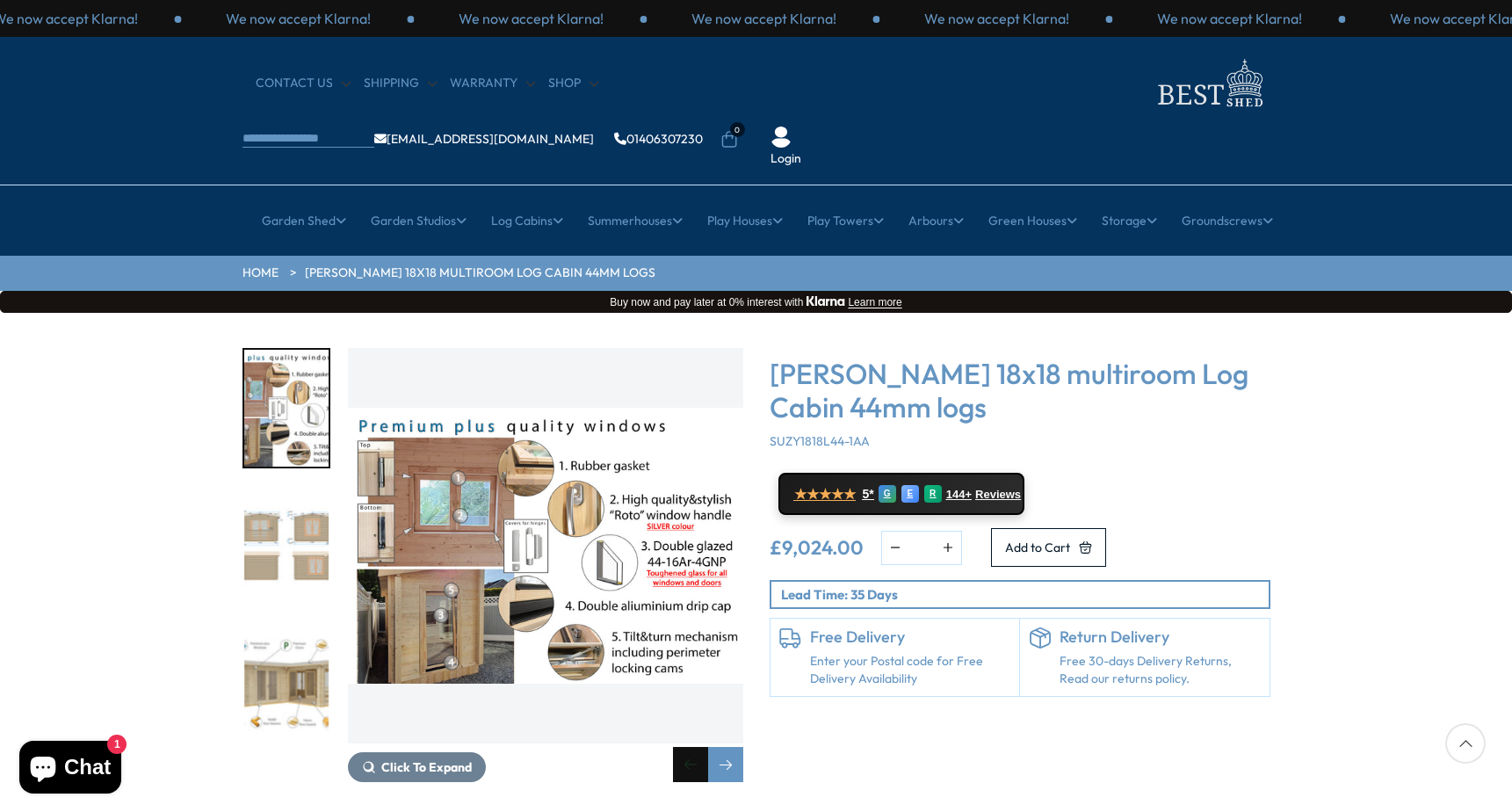
click at [690, 746] on div "Previous slide" at bounding box center [690, 764] width 36 height 36
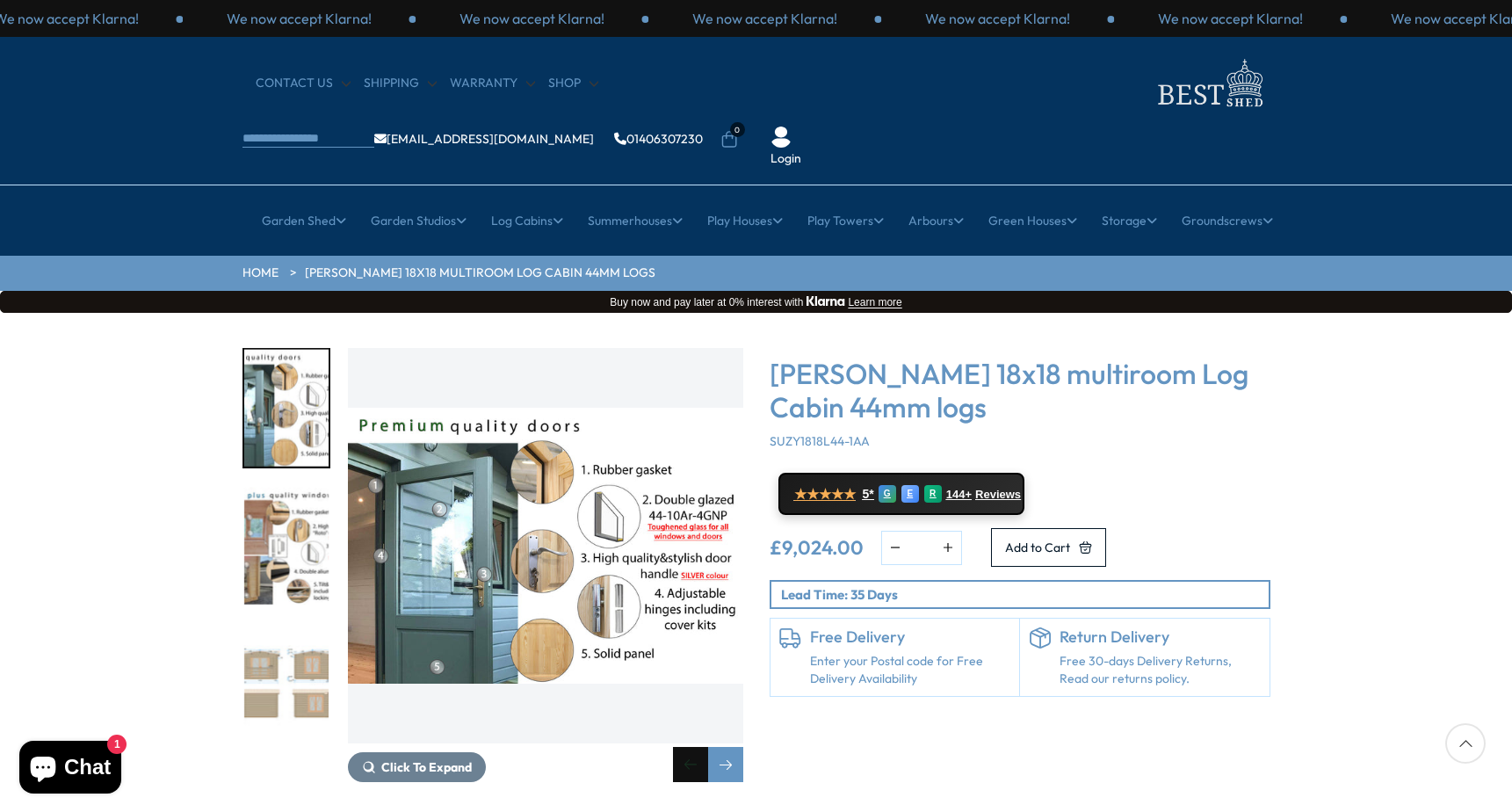
click at [690, 746] on div "Previous slide" at bounding box center [690, 764] width 36 height 36
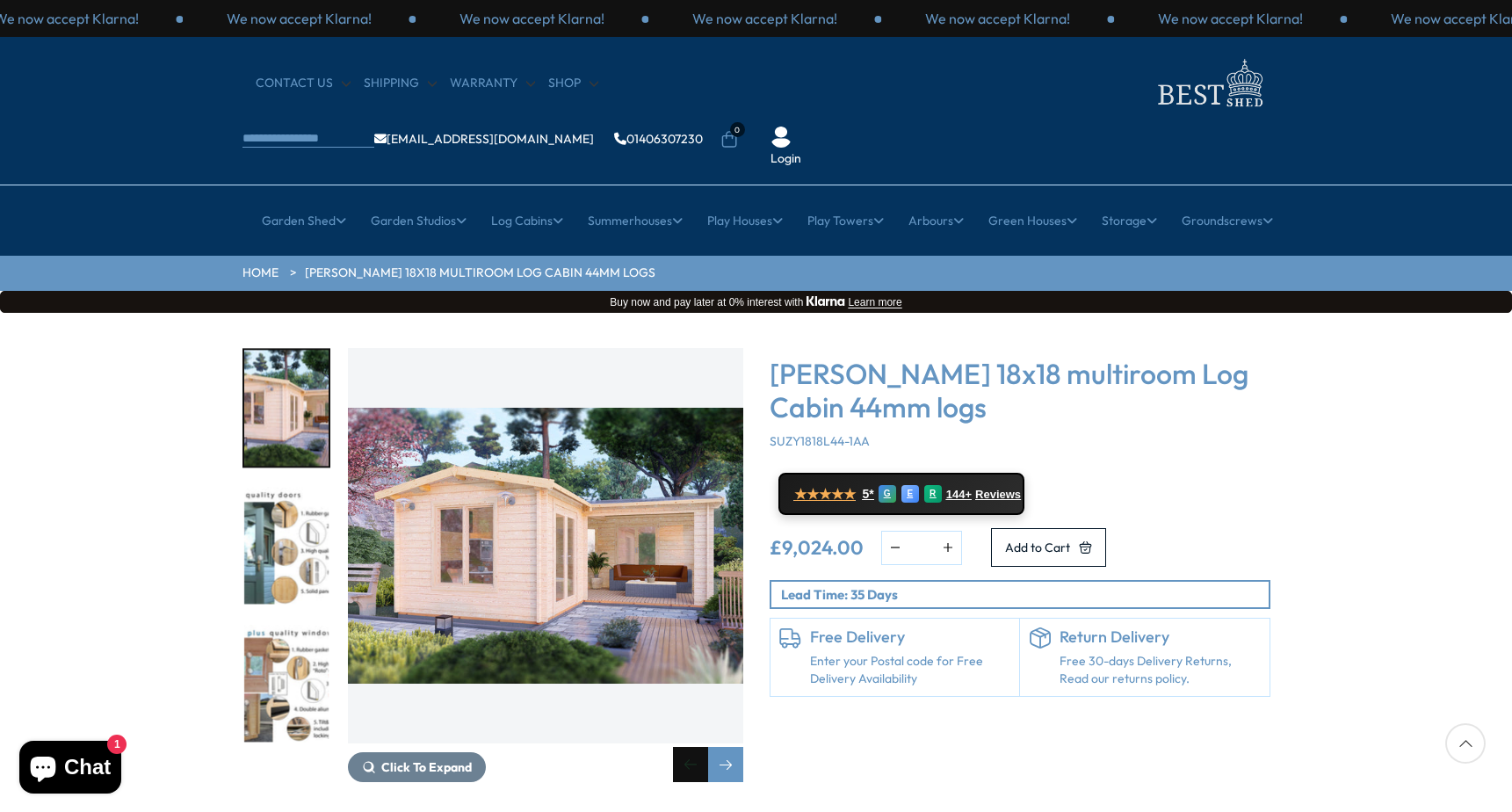
click at [686, 746] on div "Previous slide" at bounding box center [690, 764] width 36 height 36
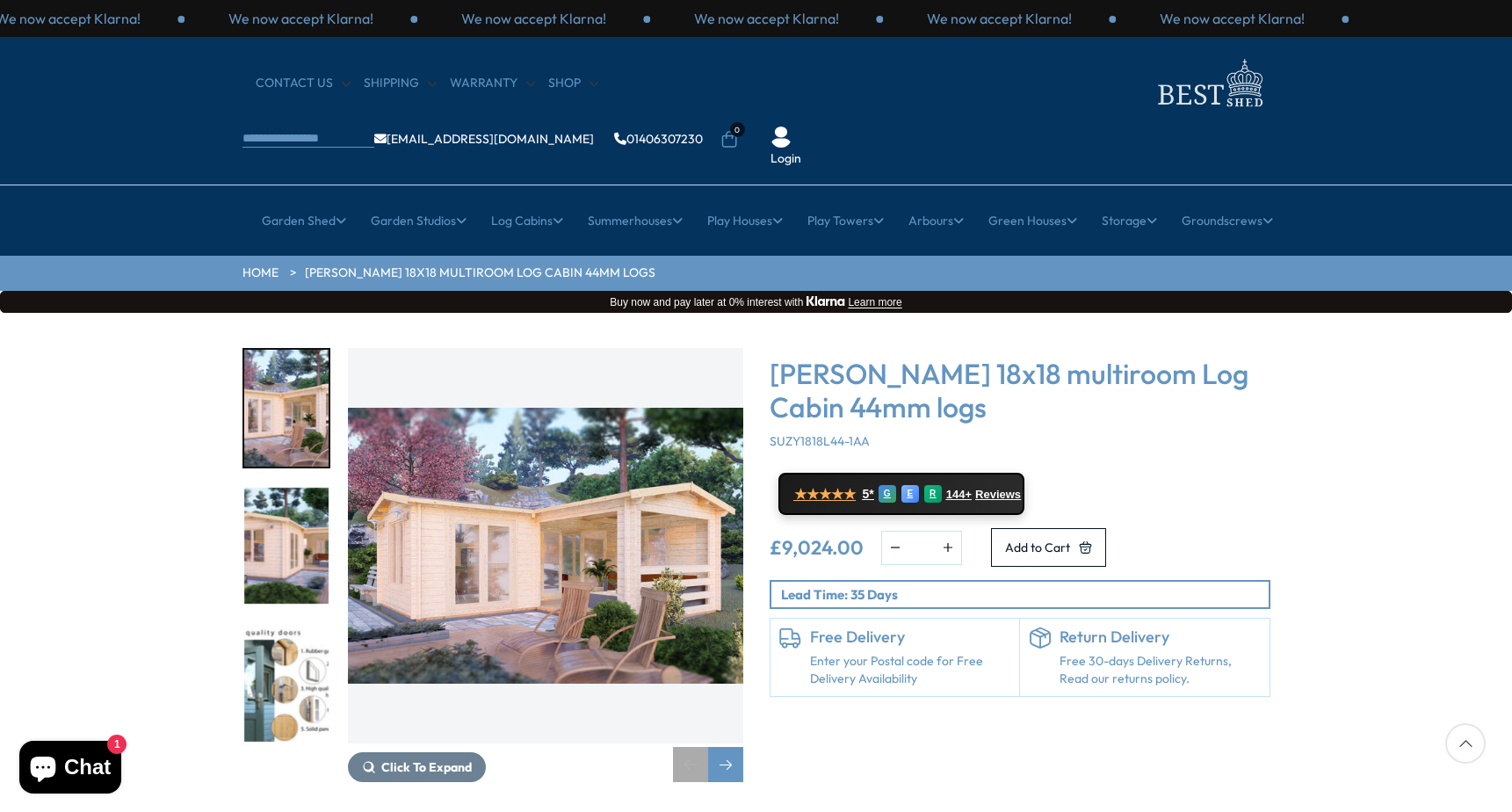
click at [686, 746] on div "Previous slide" at bounding box center [690, 764] width 36 height 36
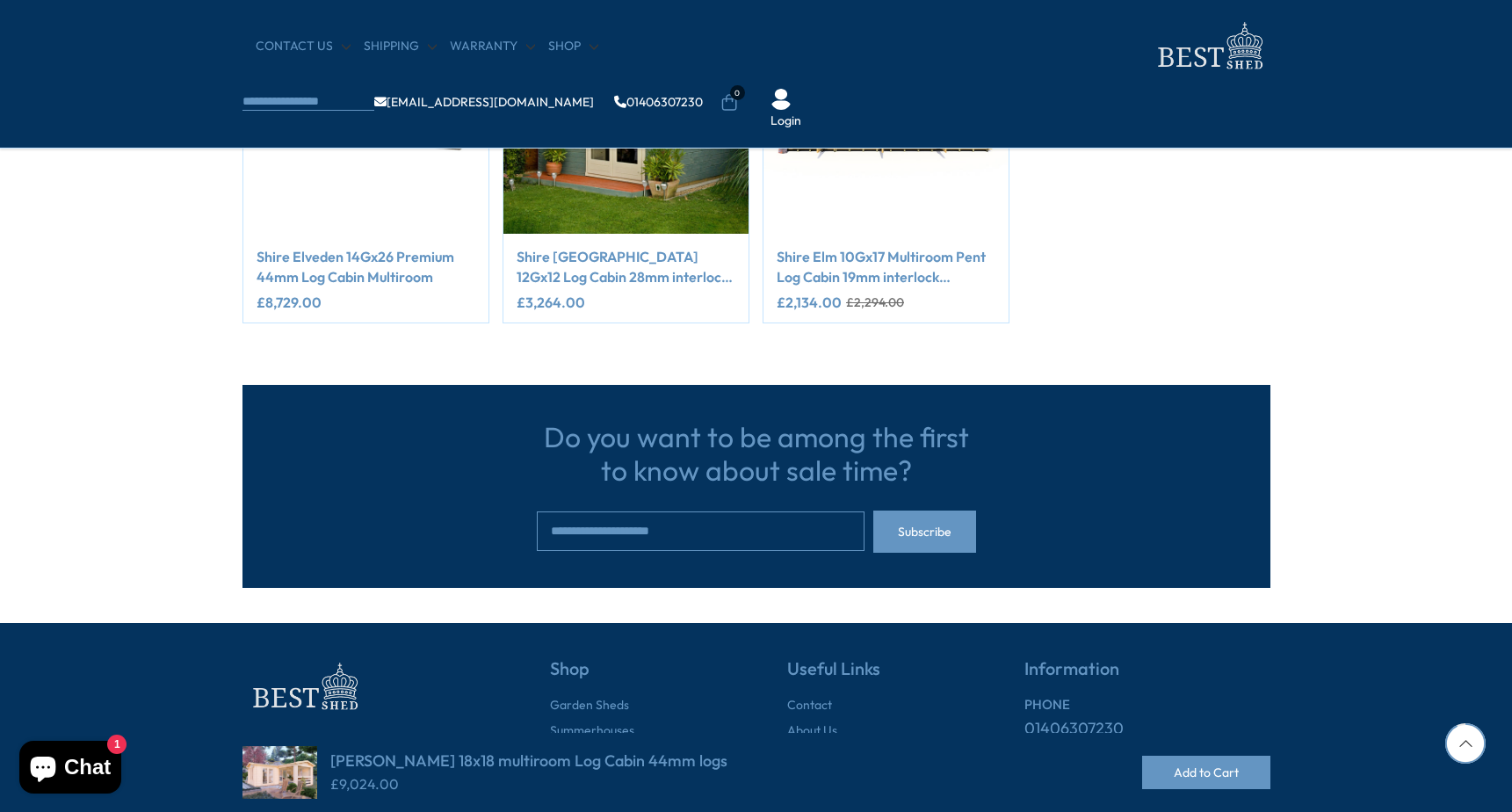
scroll to position [1669, 0]
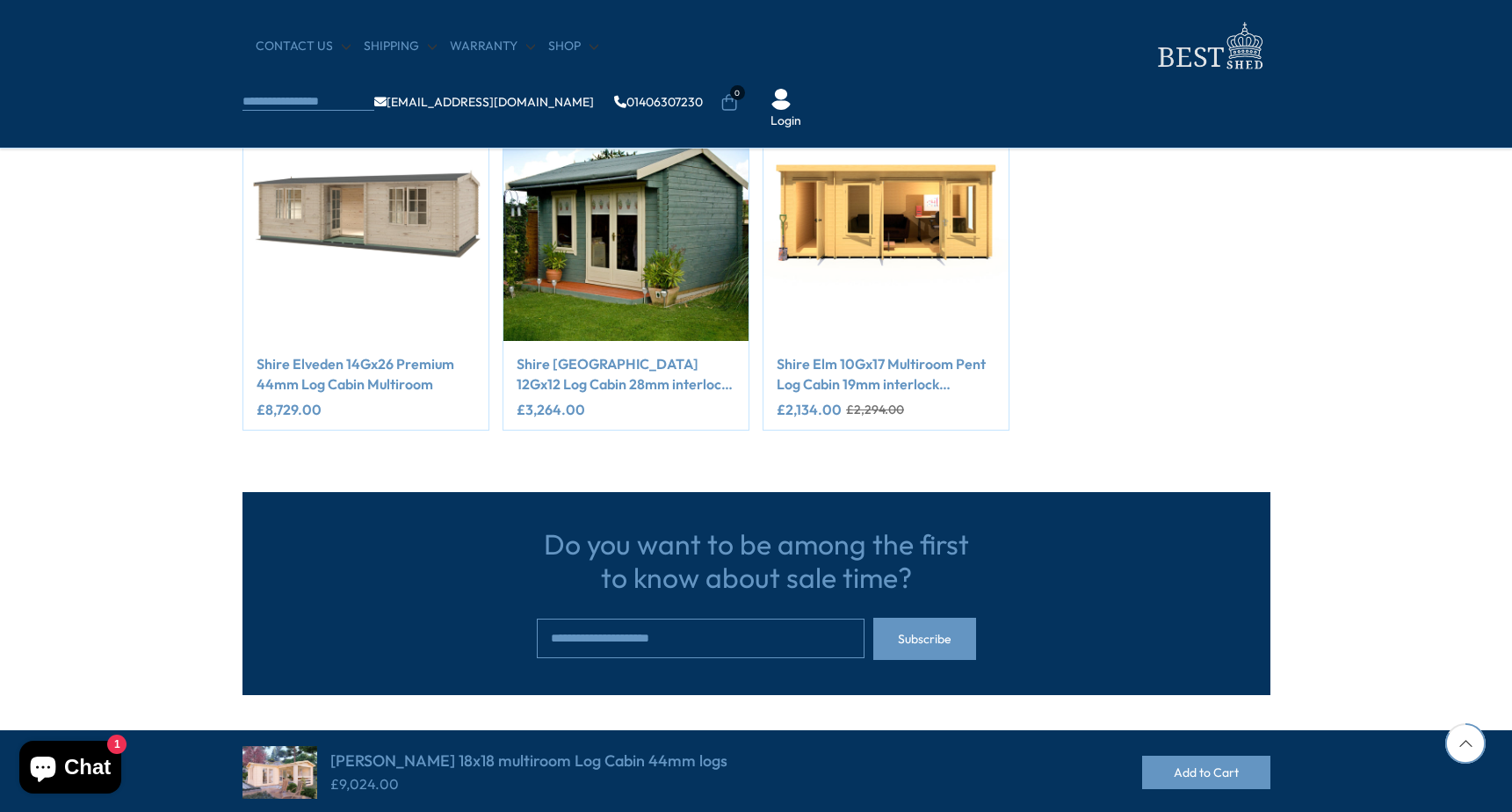
click at [1462, 742] on div at bounding box center [1465, 743] width 40 height 40
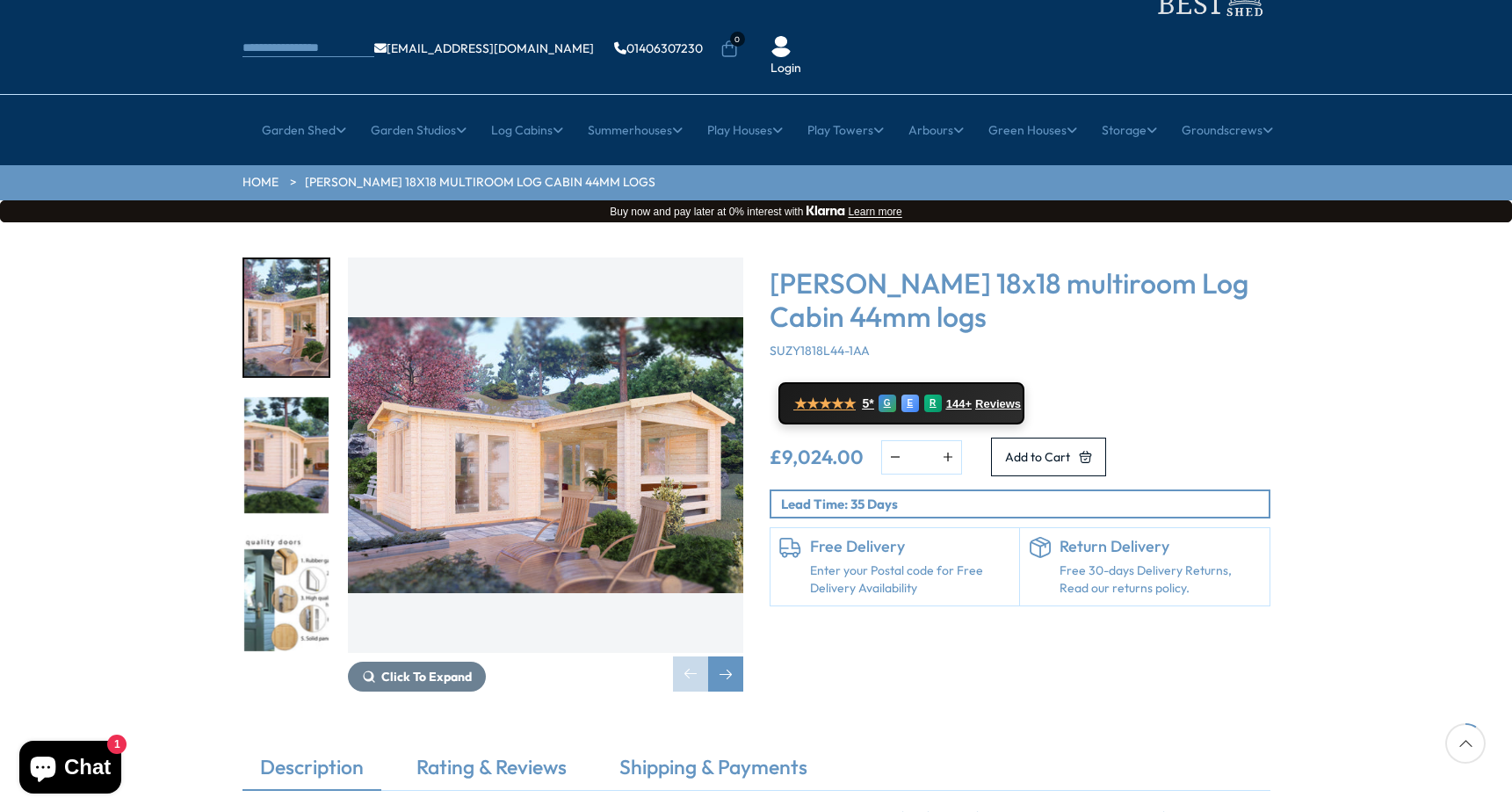
scroll to position [0, 0]
